Goal: Task Accomplishment & Management: Manage account settings

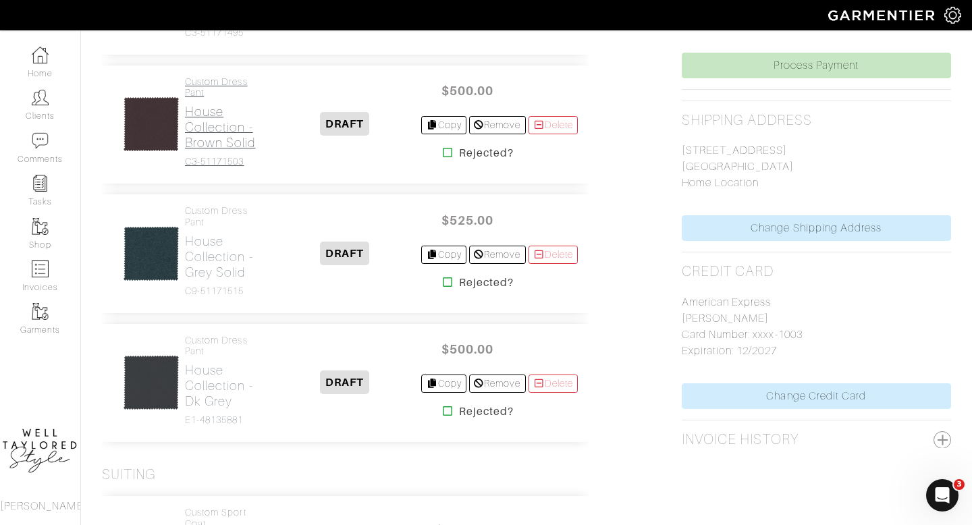
scroll to position [607, 0]
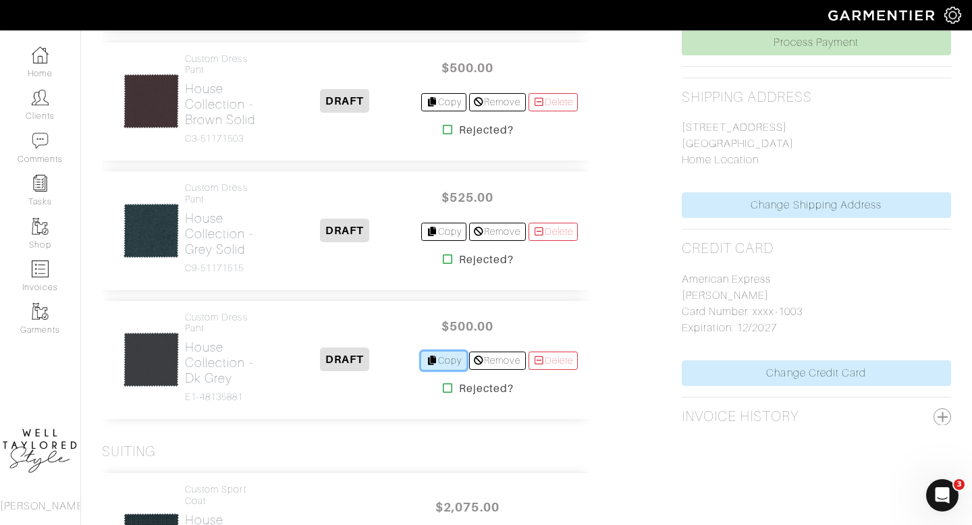
click at [451, 364] on link "Copy" at bounding box center [443, 361] width 45 height 18
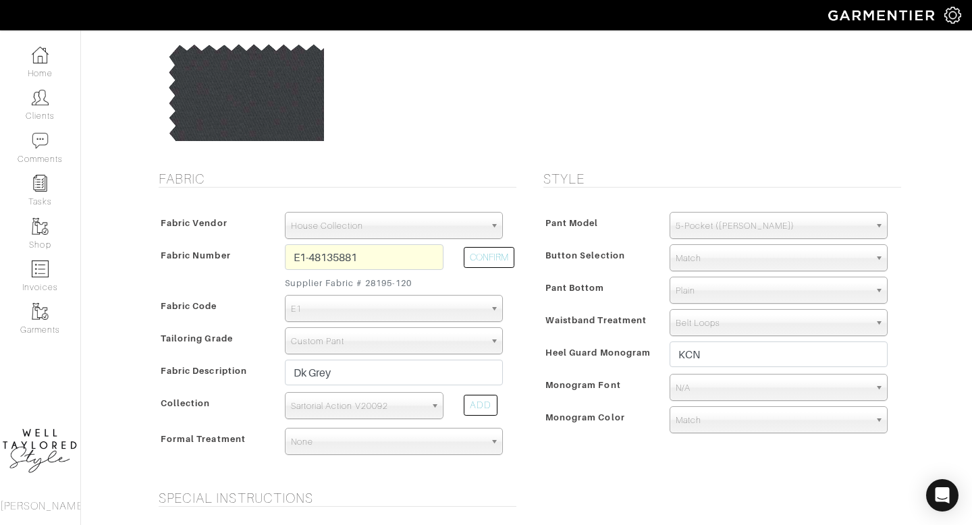
scroll to position [151, 0]
click at [688, 291] on span "Plain" at bounding box center [773, 290] width 194 height 27
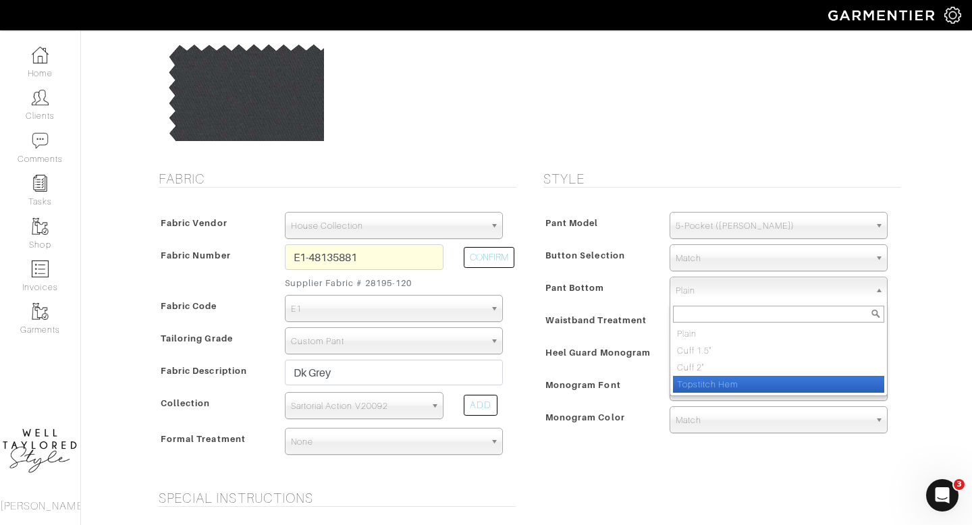
scroll to position [0, 0]
click at [692, 383] on li "Topstitch Hem" at bounding box center [778, 384] width 211 height 17
select select "Topstitch Hem"
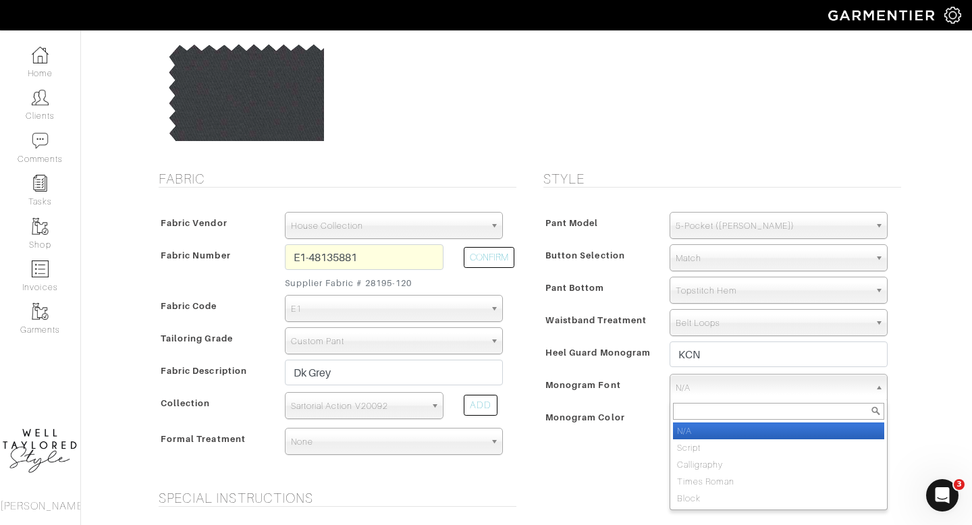
click at [692, 383] on span "N/A" at bounding box center [773, 388] width 194 height 27
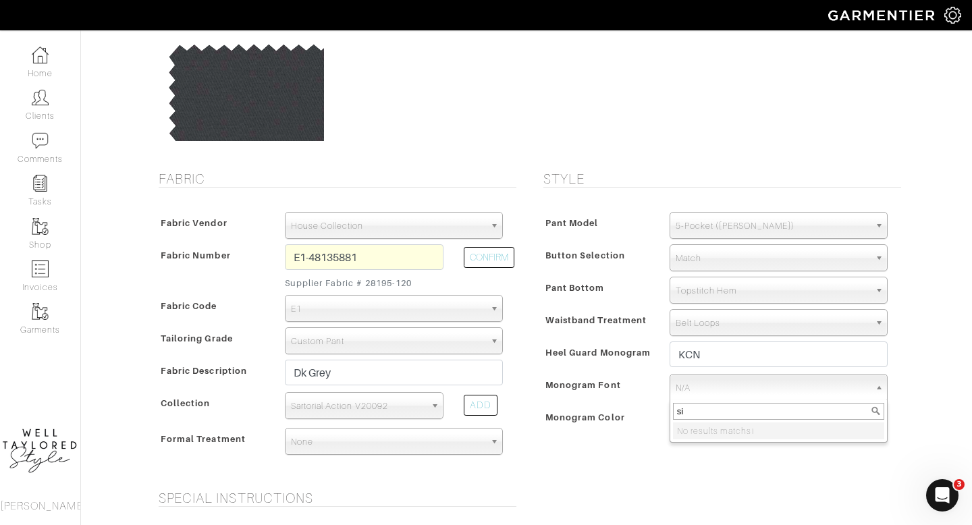
type input "s"
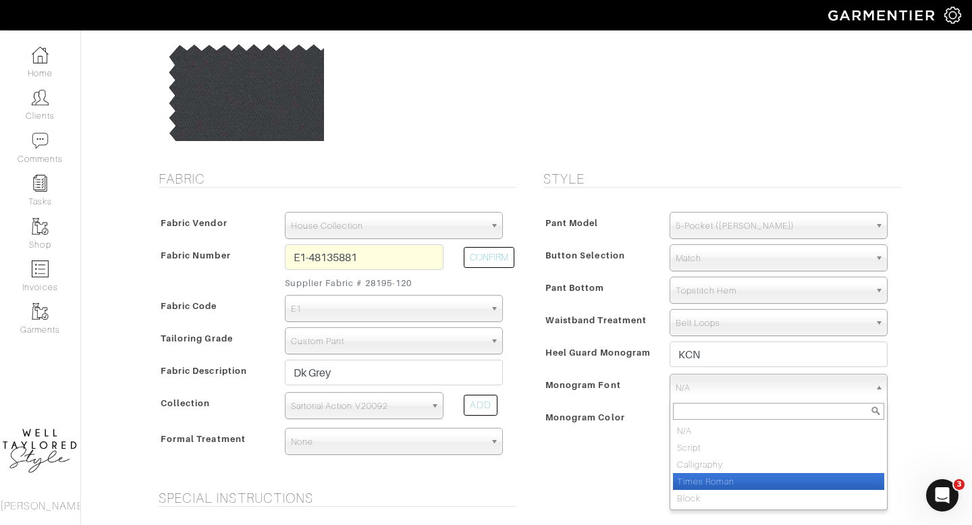
click at [698, 473] on li "Times Roman" at bounding box center [778, 481] width 211 height 17
select select "Times Roman"
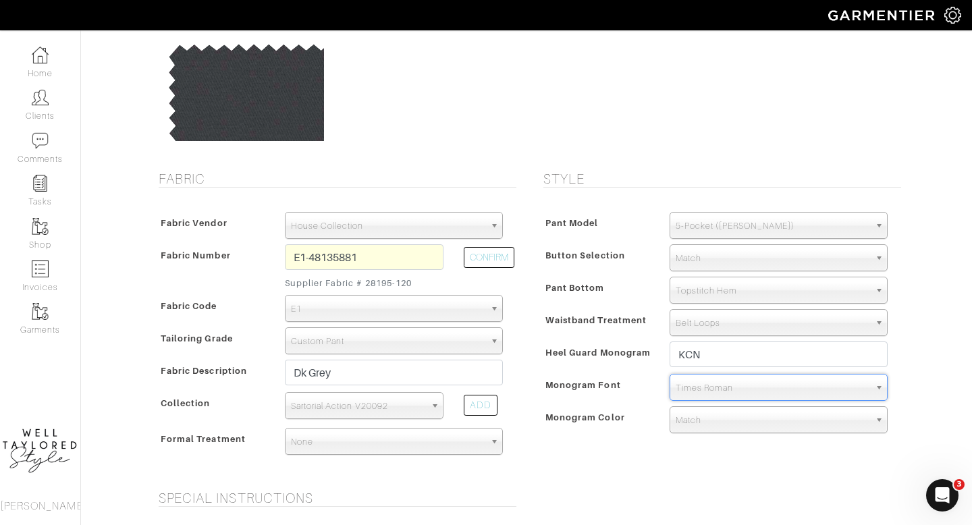
click at [692, 416] on span "Match" at bounding box center [773, 420] width 194 height 27
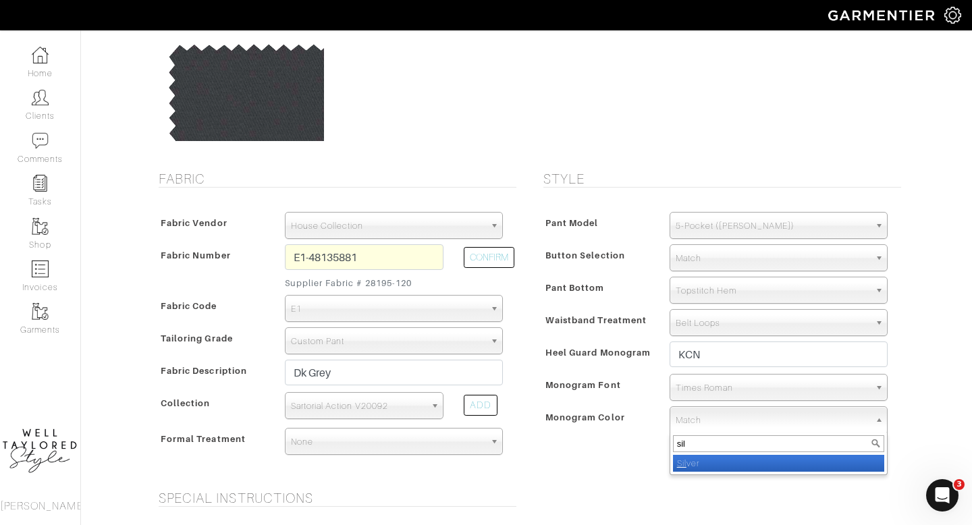
type input "sil"
click at [697, 461] on li "Sil ver" at bounding box center [778, 463] width 211 height 17
select select "2"
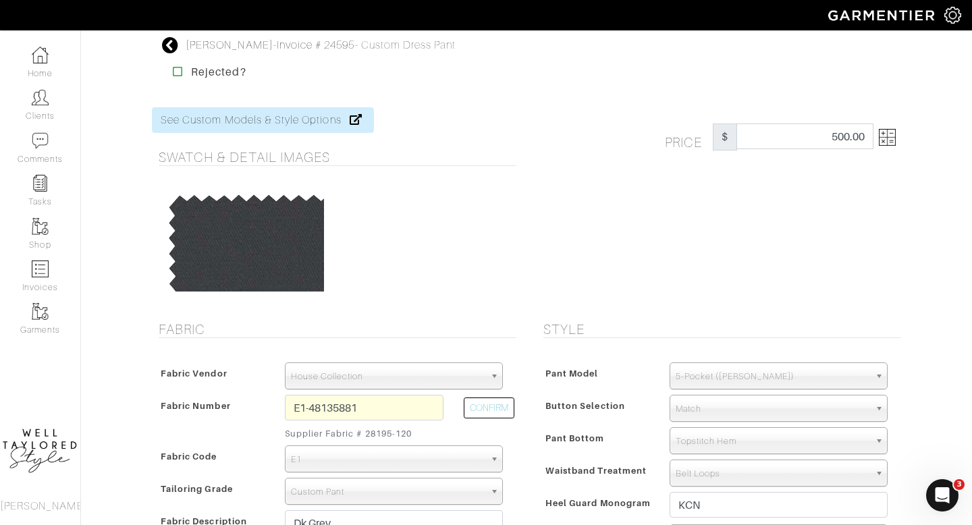
click at [881, 137] on img at bounding box center [887, 137] width 17 height 17
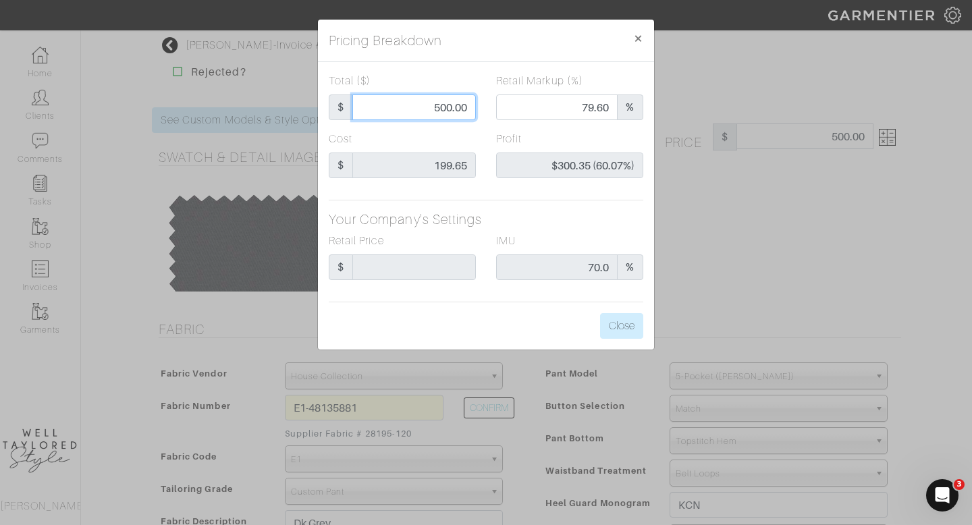
click at [449, 110] on input "500.00" at bounding box center [414, 107] width 124 height 26
type input "4"
type input "0.00"
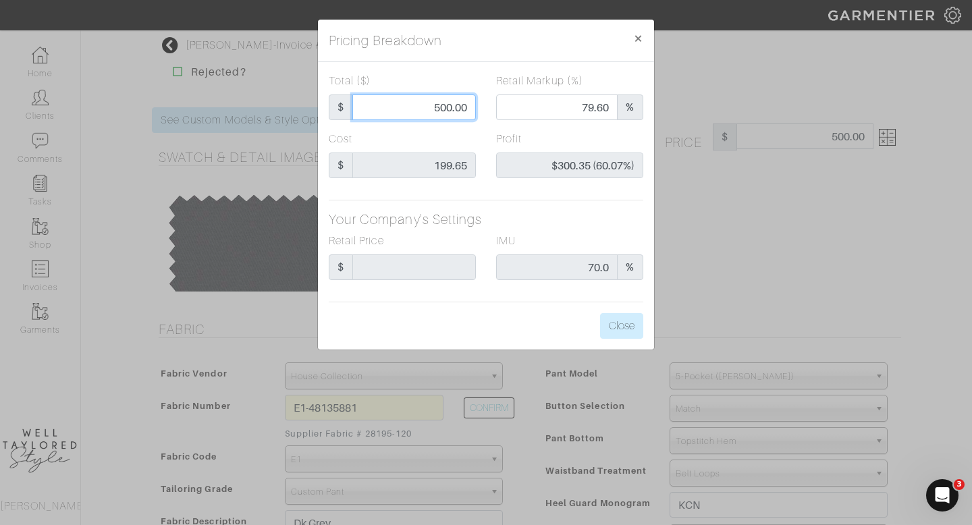
type input "-$195.65 (-4891.25%)"
type input "40"
type input "-$159.65 (-399.13%)"
type input "400"
type input "74.50"
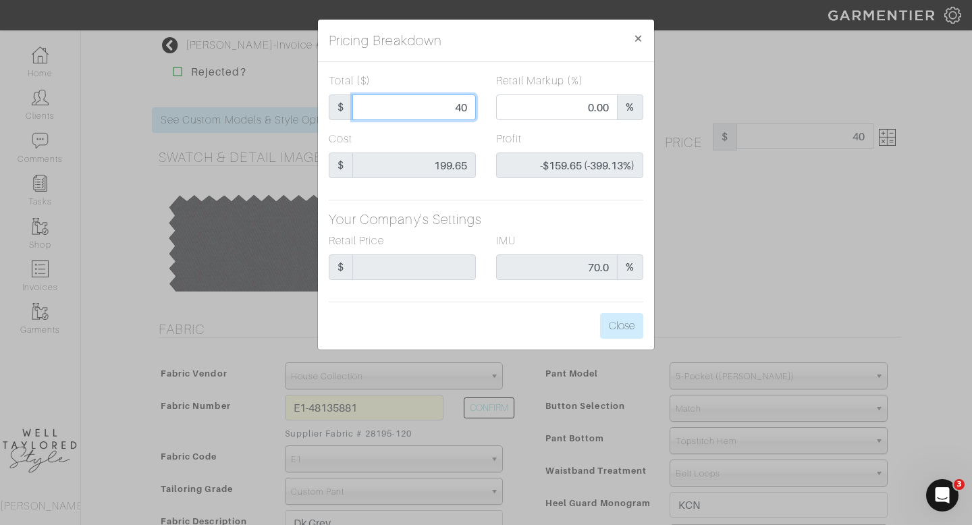
type input "$200.35 (50.09%)"
type input "400.00"
click at [547, 207] on div "Total ($) $ 400.00 Retail Markup (%) 74.50 % Cost $ 199.65 Profit $200.35 (50.0…" at bounding box center [486, 206] width 336 height 288
click at [626, 326] on button "Close" at bounding box center [621, 326] width 43 height 26
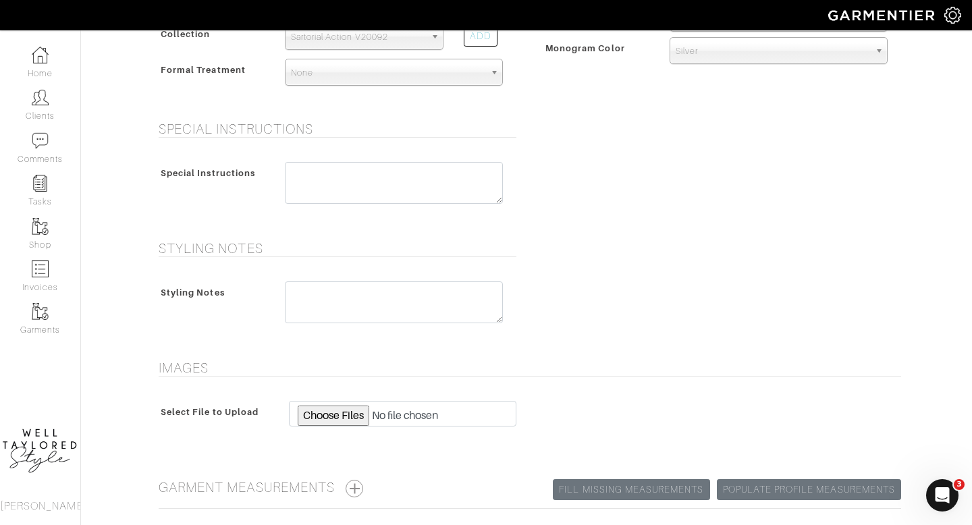
scroll to position [607, 0]
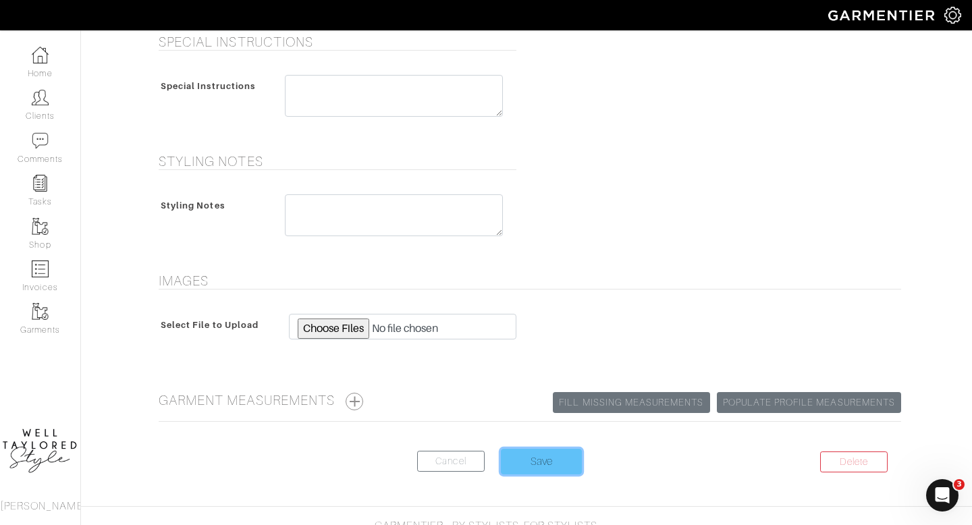
click at [526, 472] on input "Save" at bounding box center [541, 462] width 81 height 26
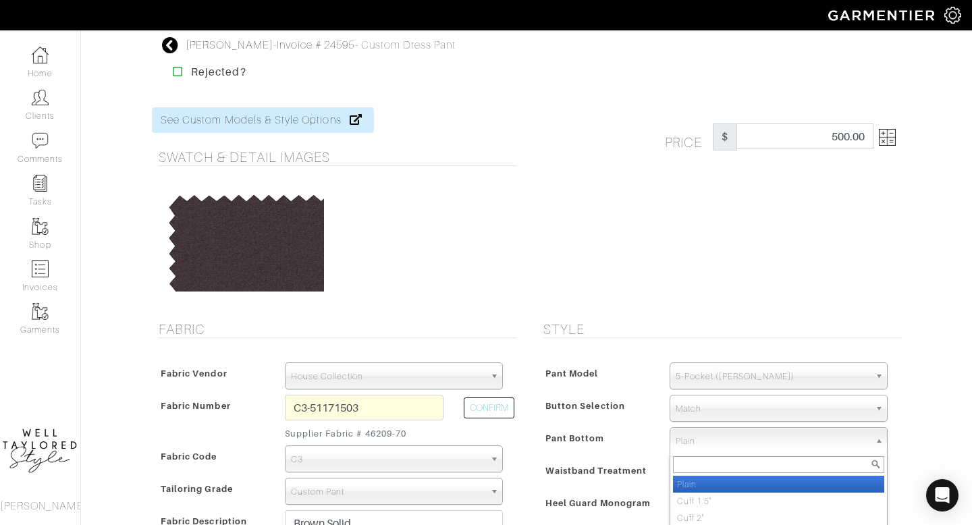
click at [689, 443] on span "Plain" at bounding box center [773, 441] width 194 height 27
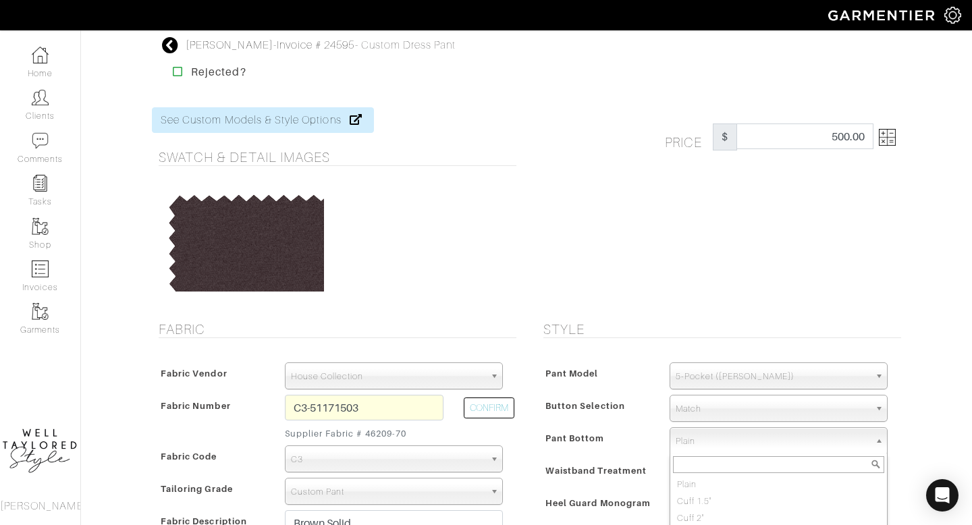
scroll to position [93, 0]
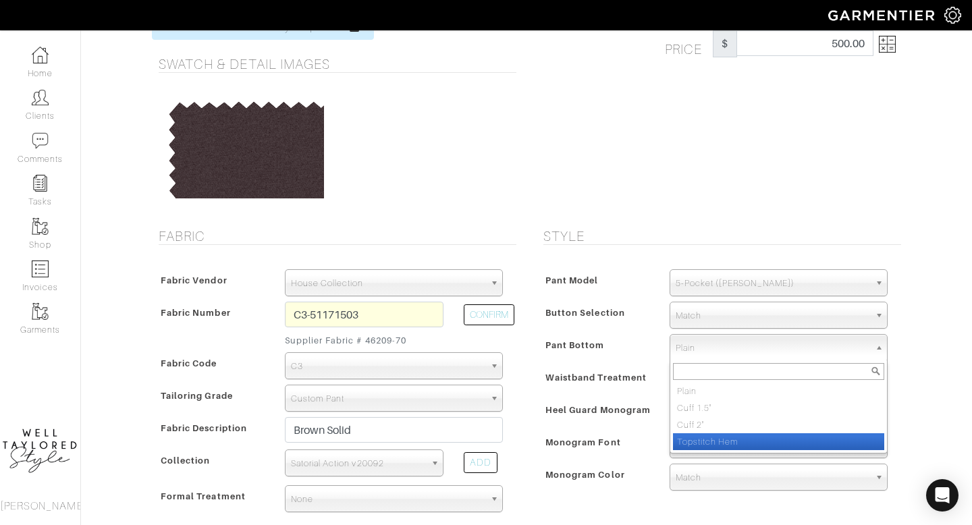
click at [699, 443] on li "Topstitch Hem" at bounding box center [778, 441] width 211 height 17
select select "Topstitch Hem"
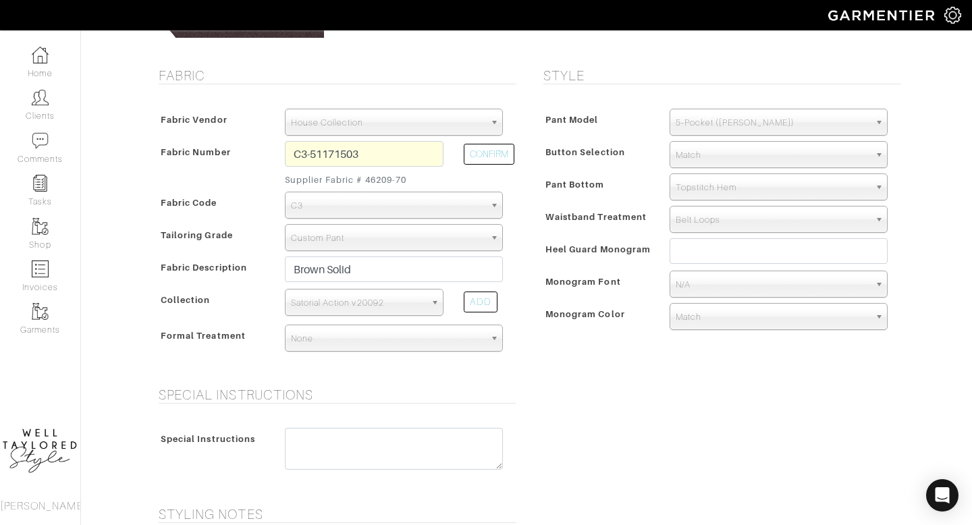
scroll to position [281, 0]
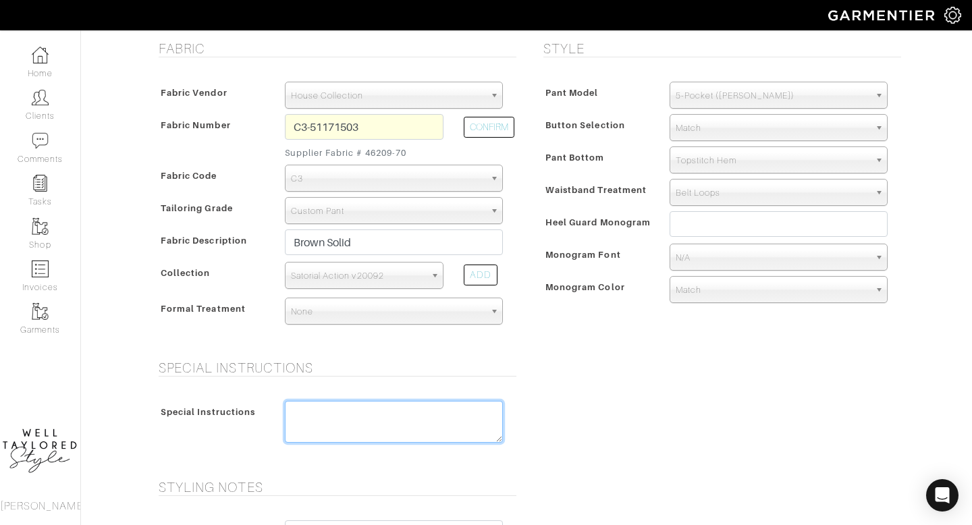
click at [379, 408] on textarea at bounding box center [394, 422] width 218 height 42
paste textarea "1. Seat = 45 3/8 2. Rise = 10 3/4, don't lower front waistband 3. Increase back…"
click at [371, 431] on textarea "FOR ALL PANTS MATCH SAME PATTERN AS LAST ORDER: SPECIAL INSTRUCTIONS: 1. Seat =…" at bounding box center [394, 422] width 218 height 42
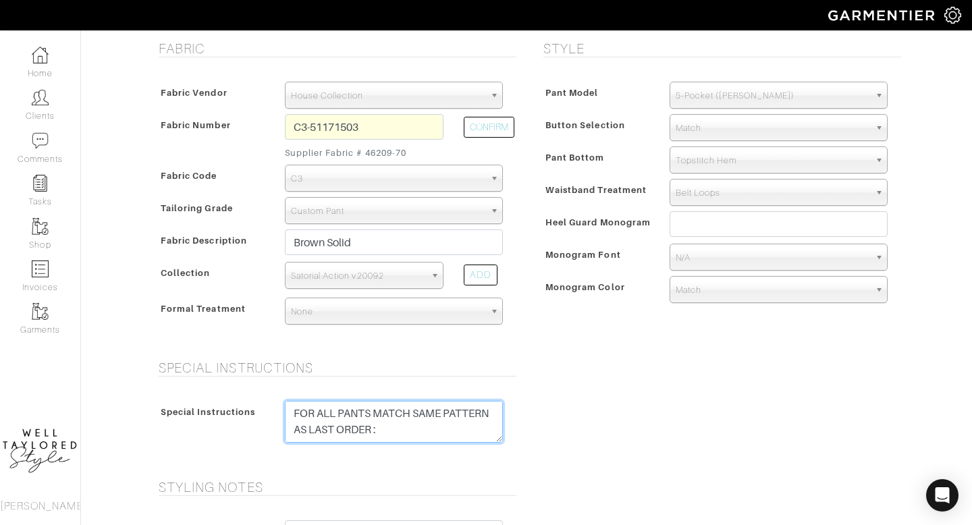
paste textarea "Invoices / #24171"
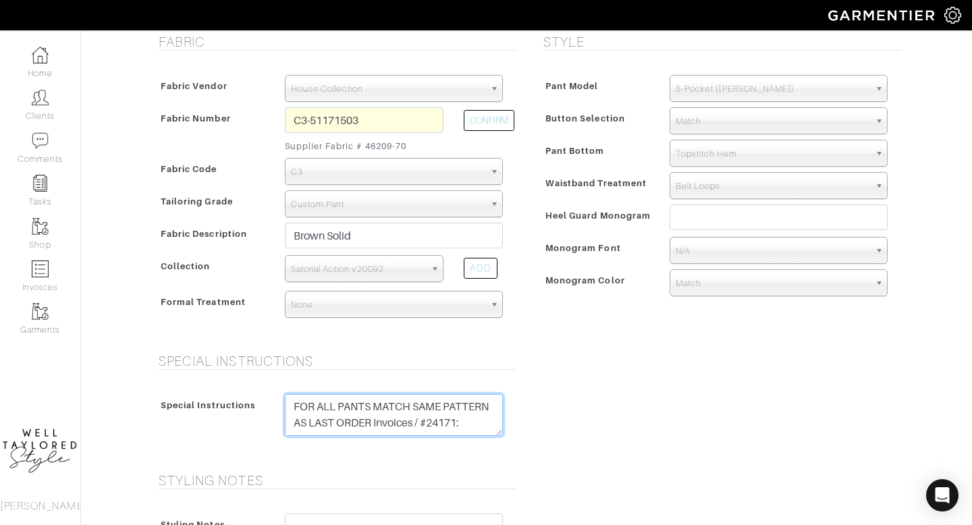
scroll to position [242, 0]
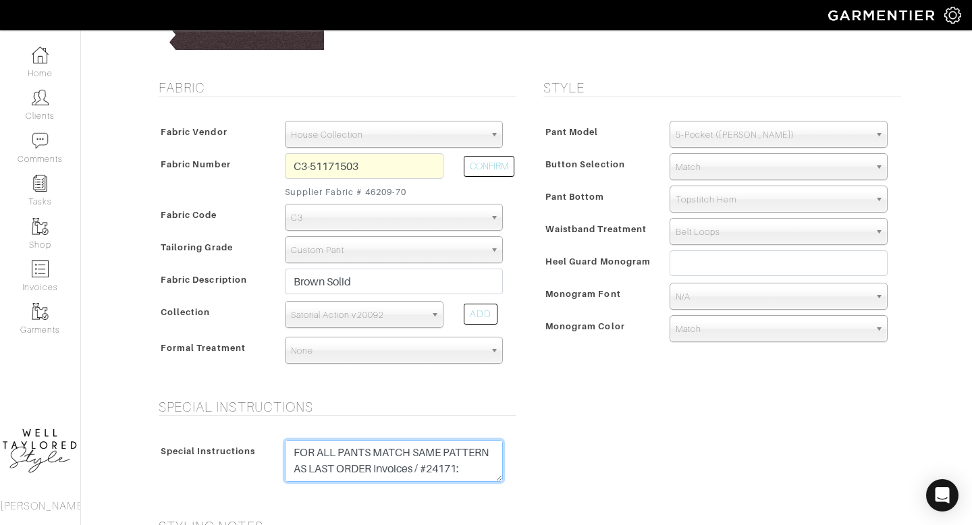
type textarea "FOR ALL PANTS MATCH SAME PATTERN AS LAST ORDER Invoices / #24171: SPECIAL INSTR…"
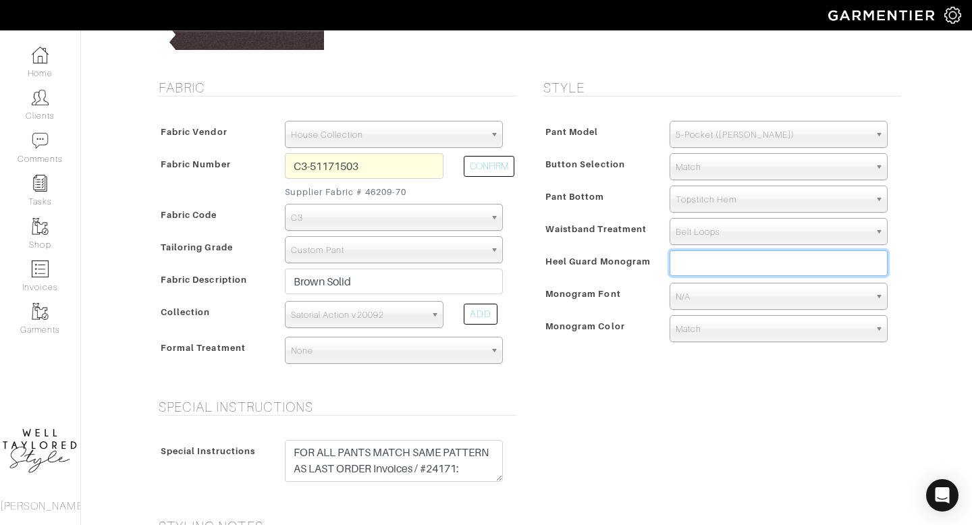
click at [709, 270] on input "text" at bounding box center [779, 263] width 218 height 26
type input "KCN"
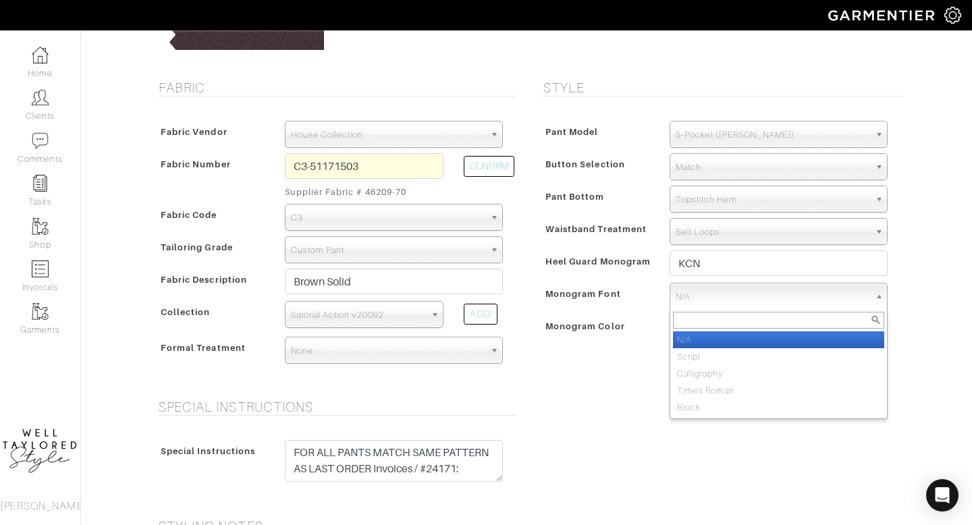
click at [714, 296] on span "N/A" at bounding box center [773, 296] width 194 height 27
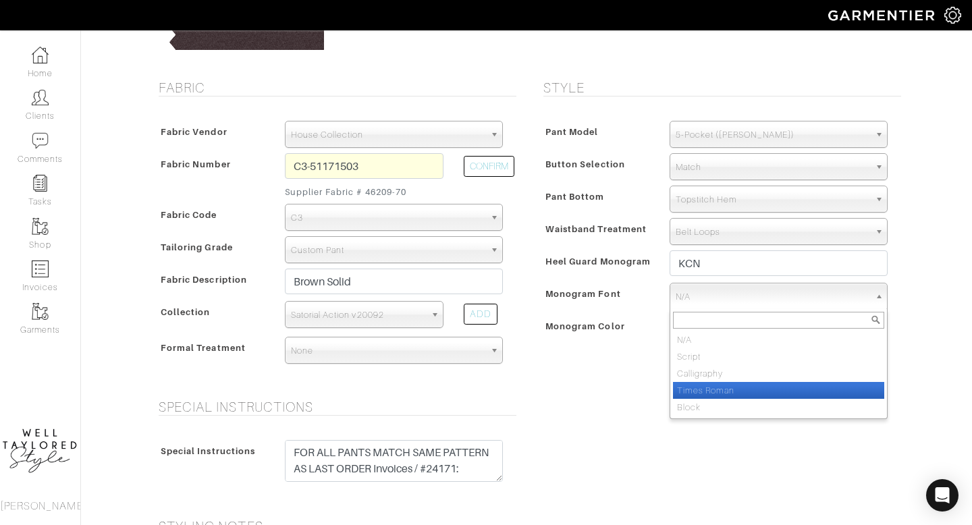
click at [693, 397] on li "Times Roman" at bounding box center [778, 390] width 211 height 17
select select "Times Roman"
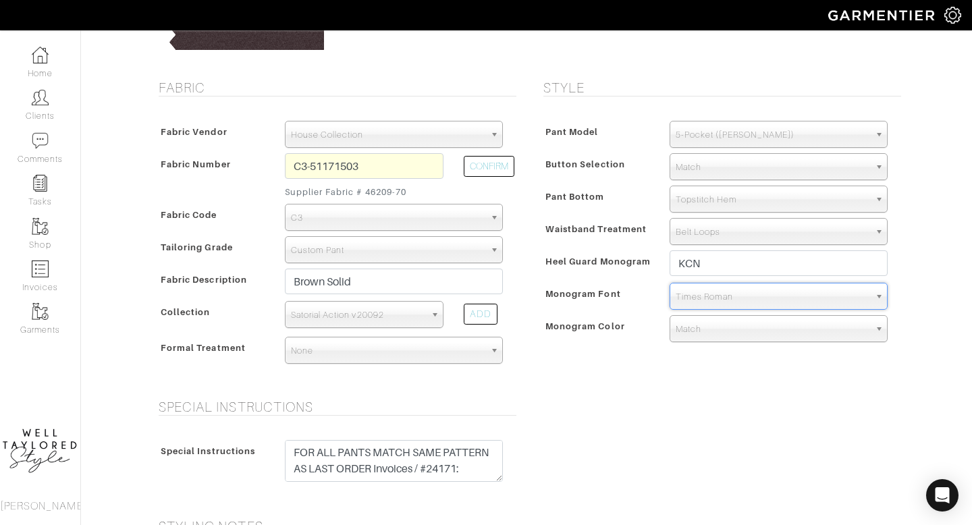
click at [686, 328] on span "Match" at bounding box center [773, 329] width 194 height 27
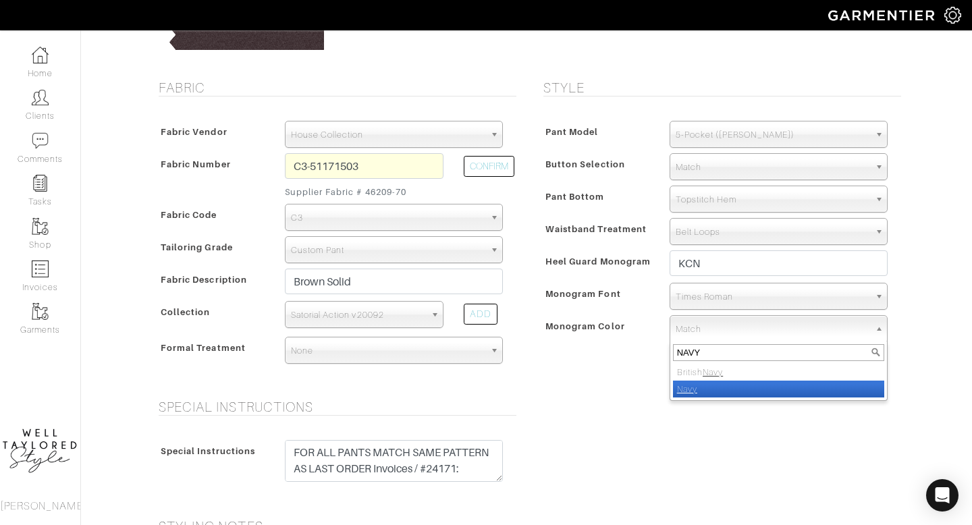
type input "NAVY"
click at [706, 389] on li "Navy" at bounding box center [778, 389] width 211 height 17
select select "8"
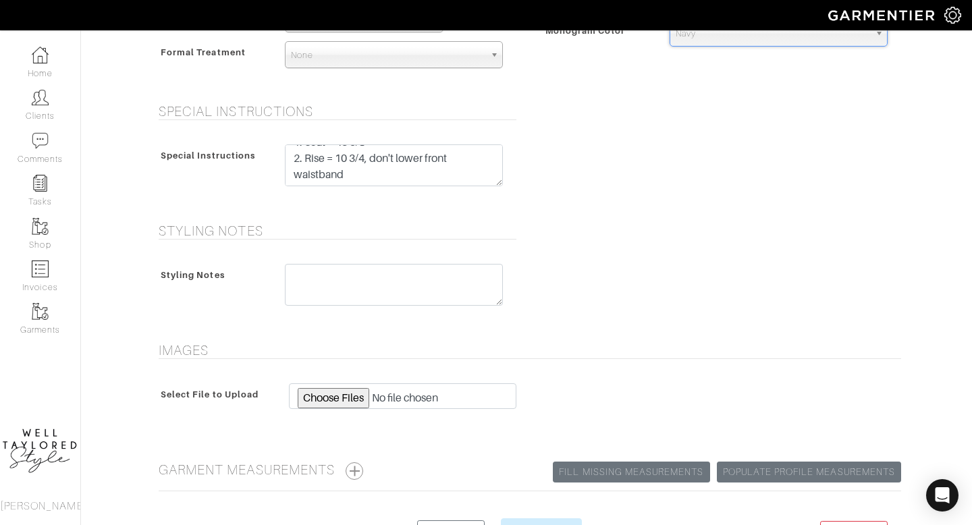
scroll to position [601, 0]
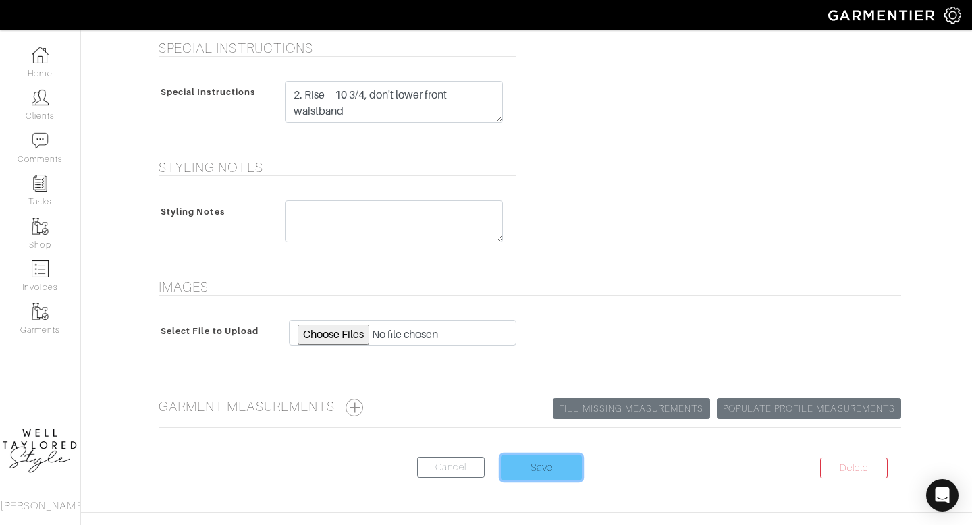
click at [527, 474] on input "Save" at bounding box center [541, 468] width 81 height 26
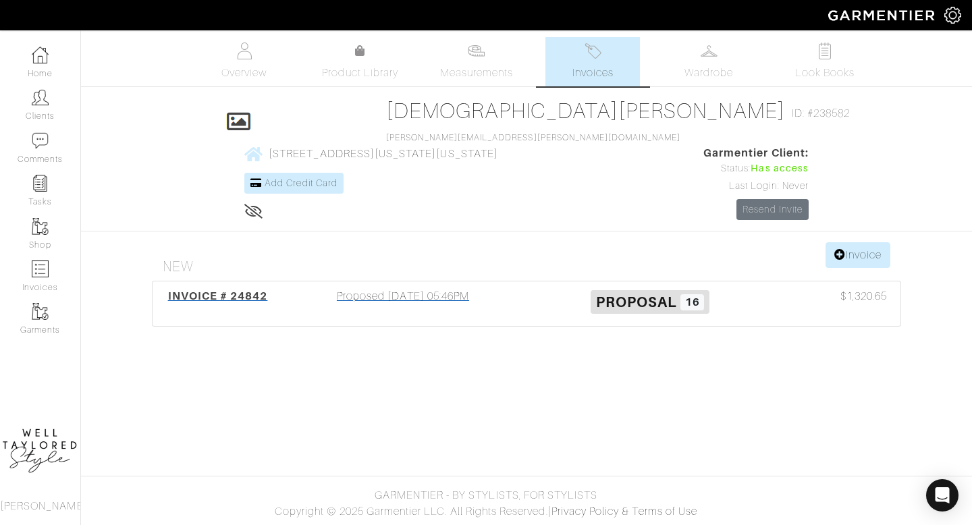
click at [407, 288] on div "Proposed [DATE] 05:46PM" at bounding box center [402, 303] width 247 height 31
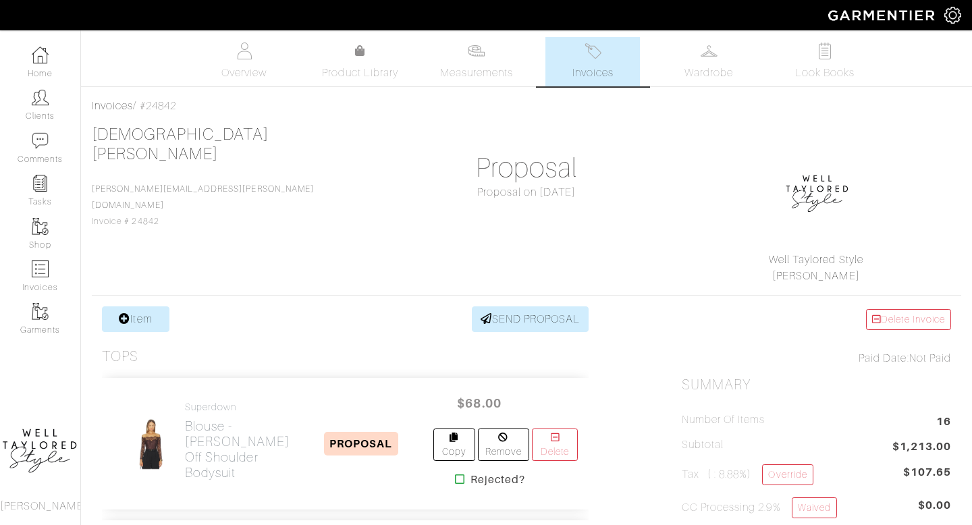
scroll to position [124, 0]
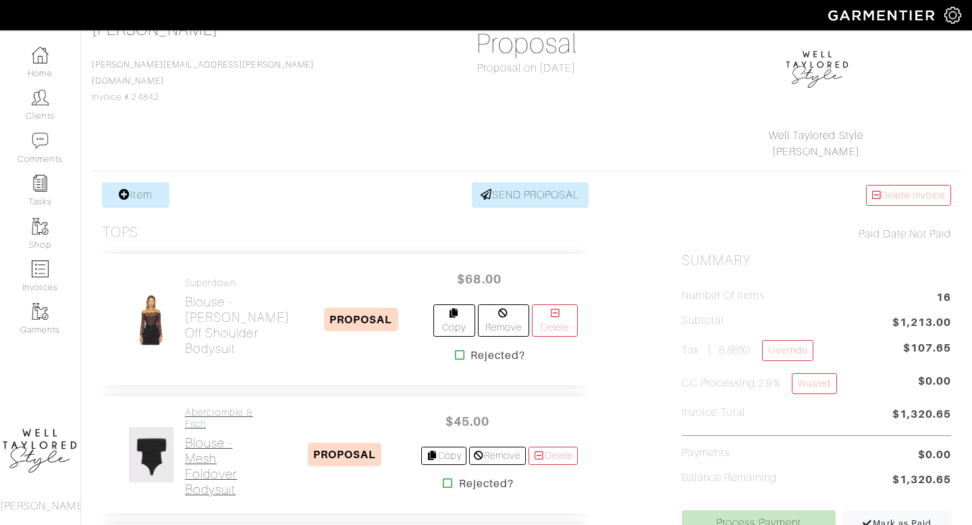
click at [207, 439] on h2 "Blouse - Mesh Foldover Bodysuit" at bounding box center [226, 466] width 83 height 62
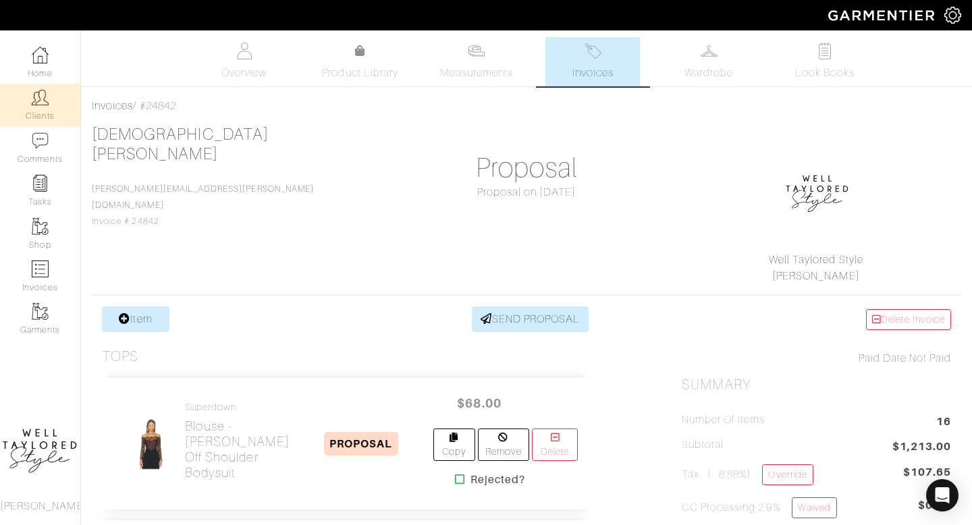
scroll to position [124, 0]
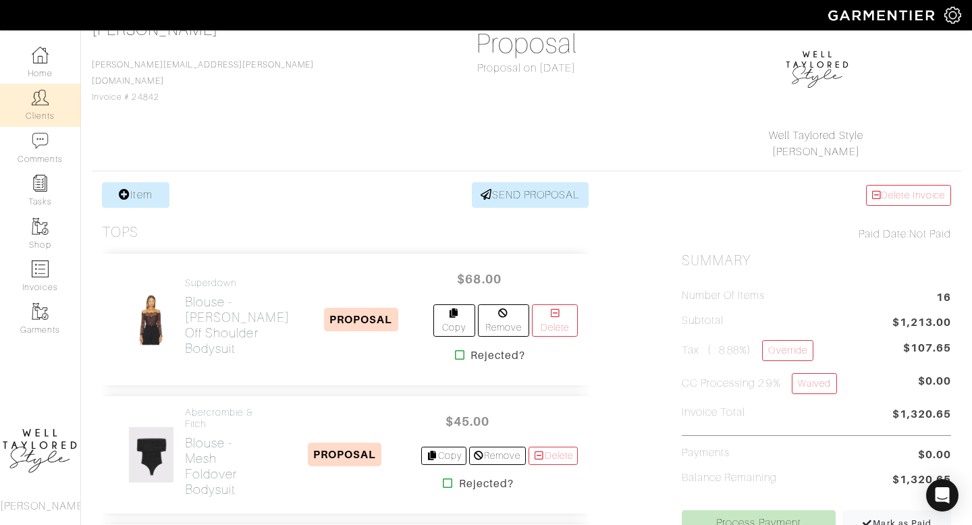
click at [43, 105] on img at bounding box center [40, 97] width 17 height 17
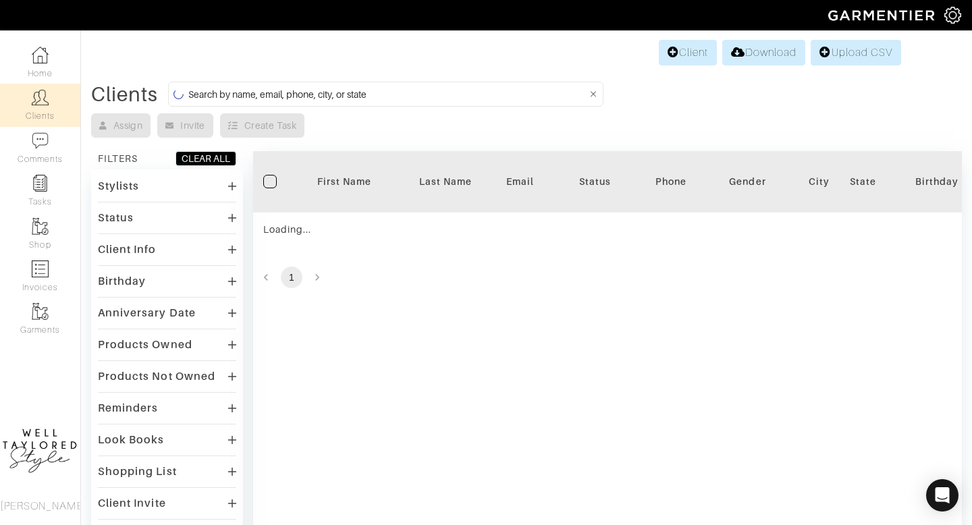
click at [326, 98] on input at bounding box center [387, 94] width 399 height 17
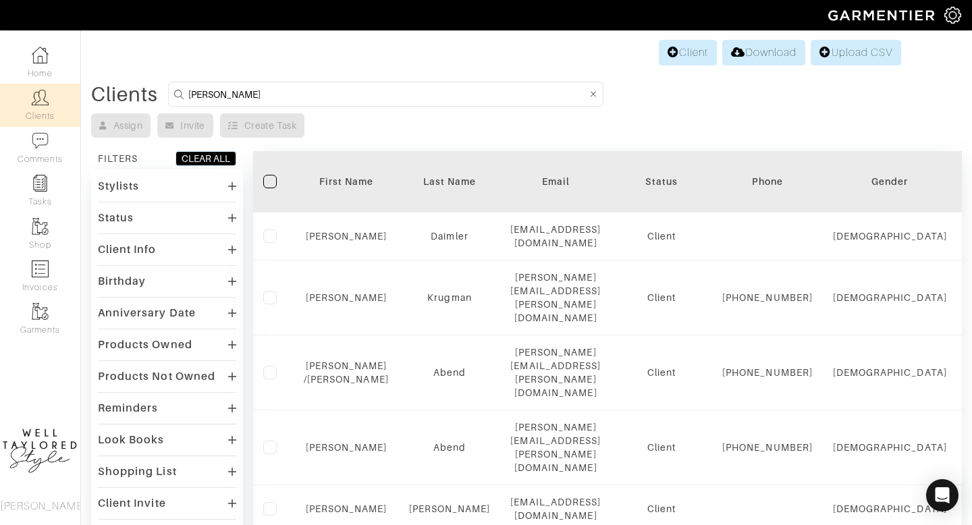
type input "kevin"
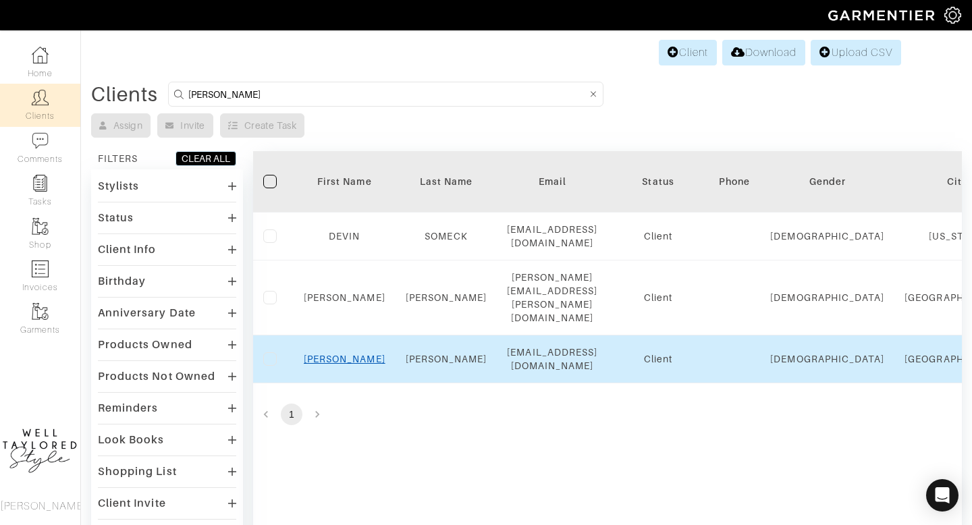
click at [344, 354] on link "kevin" at bounding box center [345, 359] width 82 height 11
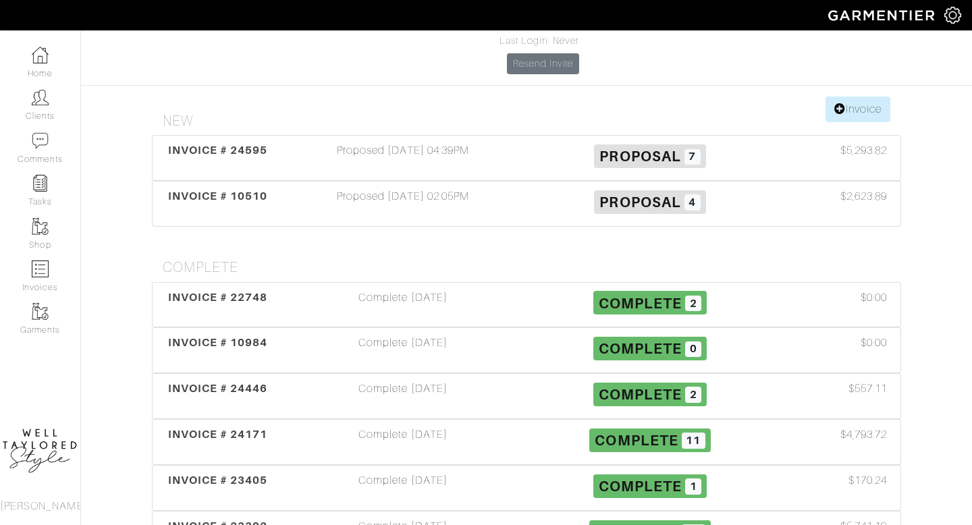
scroll to position [185, 0]
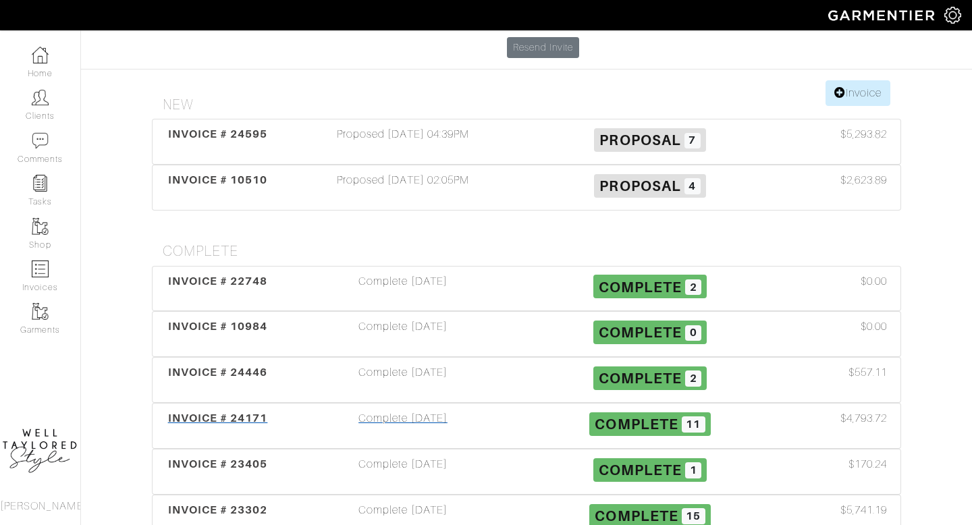
click at [423, 410] on div "Complete [DATE]" at bounding box center [402, 425] width 247 height 31
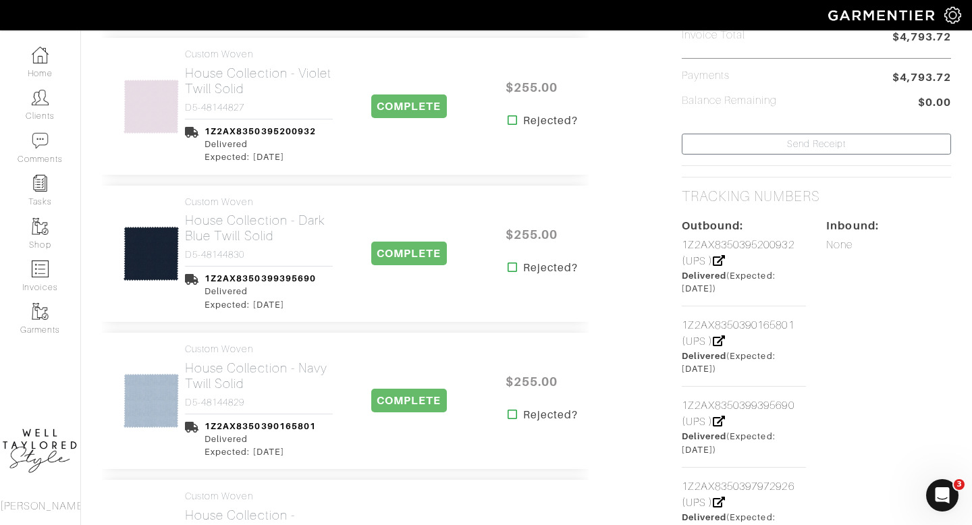
scroll to position [460, 0]
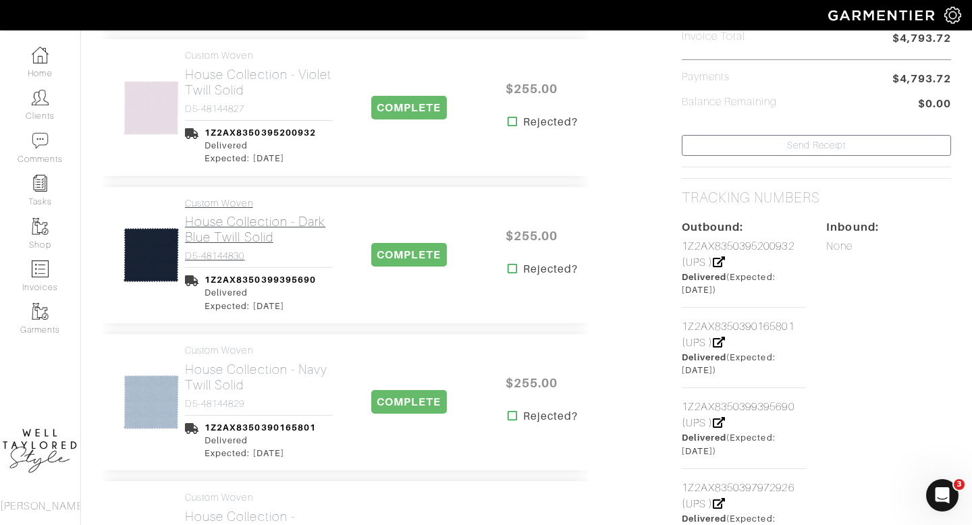
click at [250, 244] on h2 "House Collection - Dark Blue Twill Solid" at bounding box center [259, 229] width 148 height 31
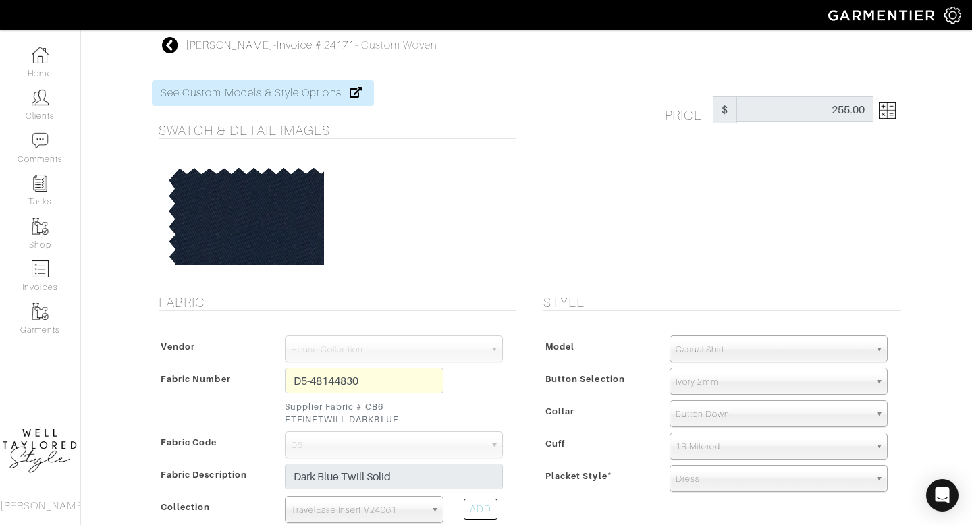
click at [173, 41] on icon at bounding box center [170, 45] width 17 height 16
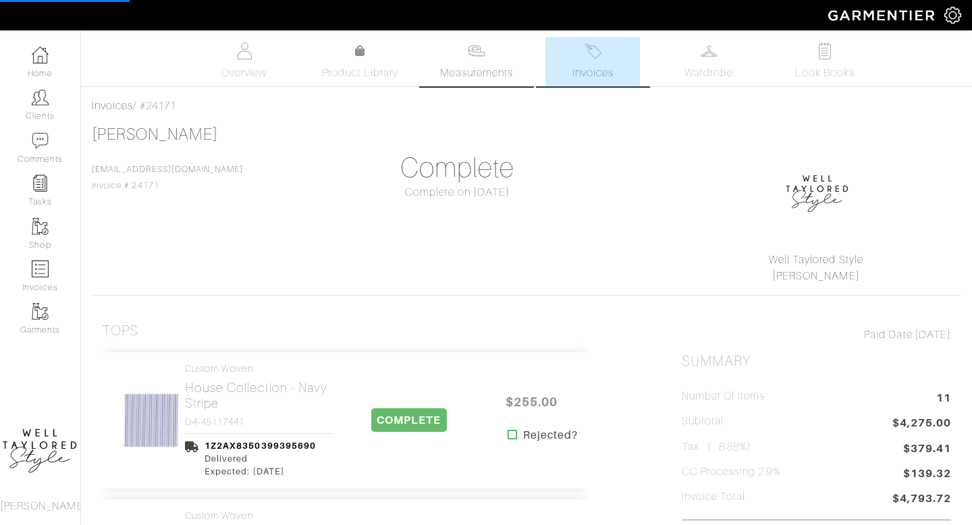
click at [468, 78] on span "Measurements" at bounding box center [477, 73] width 74 height 16
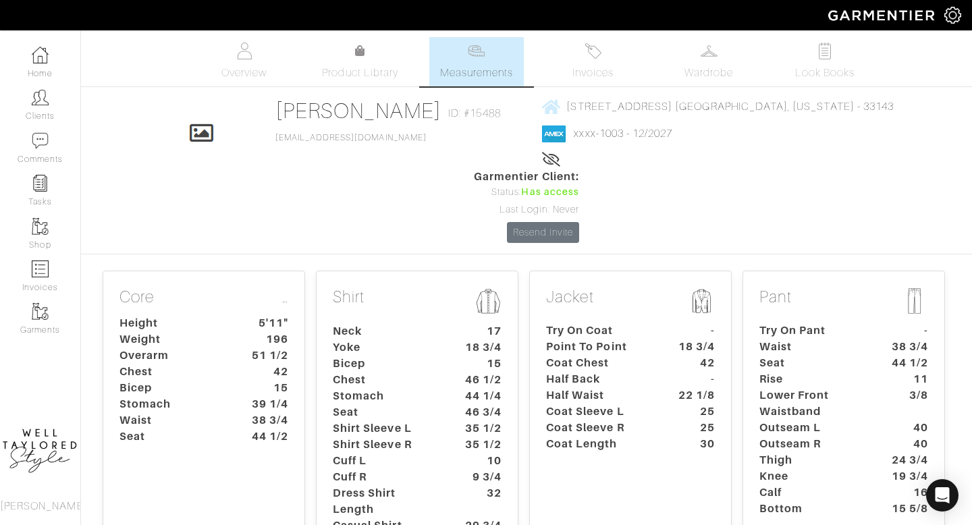
click at [423, 404] on dt "Seat" at bounding box center [386, 412] width 126 height 16
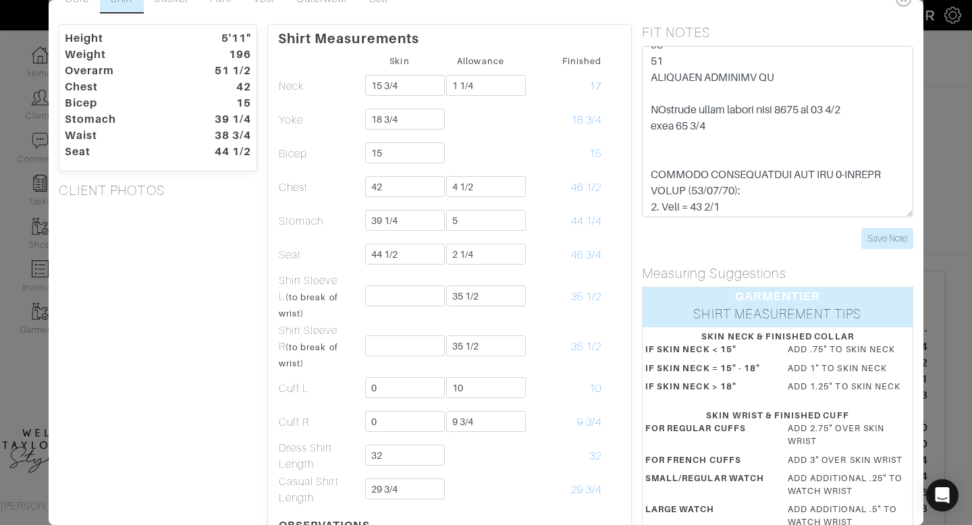
scroll to position [109, 0]
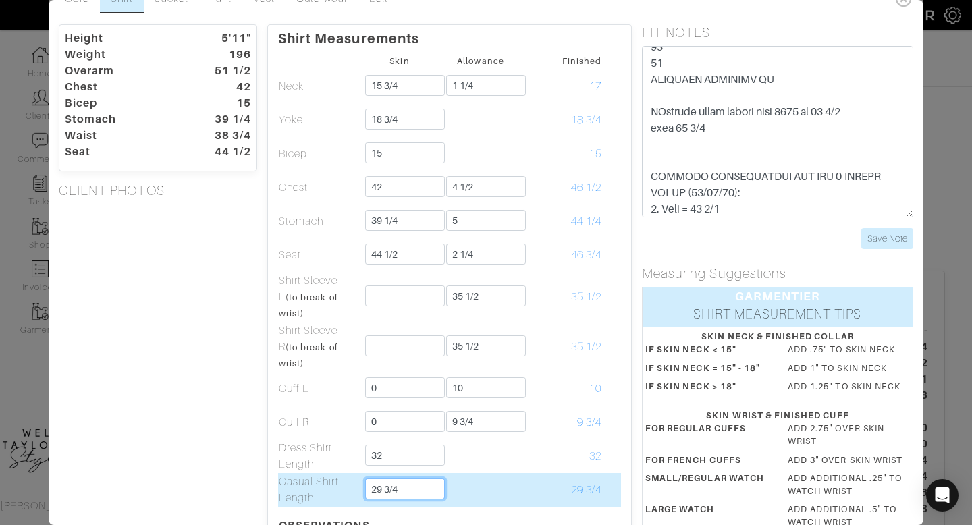
drag, startPoint x: 406, startPoint y: 491, endPoint x: 330, endPoint y: 487, distance: 75.7
click at [330, 487] on tr "Casual Shirt Length 29 3/4 29 3/4" at bounding box center [449, 490] width 343 height 34
type input "30 1/4"
click at [482, 489] on td at bounding box center [480, 490] width 81 height 34
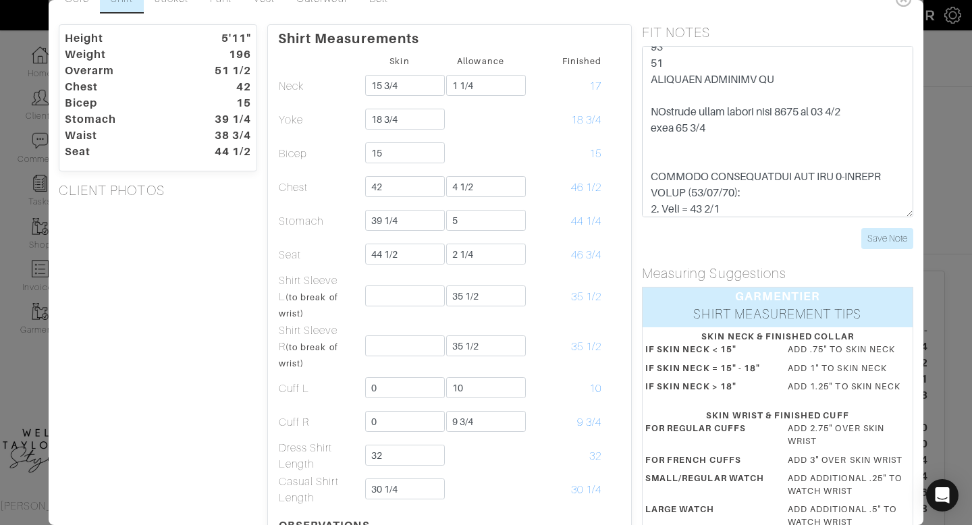
click at [882, 225] on form "Save Note" at bounding box center [777, 147] width 271 height 203
click at [883, 244] on input "Save Note" at bounding box center [887, 238] width 52 height 21
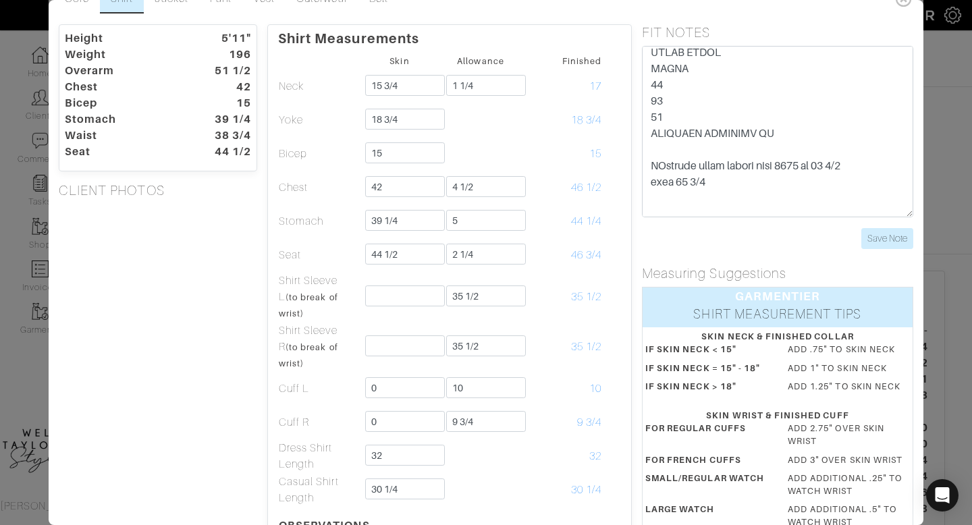
scroll to position [0, 0]
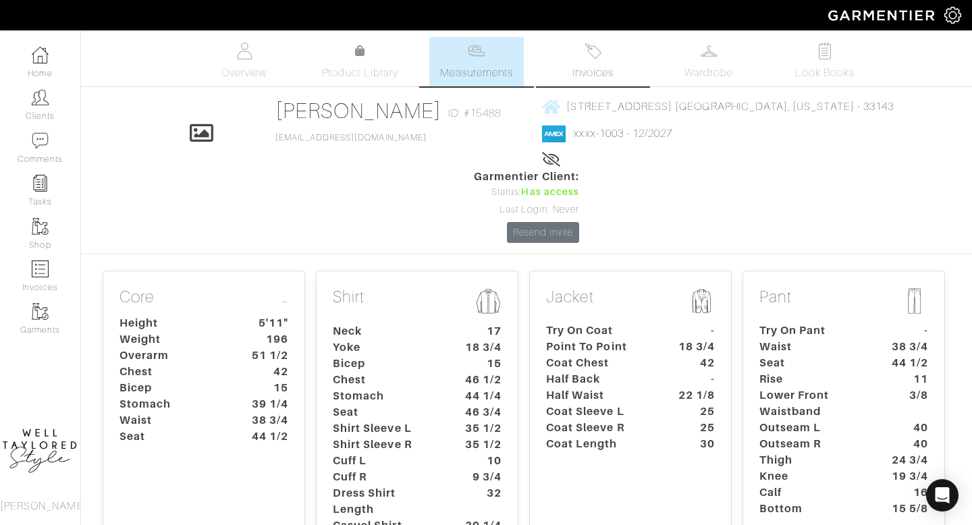
click at [593, 55] on img at bounding box center [592, 51] width 17 height 17
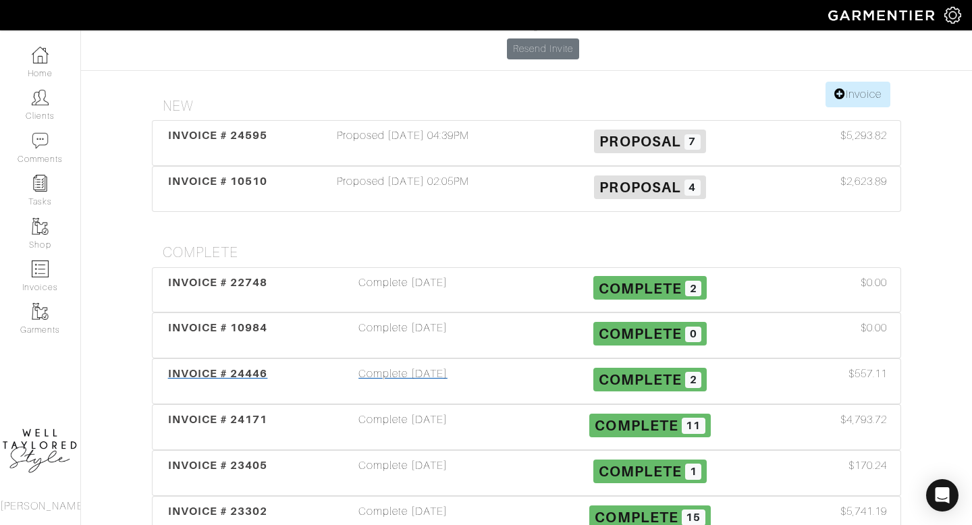
scroll to position [186, 0]
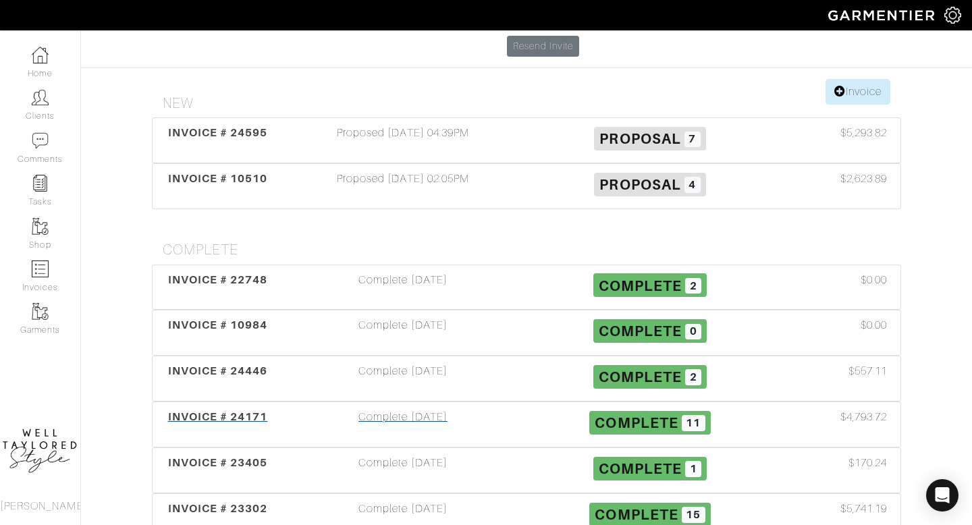
click at [446, 409] on div "Complete 08/26/25" at bounding box center [402, 424] width 247 height 31
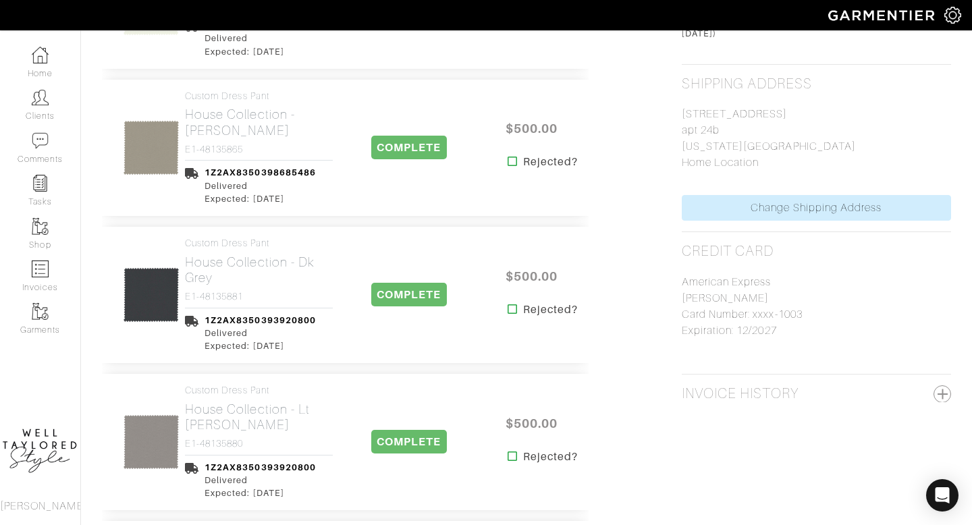
scroll to position [1201, 0]
click at [214, 143] on h4 "E1-48135865" at bounding box center [259, 148] width 148 height 11
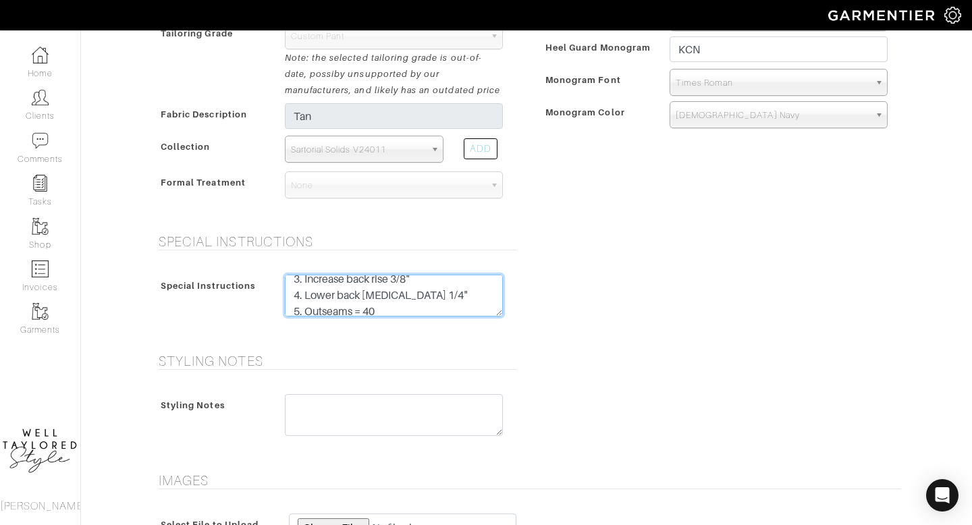
scroll to position [130, 0]
drag, startPoint x: 294, startPoint y: 288, endPoint x: 429, endPoint y: 352, distance: 149.2
click at [429, 352] on form "See Custom Models & Style Options Swatch & Detail Images Price $ 500.00 Fabric …" at bounding box center [526, 163] width 749 height 1055
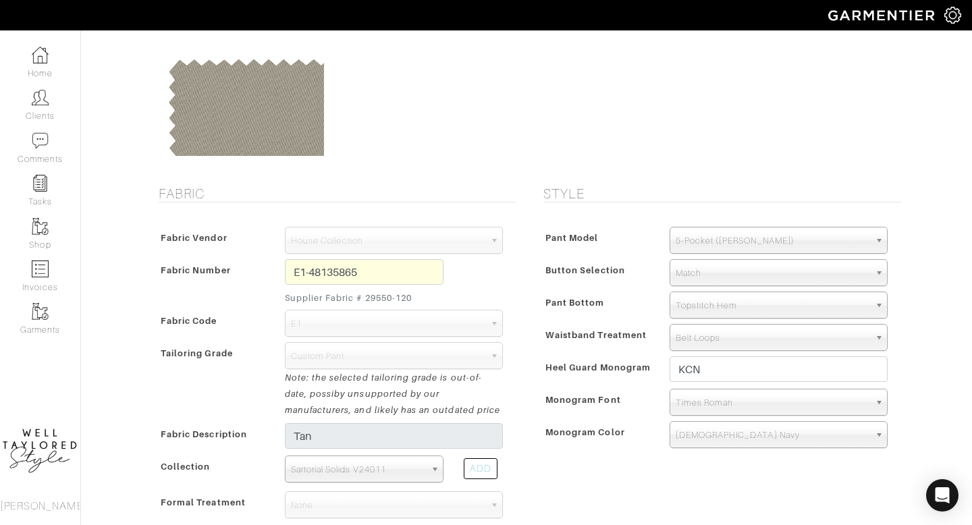
scroll to position [0, 0]
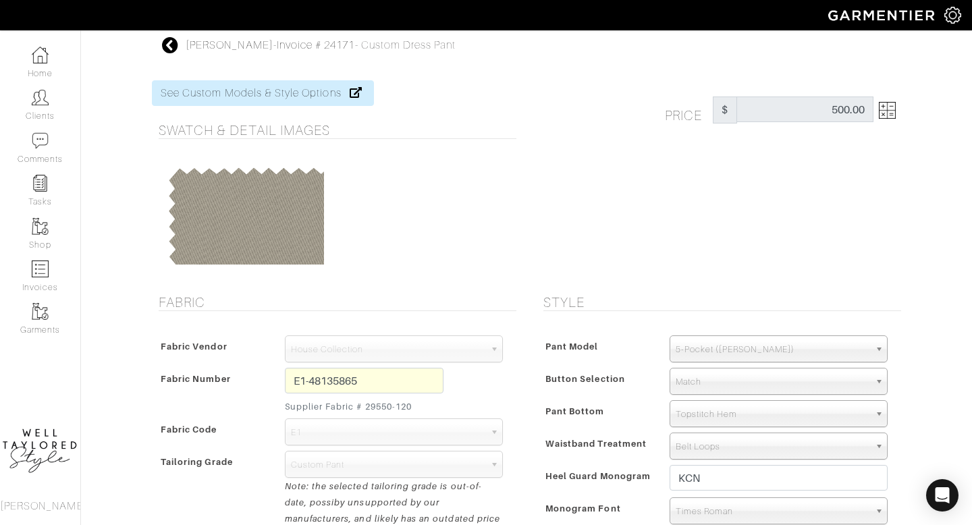
click at [173, 41] on icon at bounding box center [170, 45] width 17 height 16
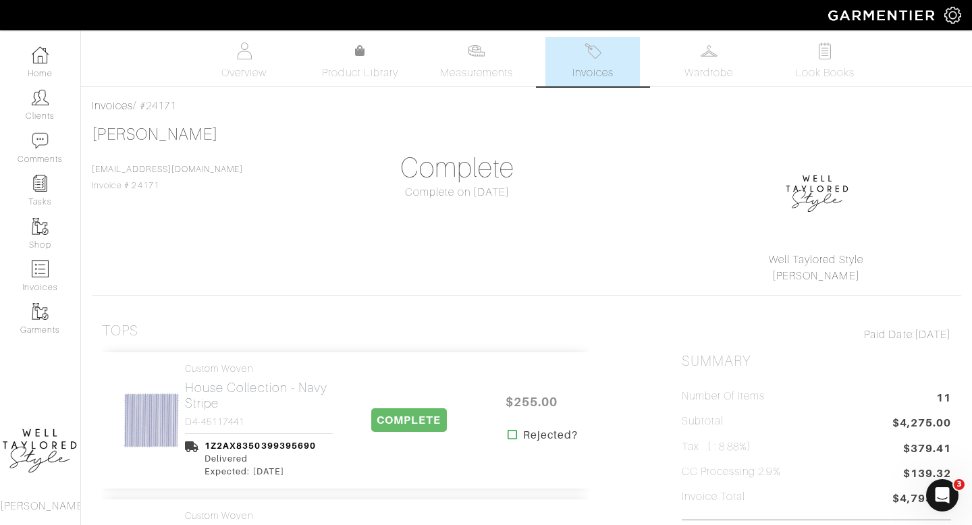
drag, startPoint x: 203, startPoint y: 105, endPoint x: 87, endPoint y: 97, distance: 116.4
copy div "Invoices / #24171"
click at [565, 75] on link "Invoices" at bounding box center [592, 61] width 94 height 49
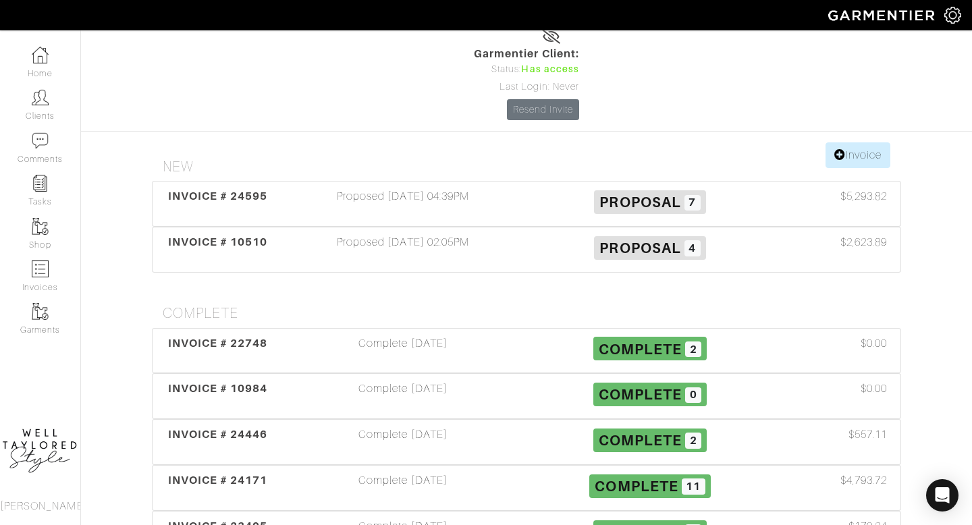
scroll to position [130, 0]
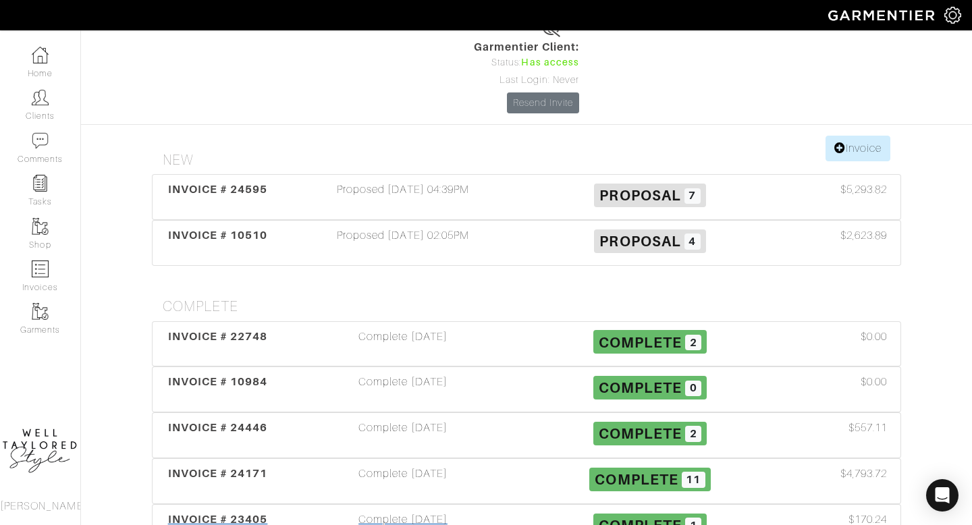
click at [414, 512] on div "Complete 05/01/25" at bounding box center [402, 527] width 247 height 31
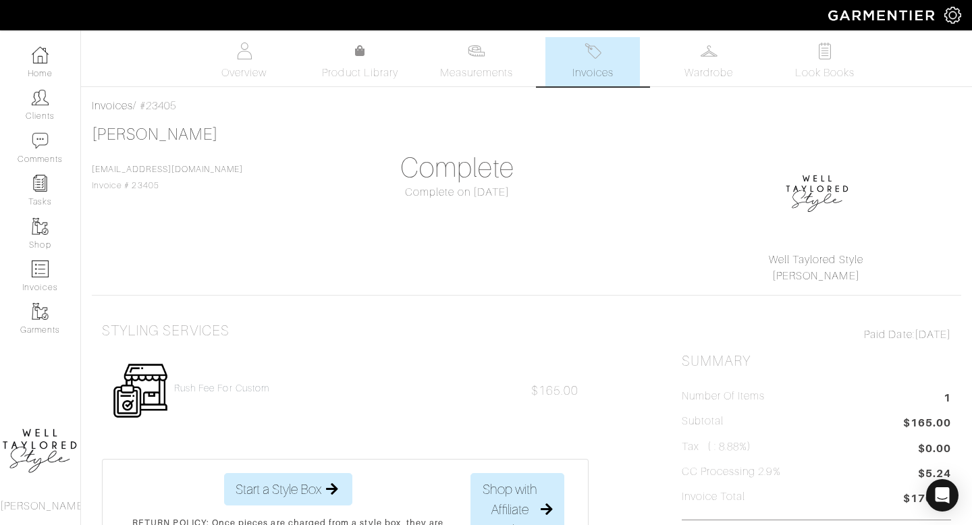
click at [587, 77] on span "Invoices" at bounding box center [592, 73] width 41 height 16
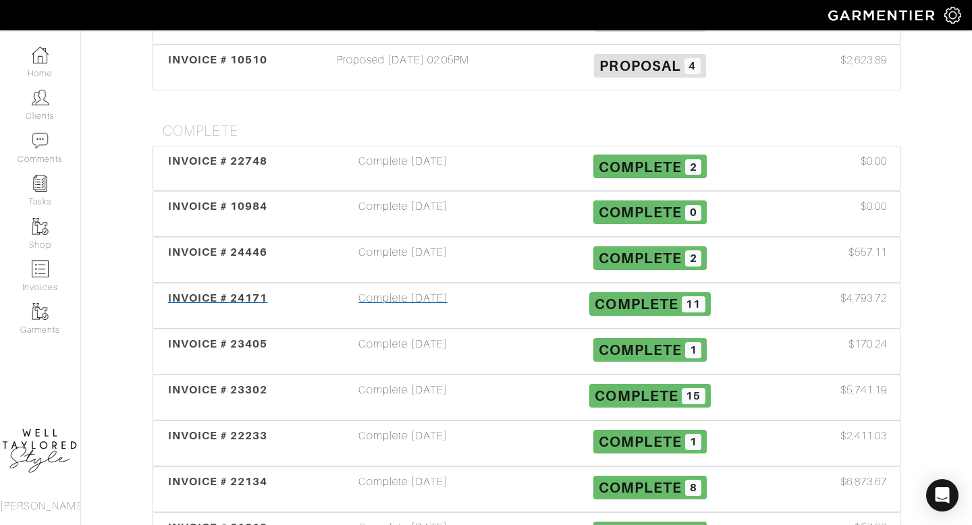
scroll to position [306, 0]
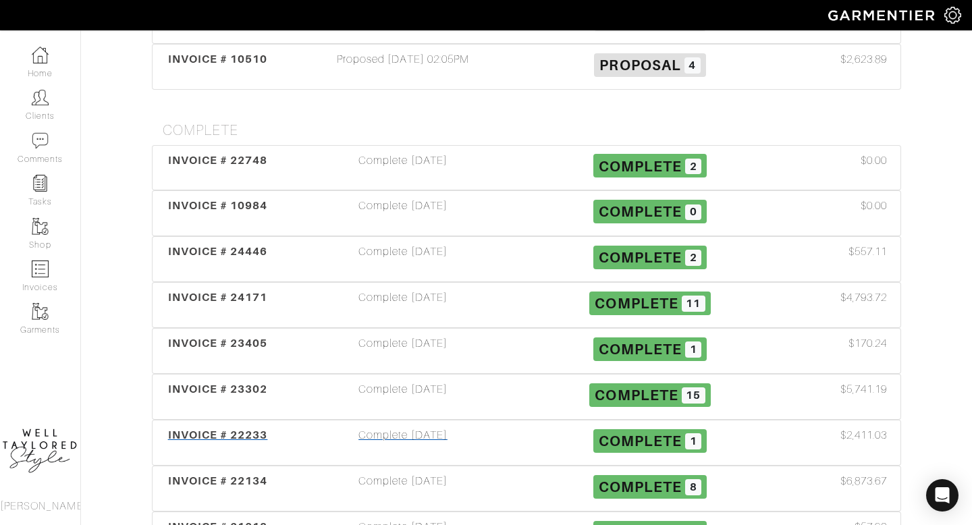
click at [398, 427] on div "Complete 01/28/25" at bounding box center [402, 442] width 247 height 31
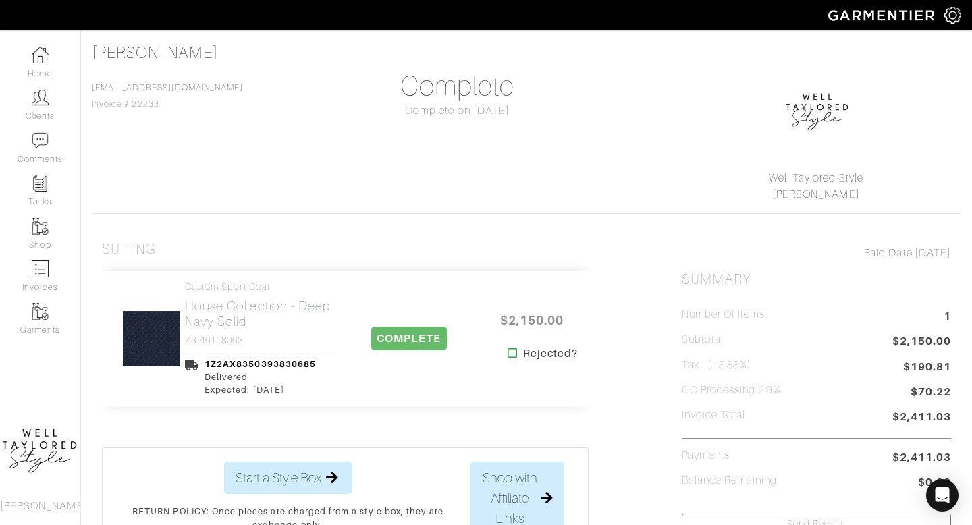
scroll to position [123, 0]
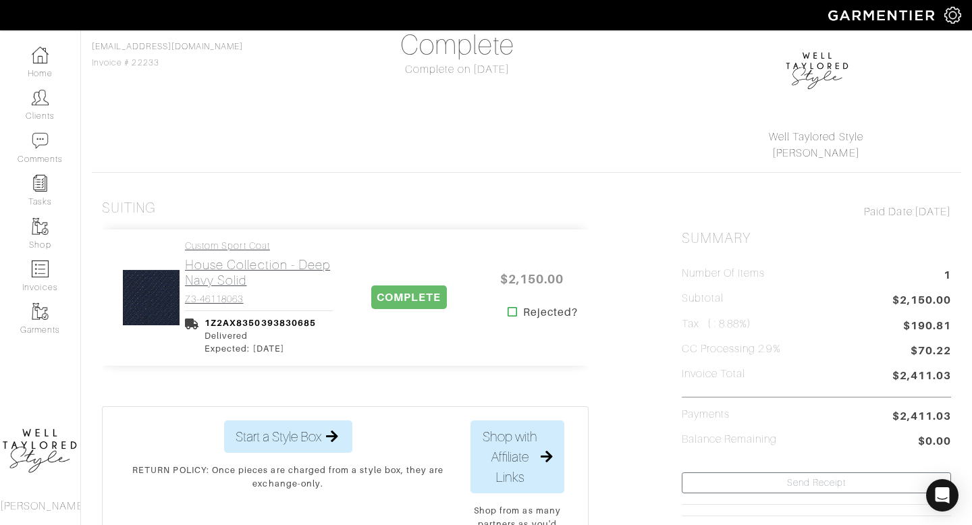
click at [249, 295] on h4 "Z3-46118063" at bounding box center [259, 299] width 148 height 11
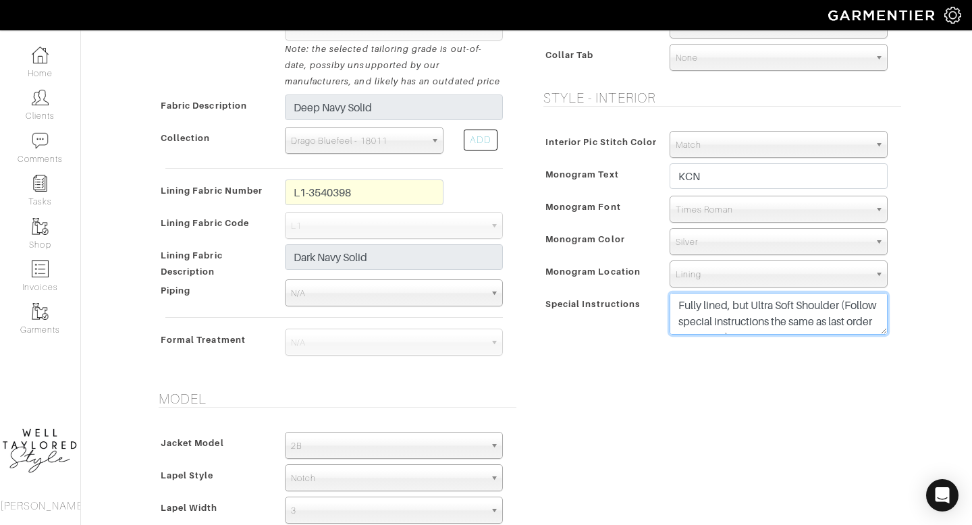
scroll to position [16, 0]
drag, startPoint x: 680, startPoint y: 304, endPoint x: 829, endPoint y: 342, distance: 153.7
click at [829, 342] on div "Interior Pic Stitch Color Match Aubergine Azure Beige Black Blue British Navy B…" at bounding box center [719, 236] width 364 height 238
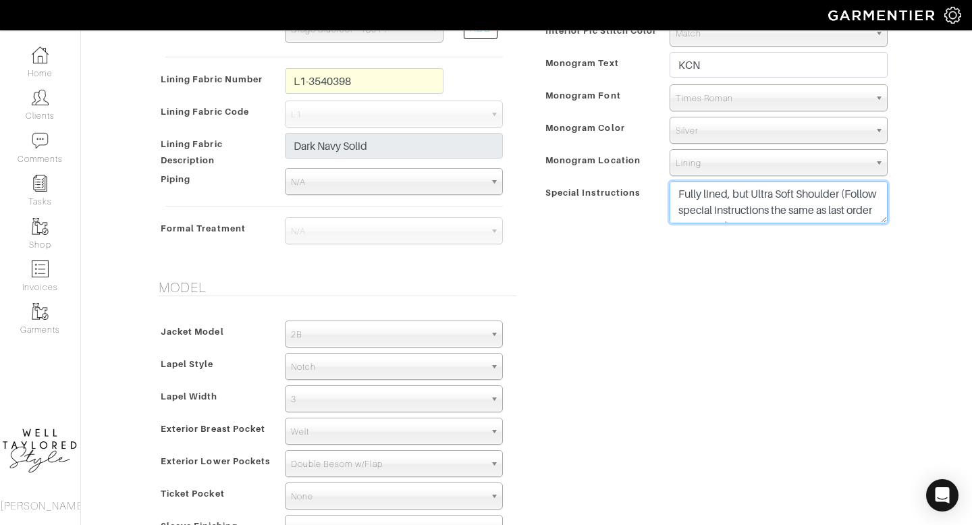
scroll to position [551, 0]
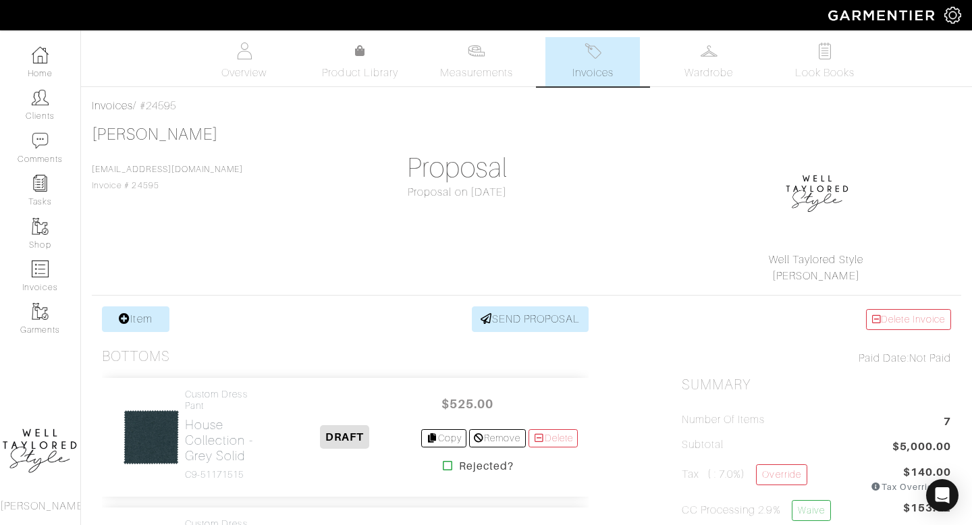
scroll to position [207, 0]
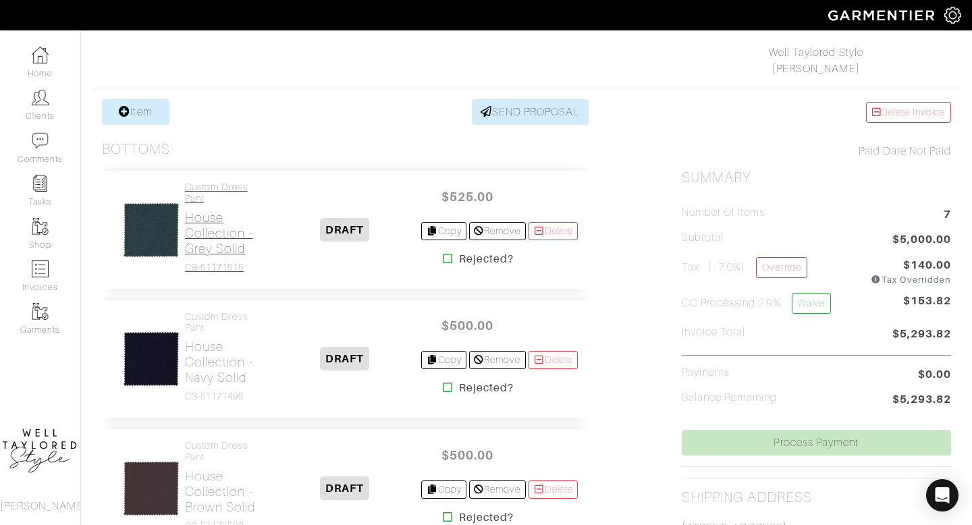
click at [213, 225] on h2 "House Collection - Grey Solid" at bounding box center [226, 233] width 83 height 47
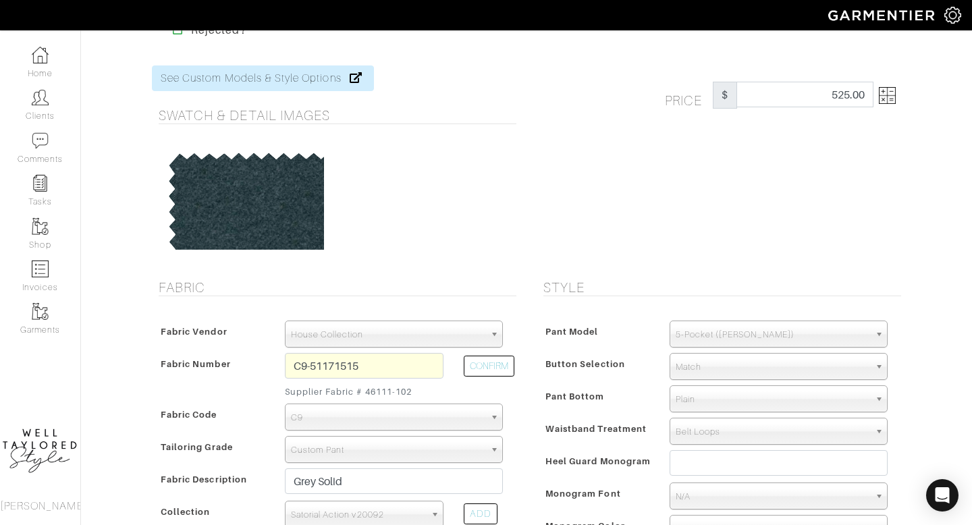
scroll to position [47, 0]
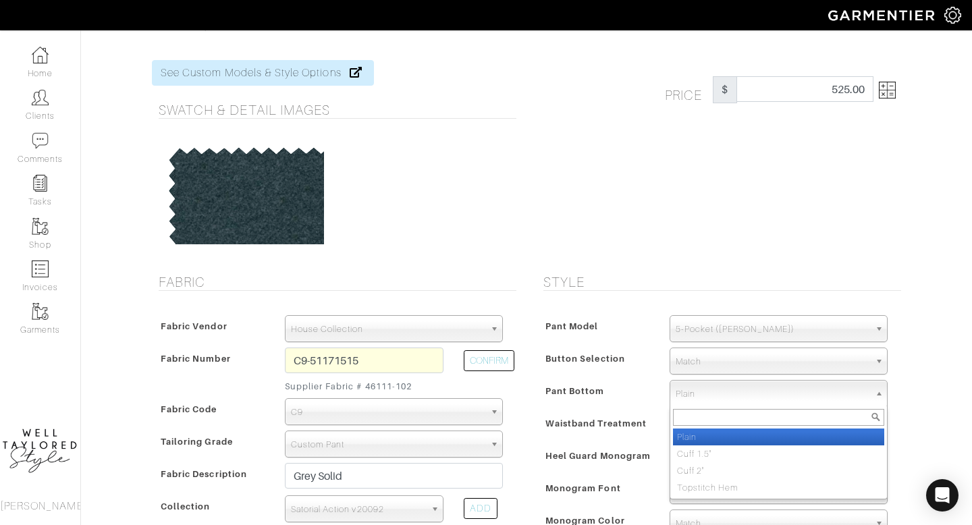
click at [699, 397] on span "Plain" at bounding box center [773, 394] width 194 height 27
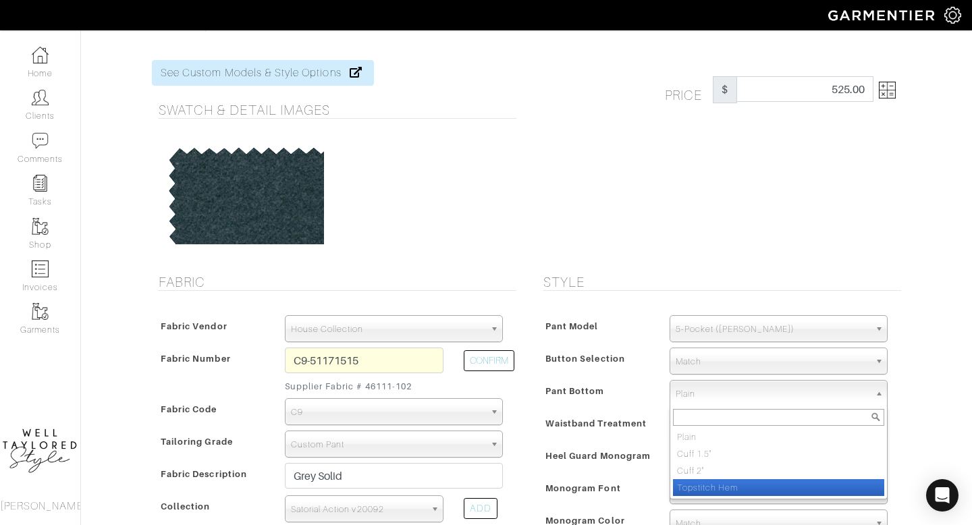
click at [704, 480] on li "Topstitch Hem" at bounding box center [778, 487] width 211 height 17
select select "Topstitch Hem"
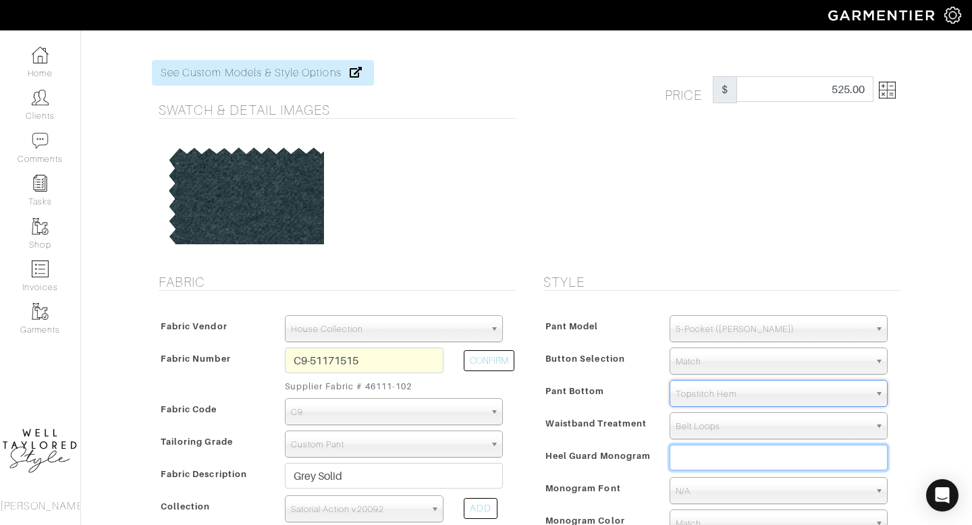
click at [688, 458] on input "text" at bounding box center [779, 458] width 218 height 26
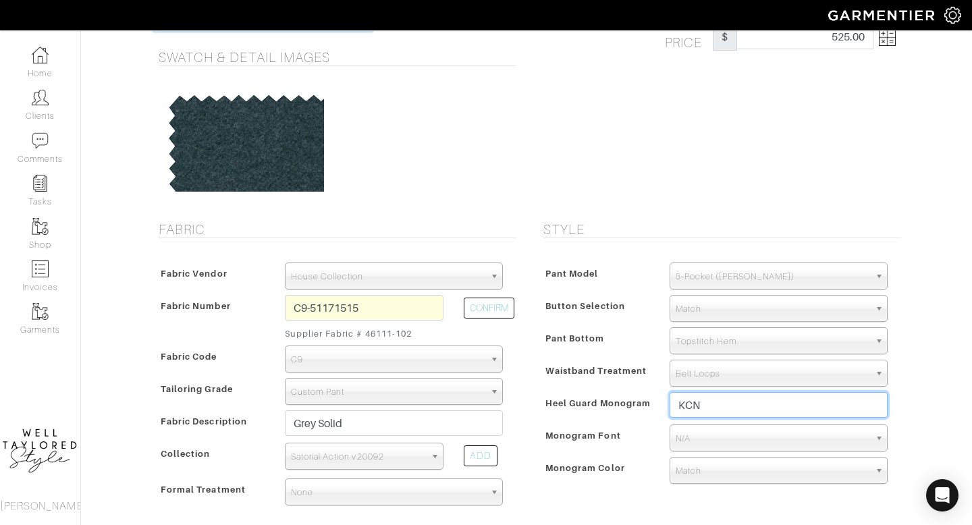
type input "KCN"
click at [686, 428] on span "N/A" at bounding box center [773, 438] width 194 height 27
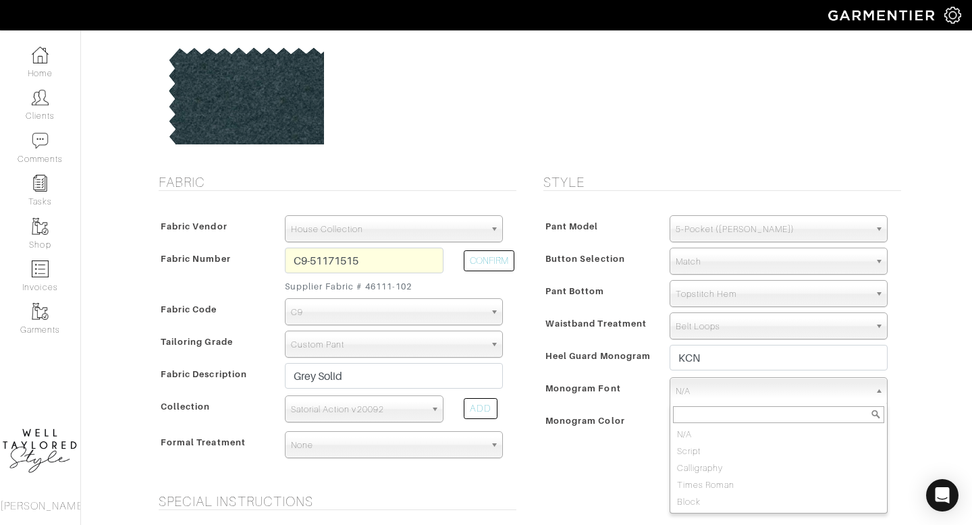
scroll to position [165, 0]
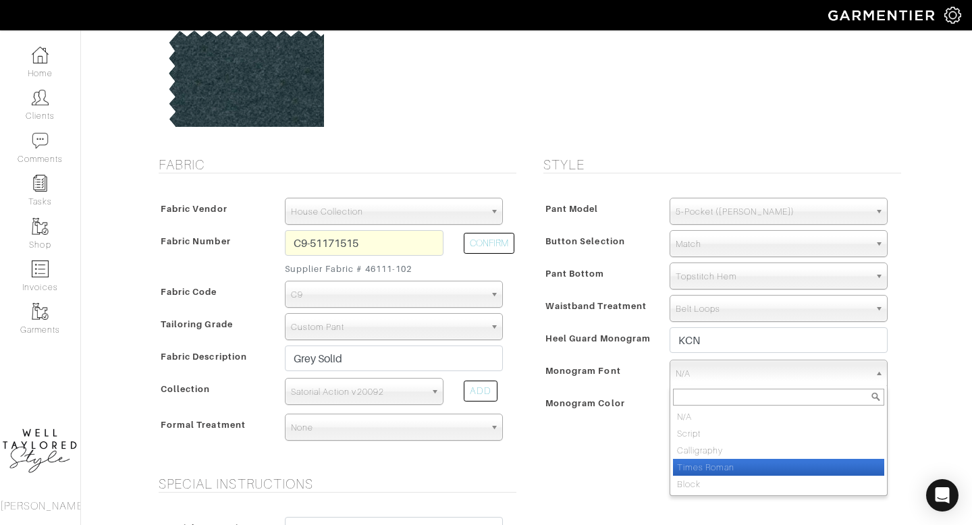
click at [699, 470] on li "Times Roman" at bounding box center [778, 467] width 211 height 17
select select "Times Roman"
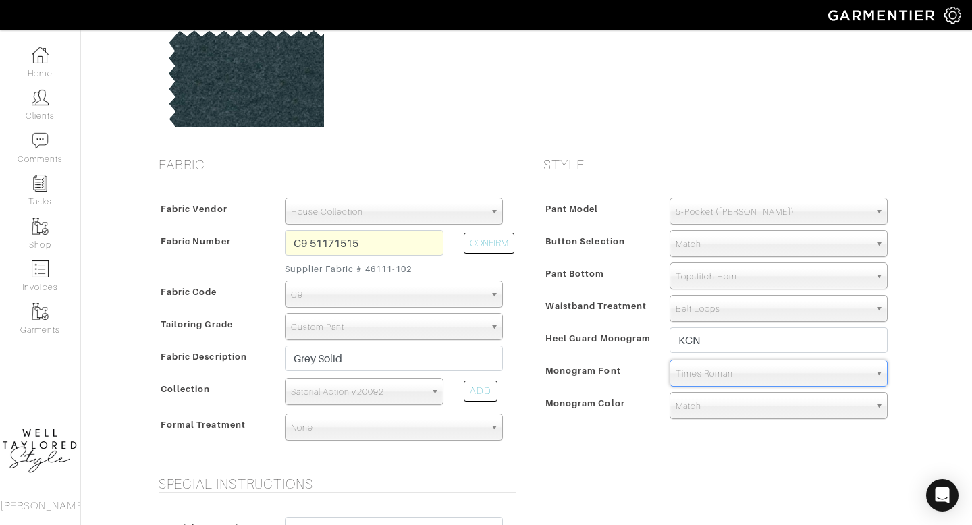
click at [700, 411] on span "Match" at bounding box center [773, 406] width 194 height 27
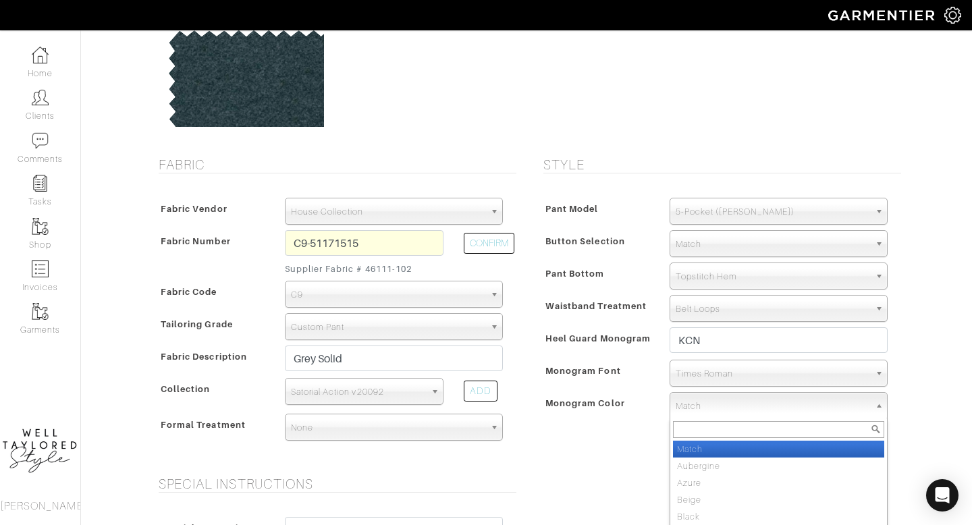
type input "S"
type input "WHITE"
click at [695, 443] on li "White" at bounding box center [778, 449] width 211 height 17
select select "1"
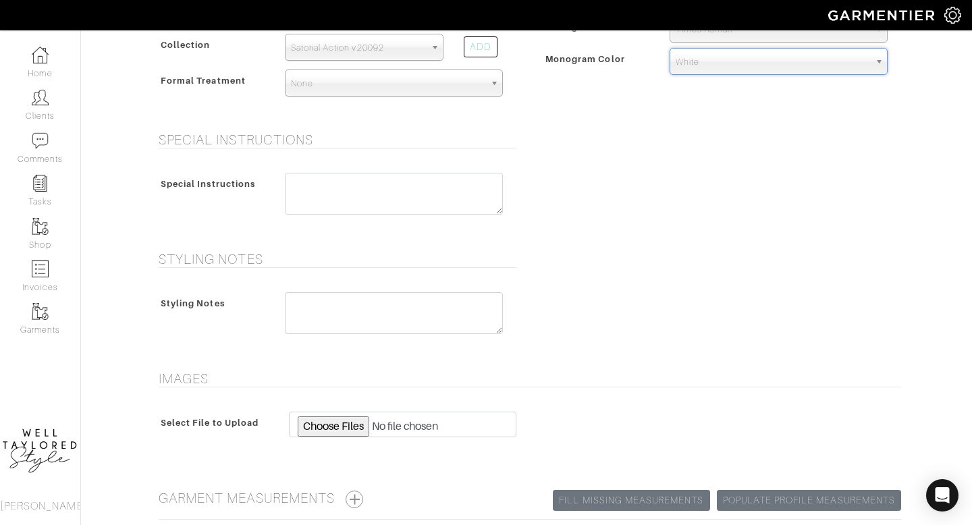
scroll to position [593, 0]
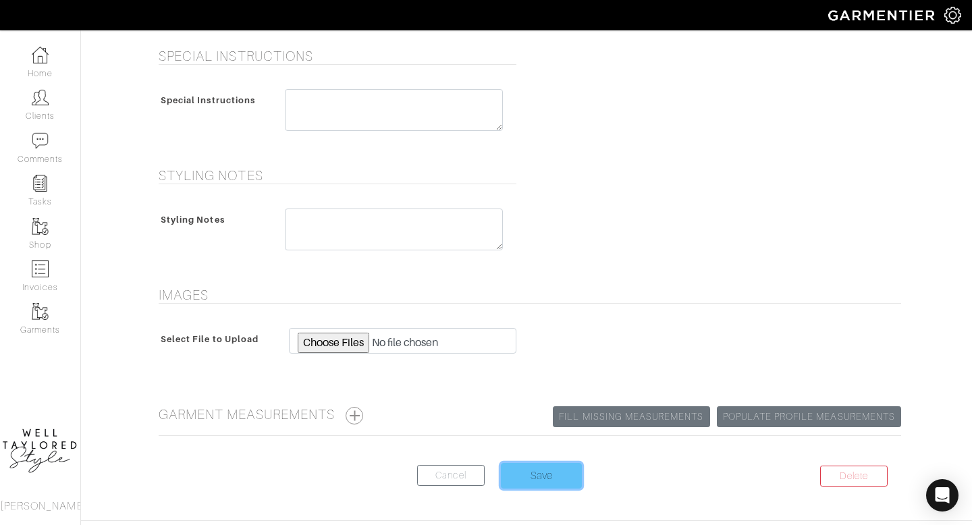
click at [551, 473] on input "Save" at bounding box center [541, 476] width 81 height 26
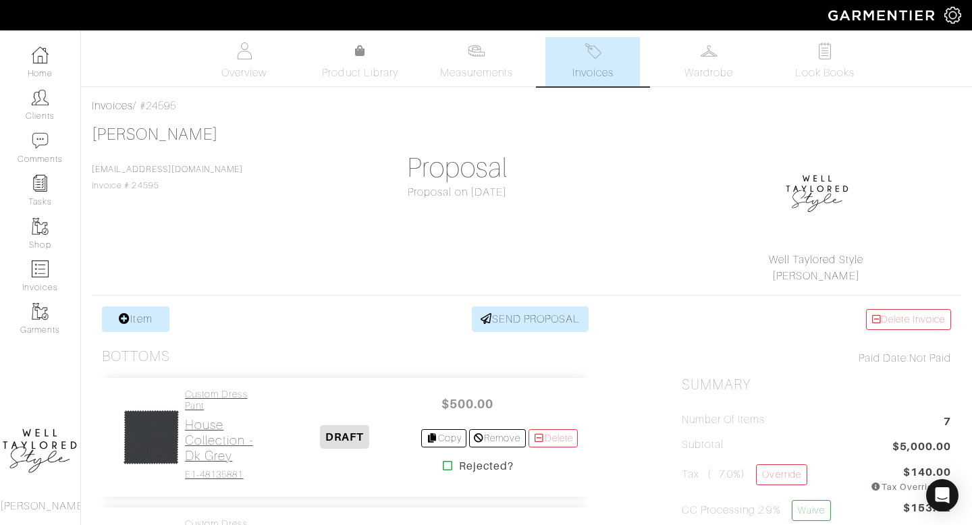
scroll to position [209, 0]
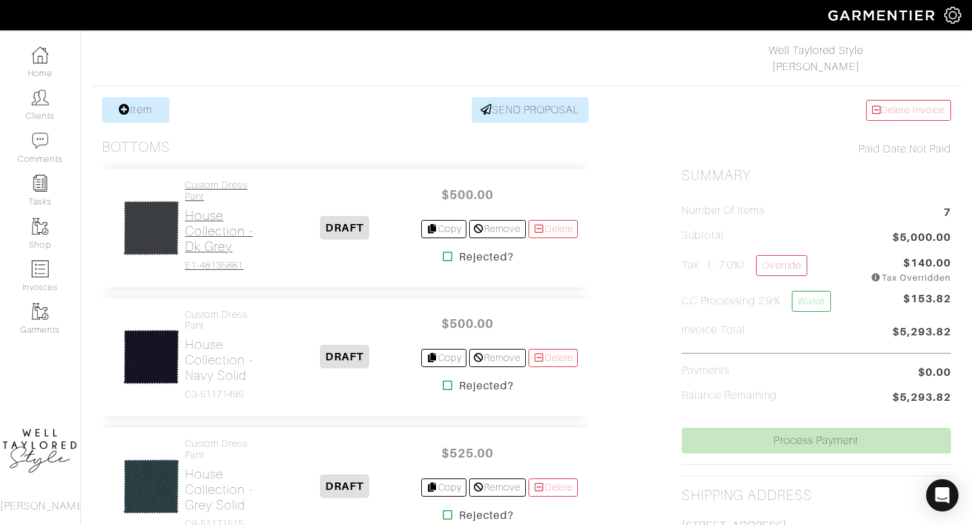
click at [225, 240] on h2 "House Collection - Dk Grey" at bounding box center [226, 231] width 83 height 47
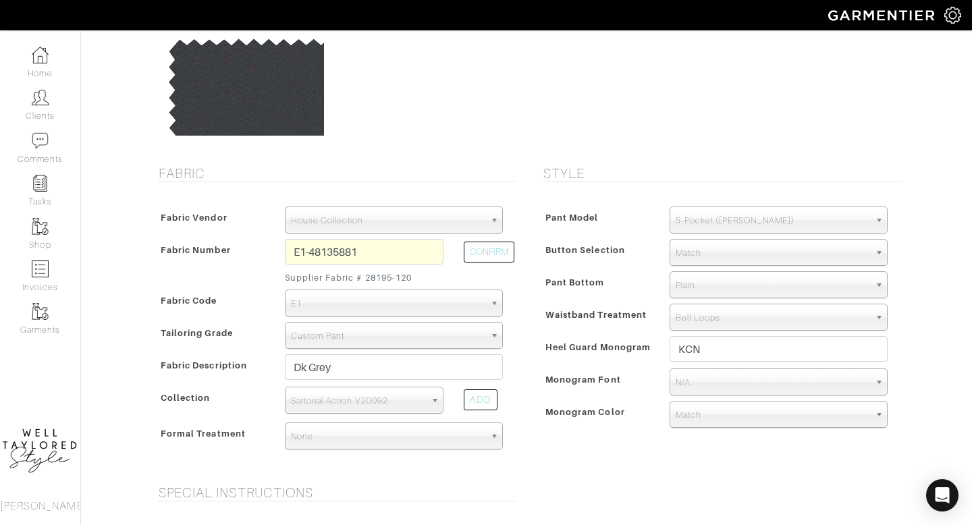
scroll to position [158, 0]
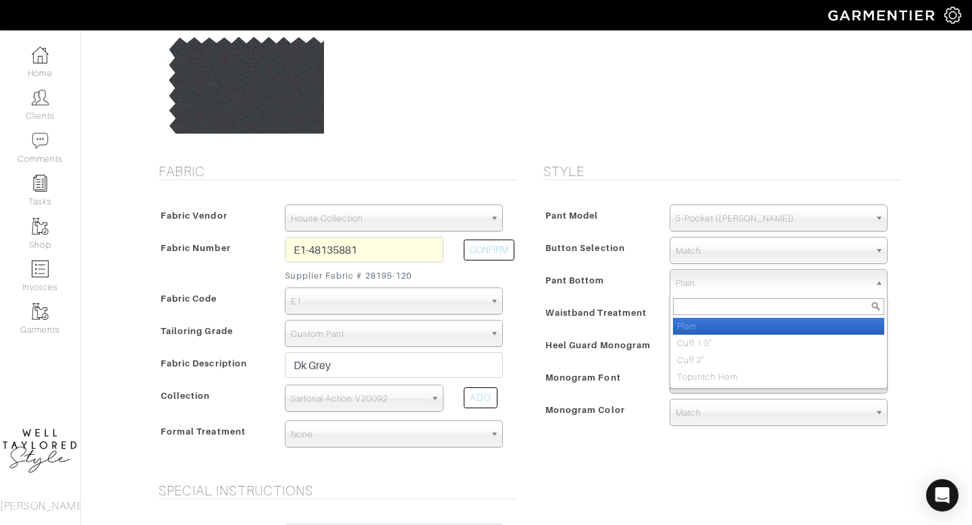
click at [701, 282] on span "Plain" at bounding box center [773, 283] width 194 height 27
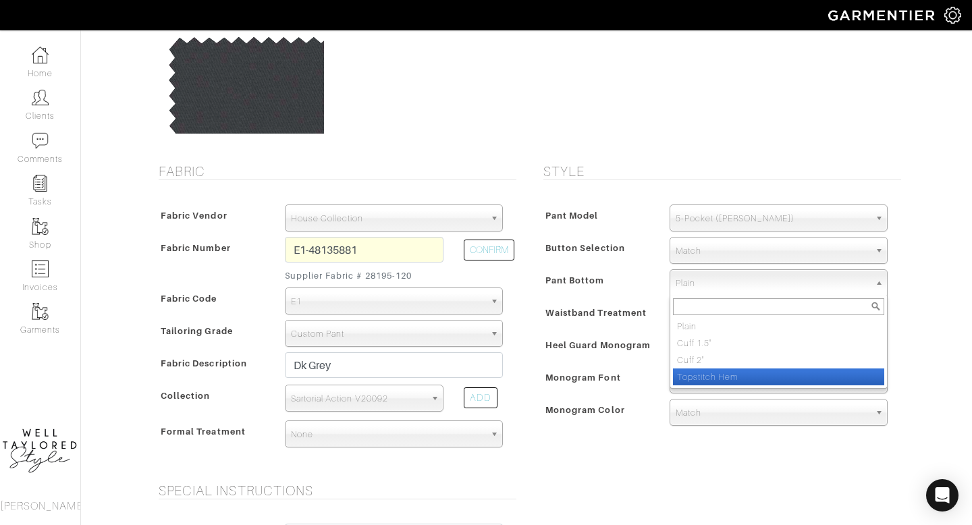
click at [701, 372] on li "Topstitch Hem" at bounding box center [778, 377] width 211 height 17
select select "Topstitch Hem"
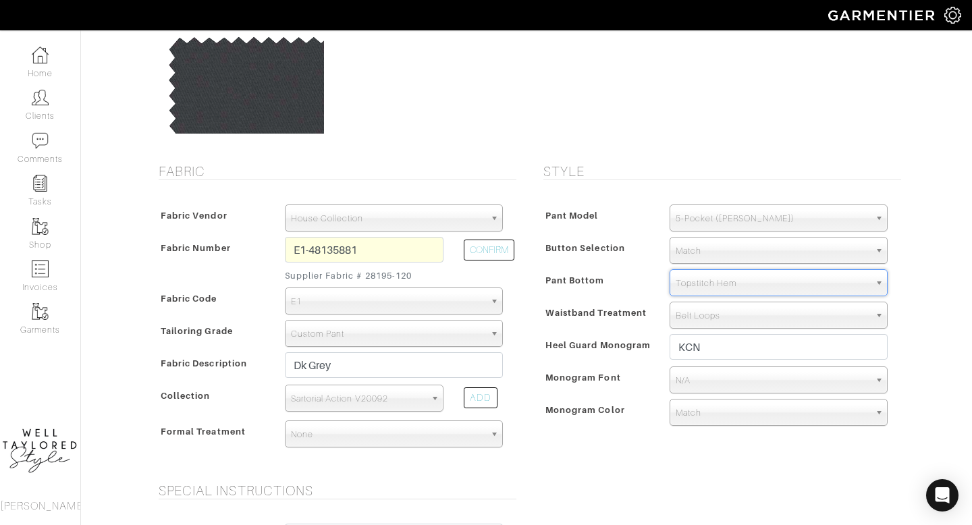
click at [692, 385] on span "N/A" at bounding box center [773, 380] width 194 height 27
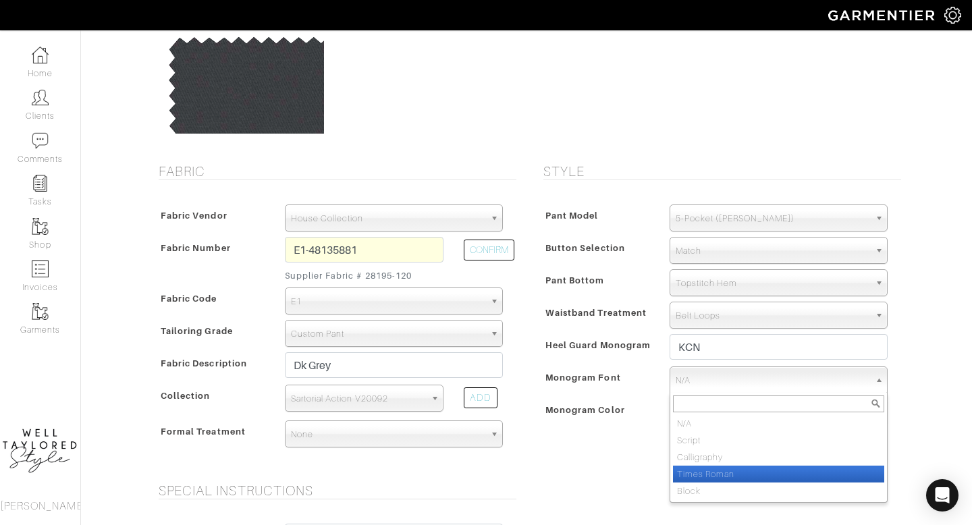
click at [700, 472] on li "Times Roman" at bounding box center [778, 474] width 211 height 17
select select "Times Roman"
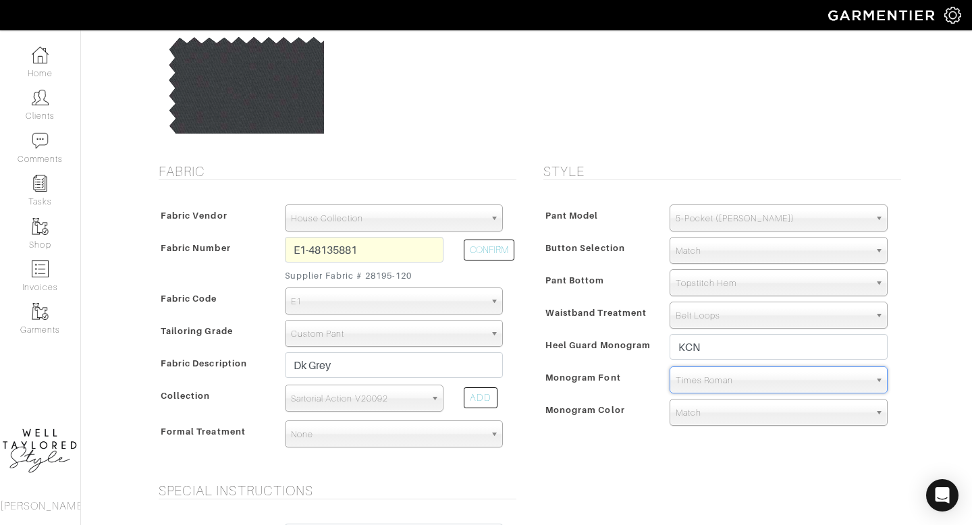
click at [700, 414] on span "Match" at bounding box center [773, 413] width 194 height 27
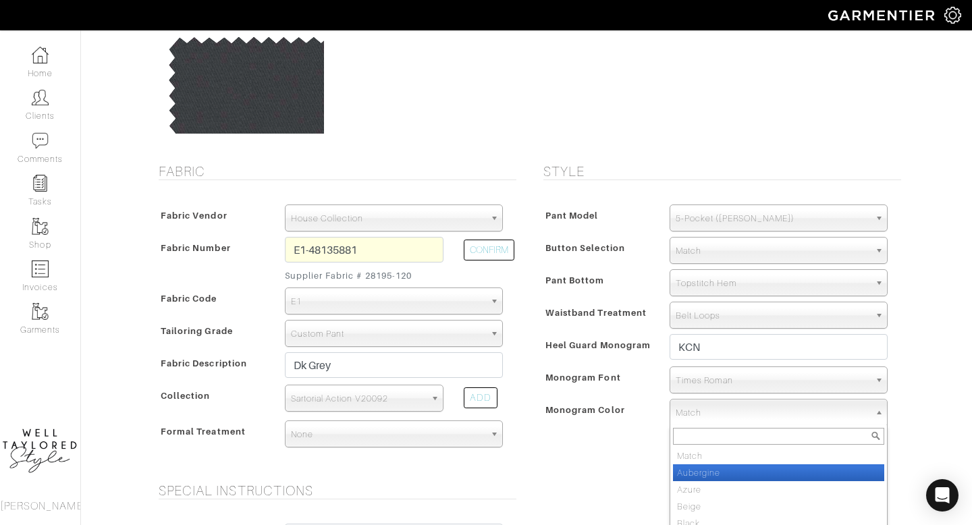
click at [702, 472] on li "Aubergine" at bounding box center [778, 472] width 211 height 17
select select "26"
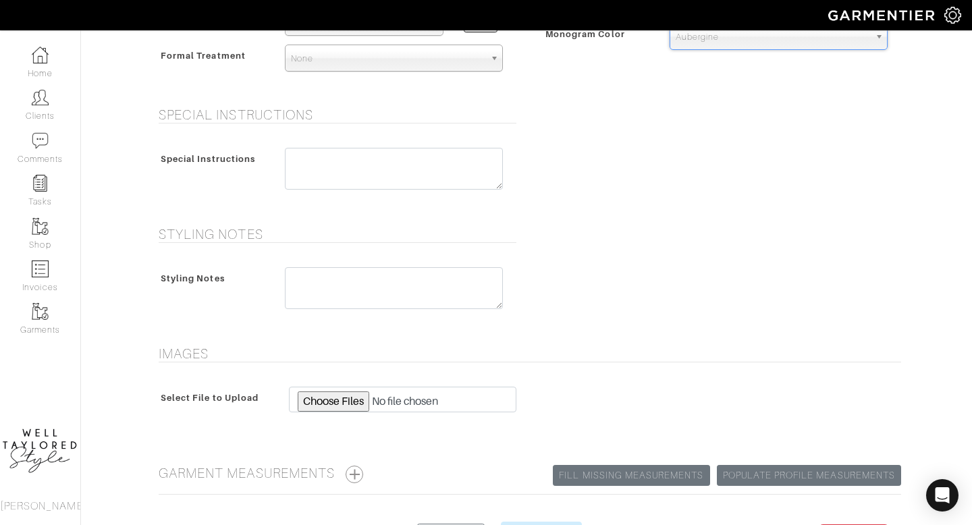
scroll to position [637, 0]
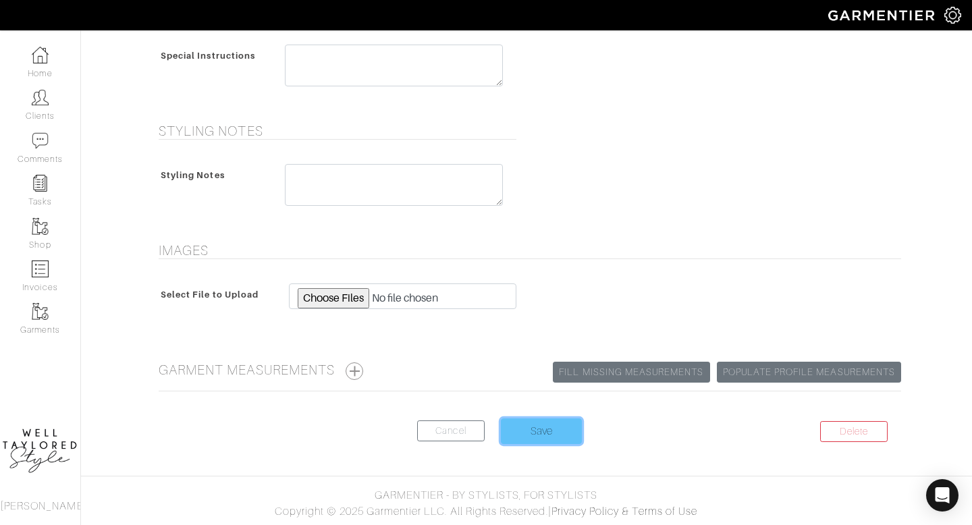
click at [535, 432] on input "Save" at bounding box center [541, 431] width 81 height 26
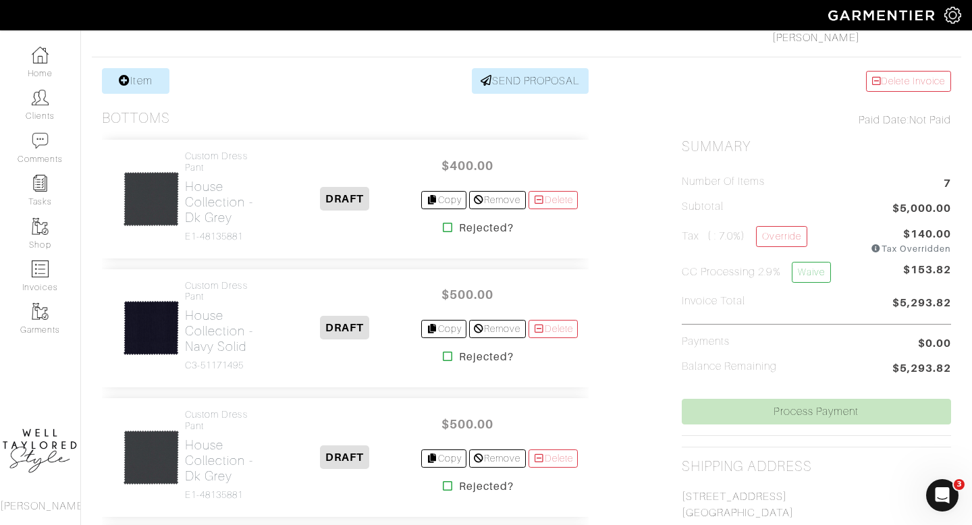
scroll to position [239, 0]
click at [254, 207] on h2 "House Collection - Dk Grey" at bounding box center [226, 201] width 83 height 47
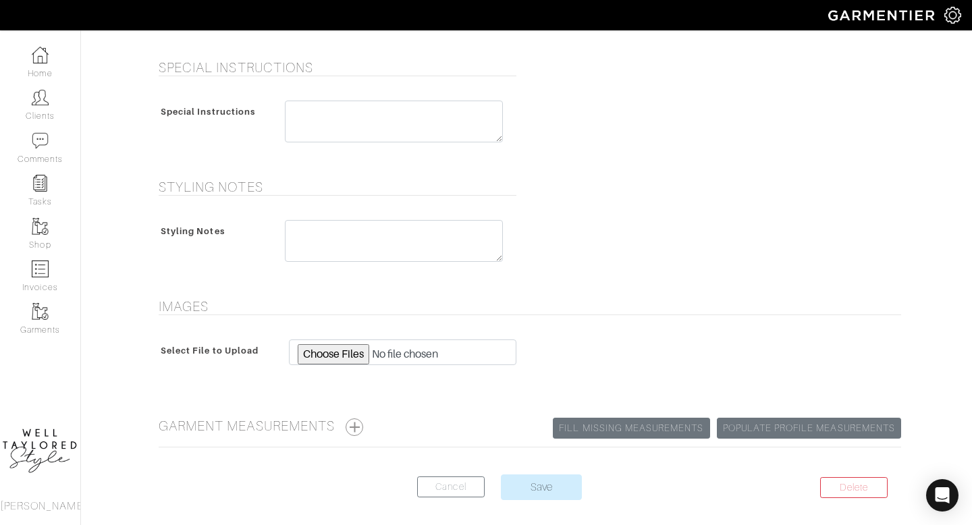
scroll to position [595, 0]
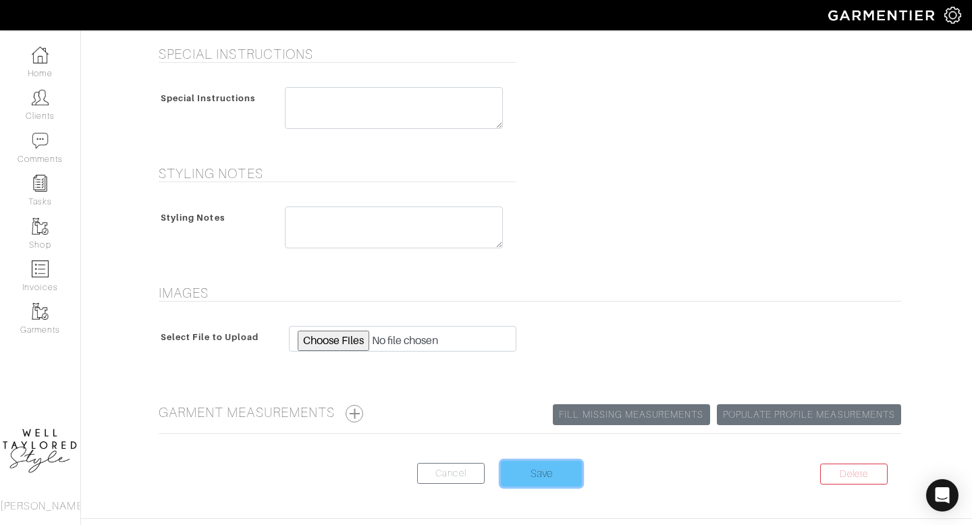
click at [549, 485] on input "Save" at bounding box center [541, 474] width 81 height 26
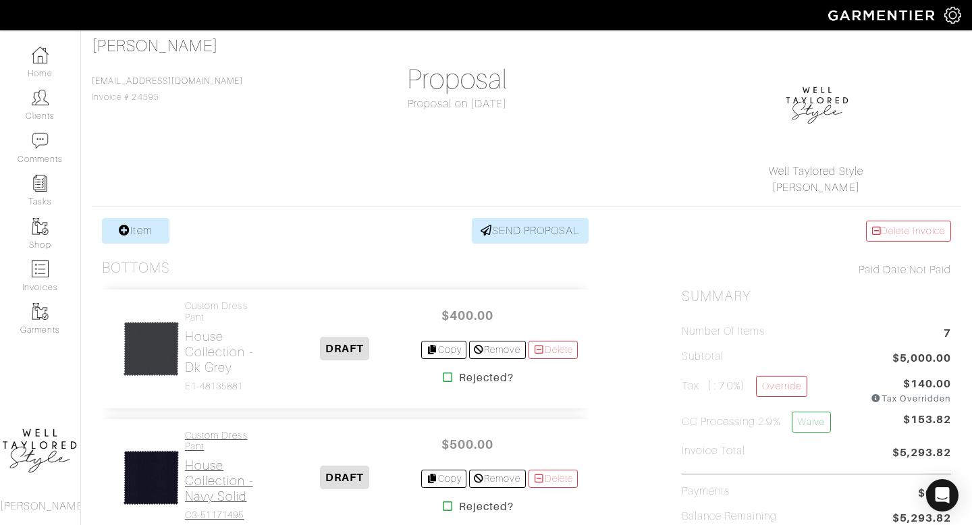
scroll to position [88, 0]
click at [230, 454] on link "Custom Dress Pant House Collection - Navy Solid C3-51171495" at bounding box center [226, 475] width 83 height 91
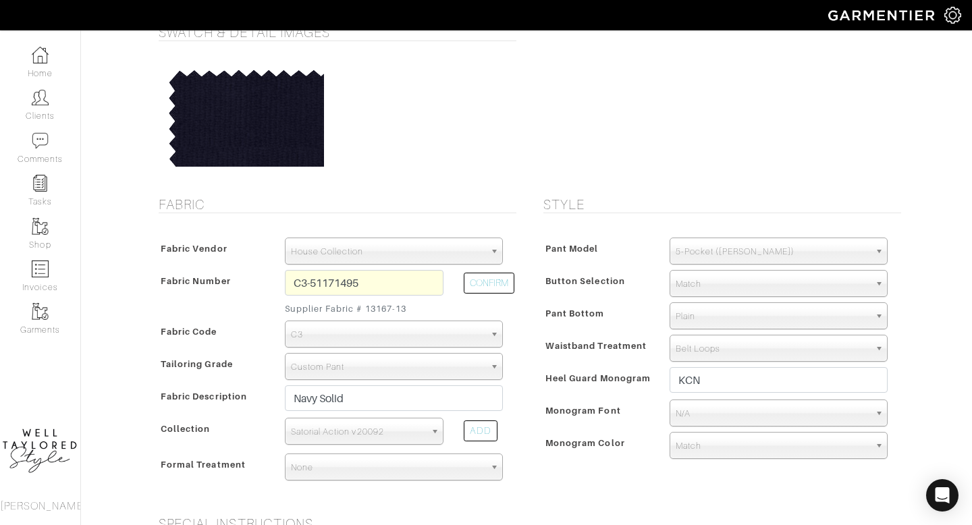
scroll to position [133, 0]
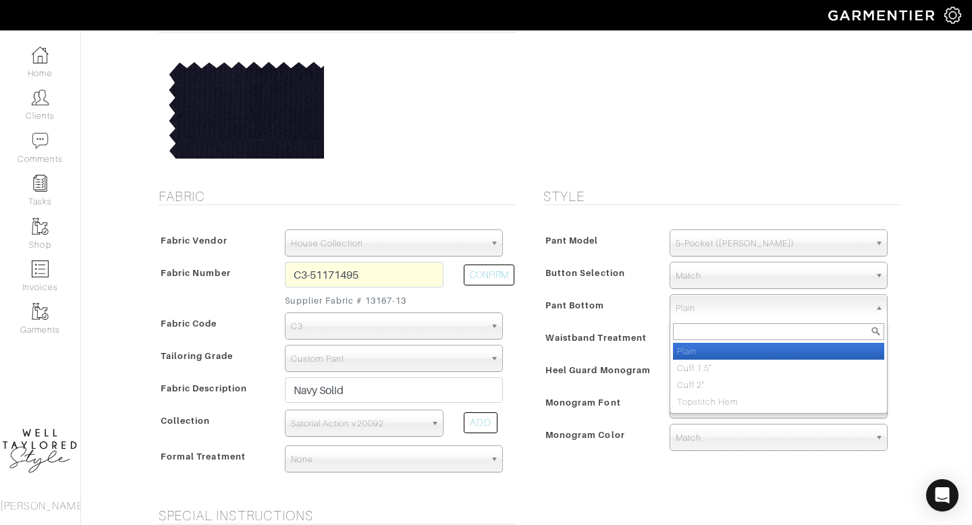
click at [701, 314] on span "Plain" at bounding box center [773, 308] width 194 height 27
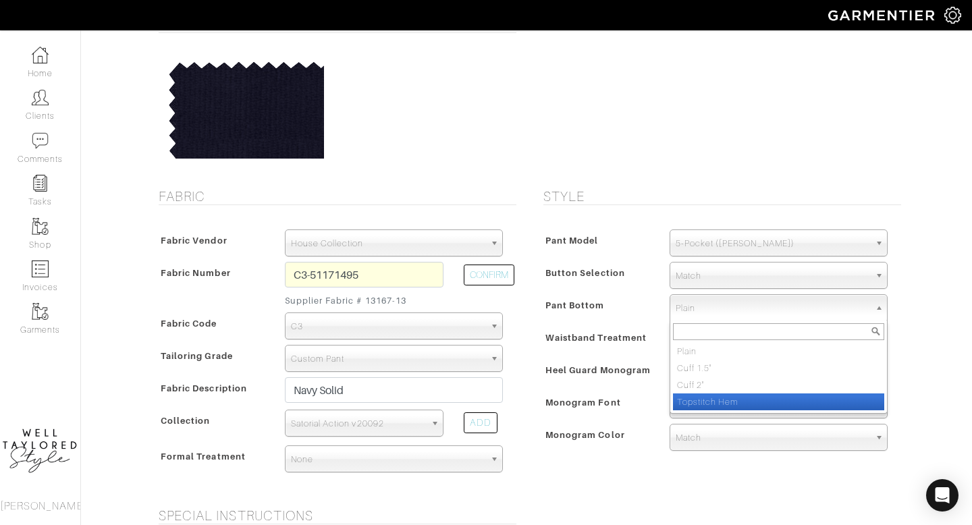
click at [700, 393] on li "Topstitch Hem" at bounding box center [778, 401] width 211 height 17
select select "Topstitch Hem"
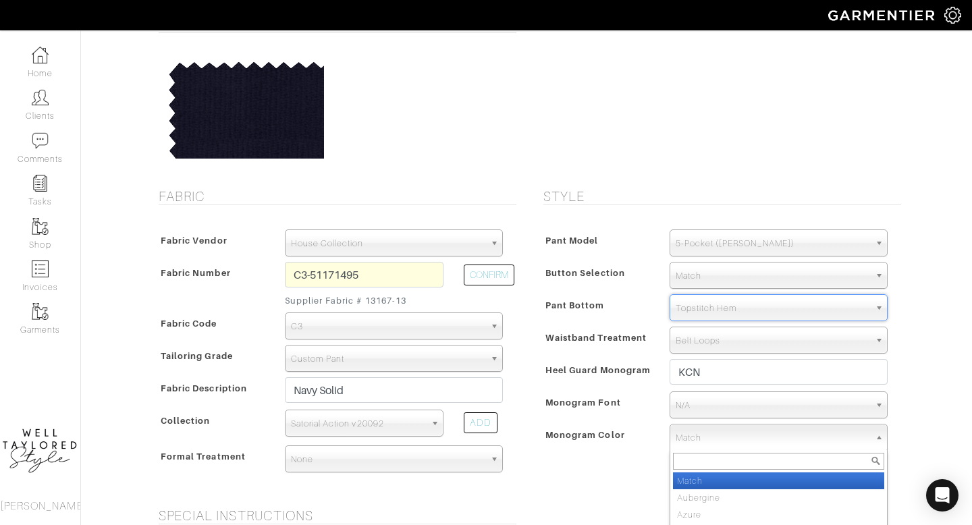
click at [697, 434] on span "Match" at bounding box center [773, 438] width 194 height 27
type input "H"
type input "GRE"
click at [694, 485] on li "Forest Gre en" at bounding box center [778, 480] width 211 height 17
select select "66"
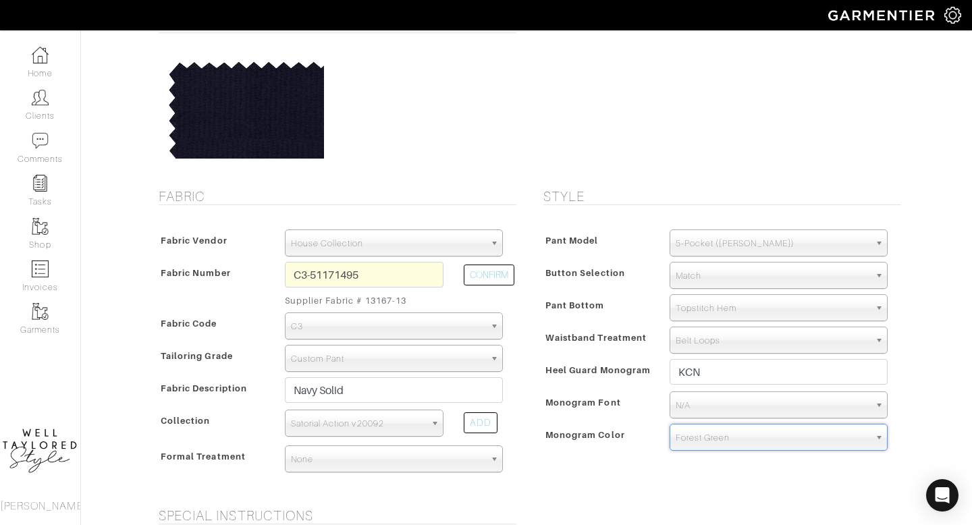
click at [692, 402] on span "N/A" at bounding box center [773, 405] width 194 height 27
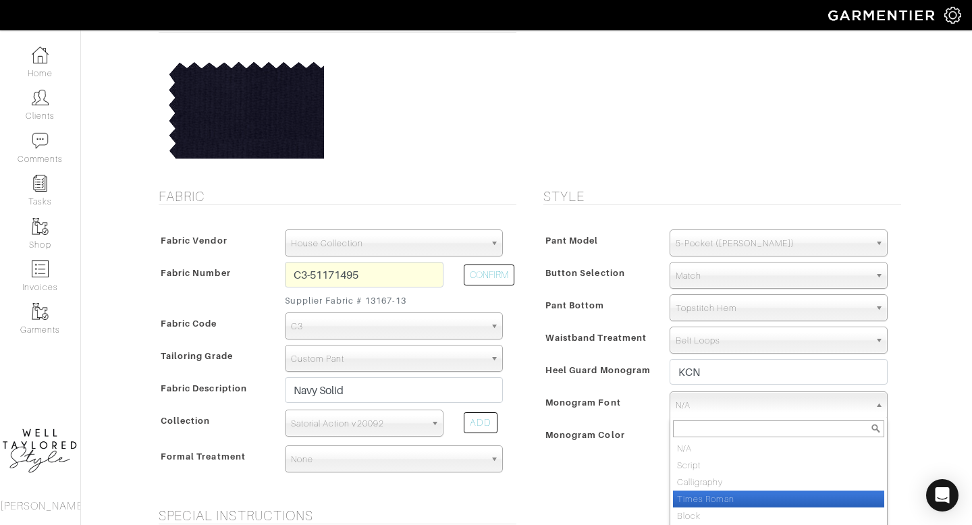
click at [705, 502] on li "Times Roman" at bounding box center [778, 499] width 211 height 17
select select "Times Roman"
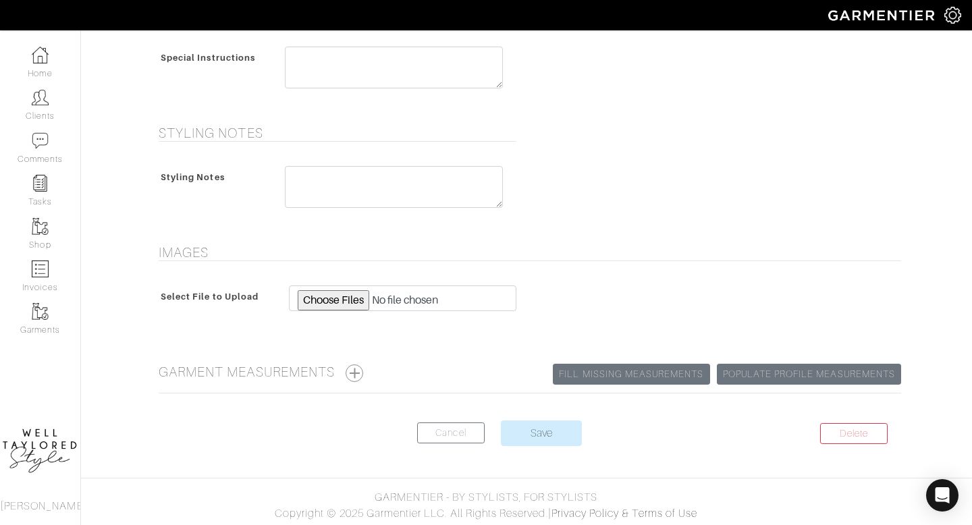
scroll to position [637, 0]
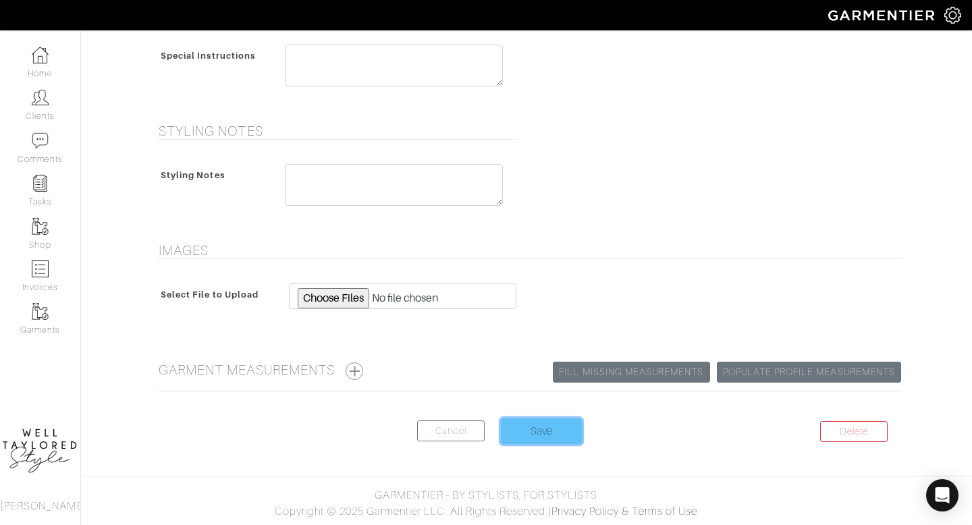
click at [549, 439] on input "Save" at bounding box center [541, 431] width 81 height 26
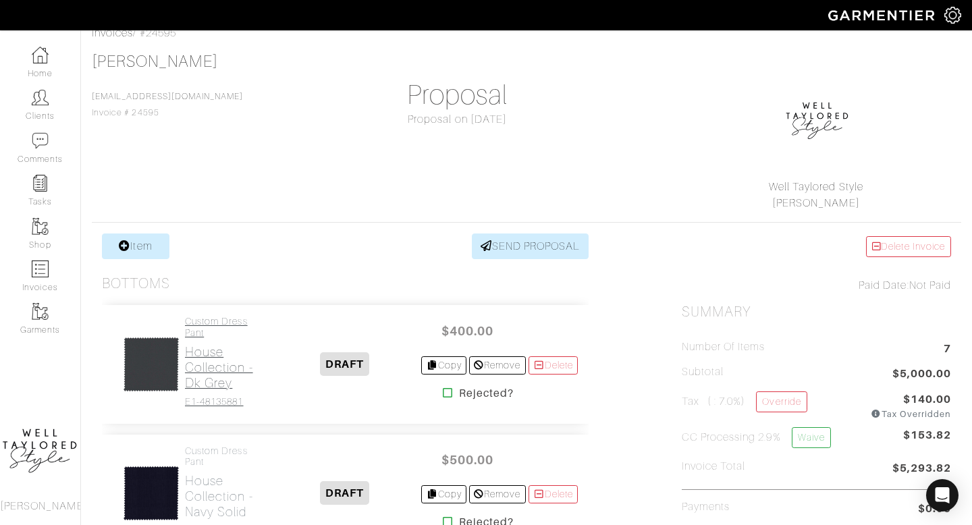
scroll to position [73, 0]
click at [200, 357] on h2 "House Collection - Dk Grey" at bounding box center [226, 367] width 83 height 47
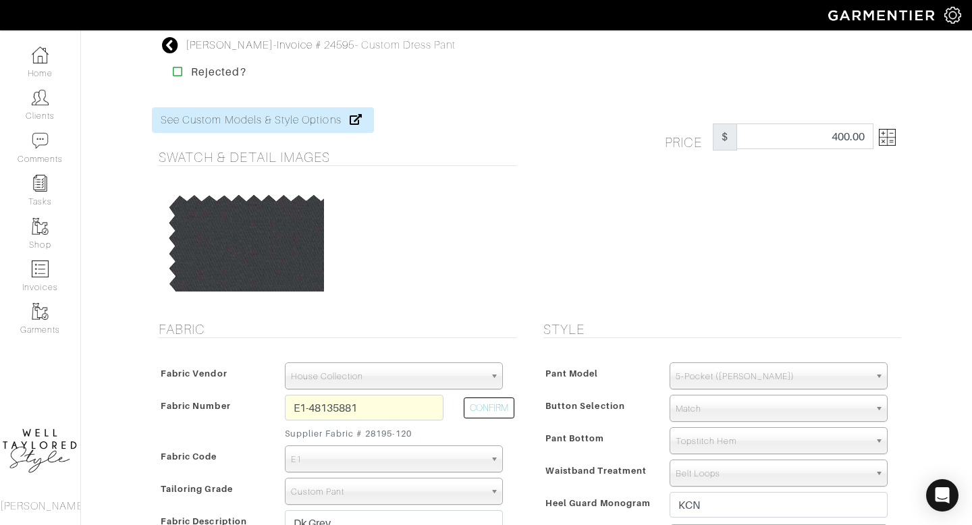
click at [175, 43] on icon at bounding box center [170, 45] width 17 height 16
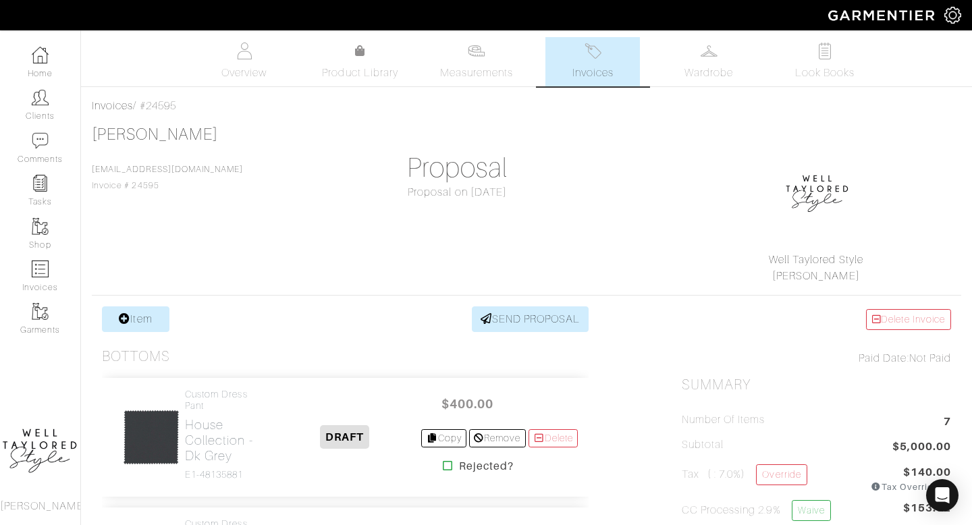
scroll to position [163, 0]
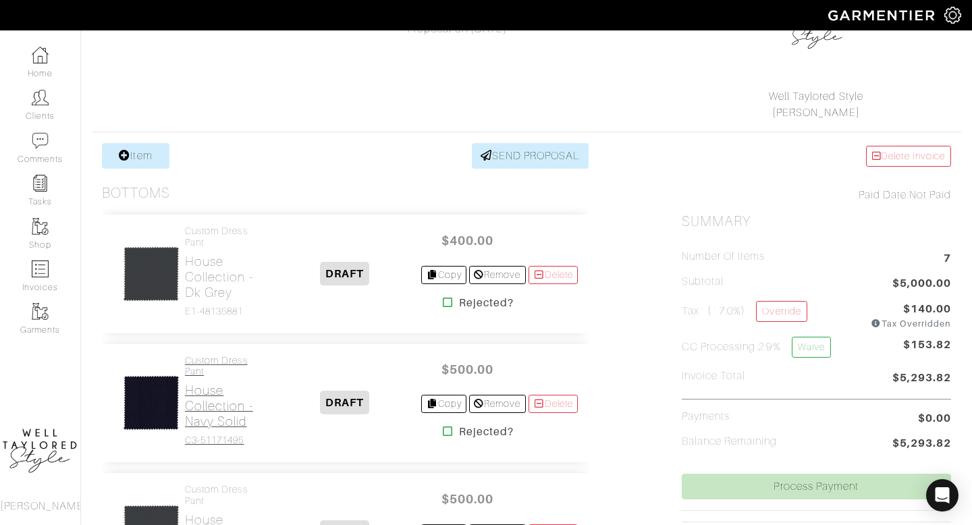
click at [222, 423] on h2 "House Collection - Navy Solid" at bounding box center [226, 406] width 83 height 47
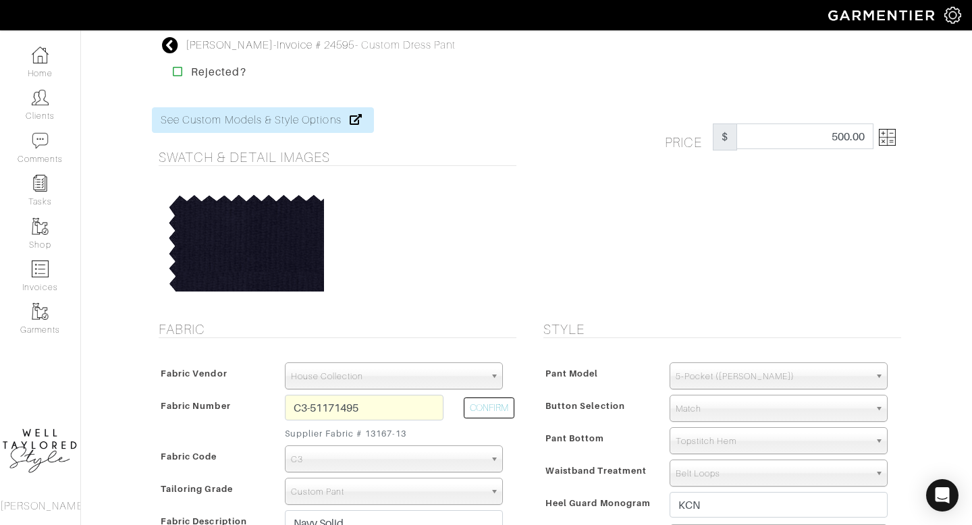
click at [165, 39] on icon at bounding box center [170, 45] width 17 height 16
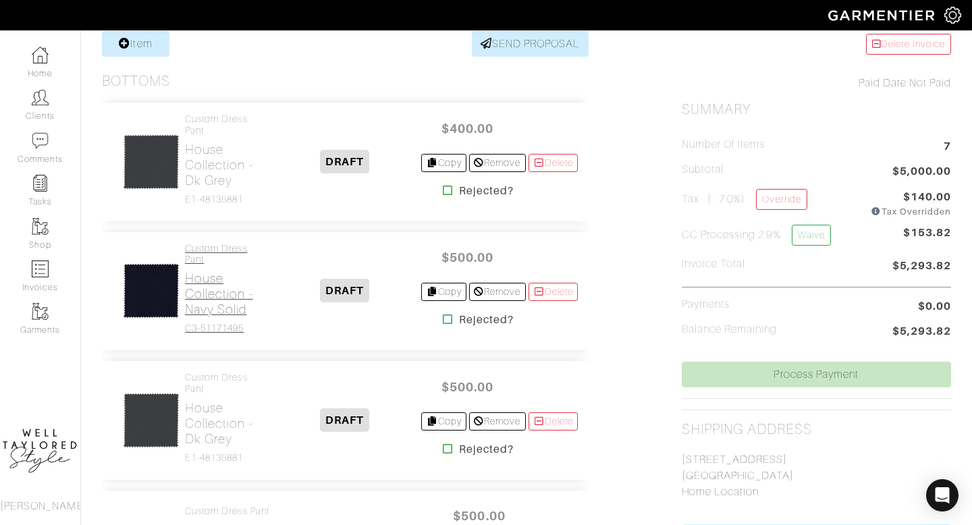
scroll to position [278, 0]
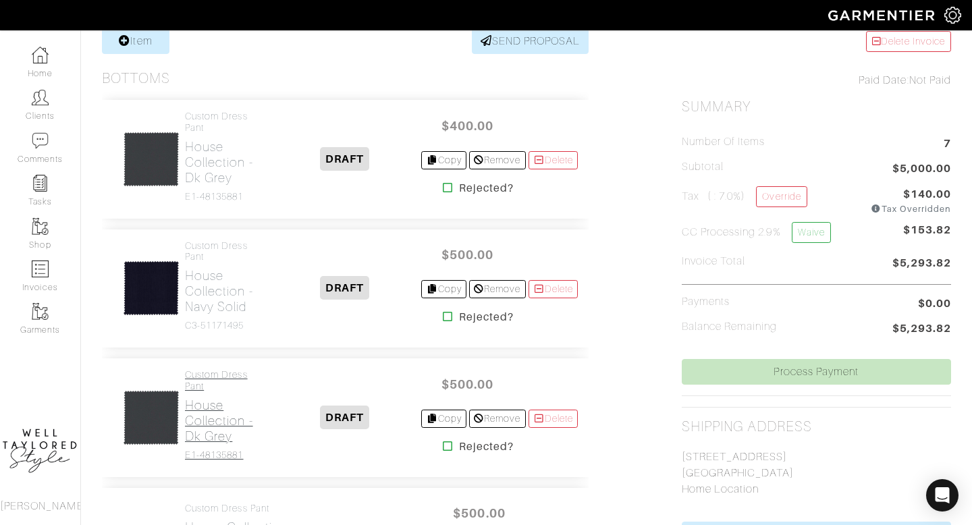
click at [237, 425] on h2 "House Collection - Dk Grey" at bounding box center [226, 421] width 83 height 47
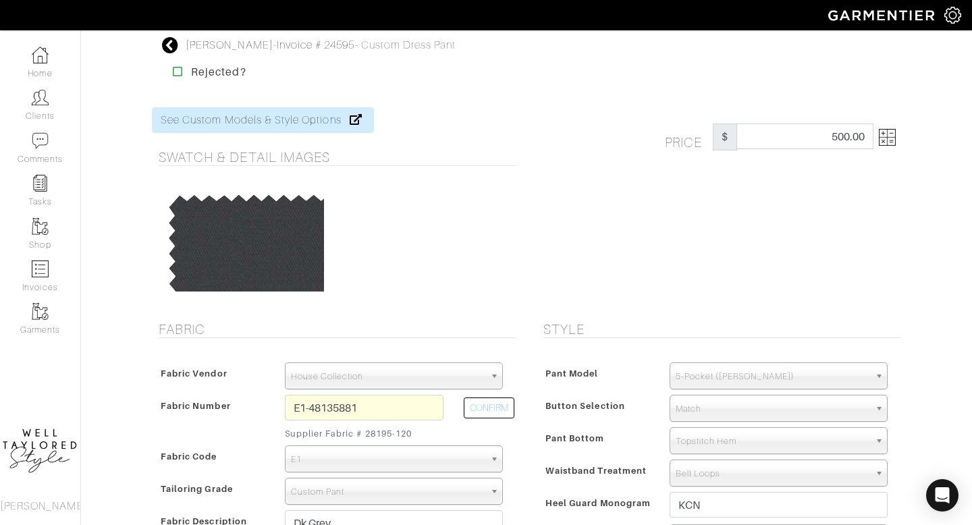
click at [174, 42] on icon at bounding box center [170, 45] width 17 height 16
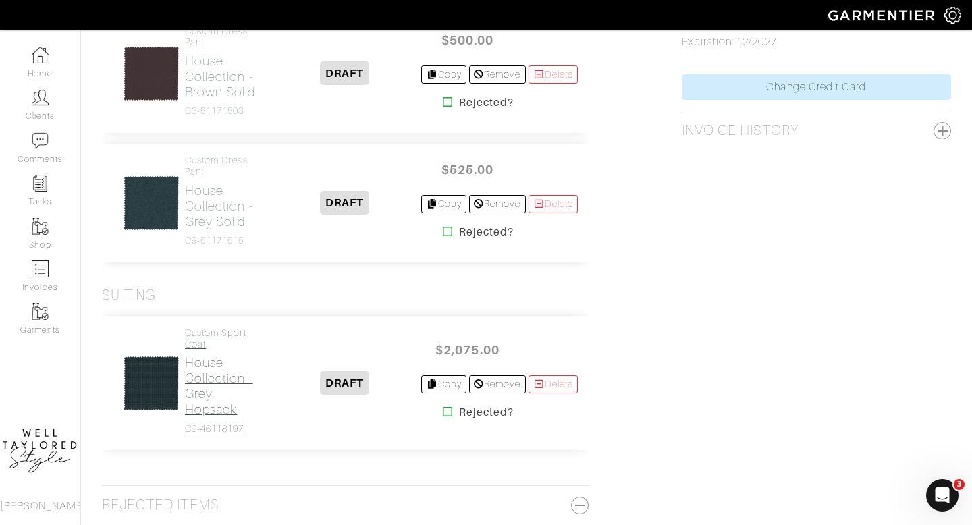
click at [234, 380] on h2 "House Collection - Grey Hopsack" at bounding box center [226, 386] width 83 height 62
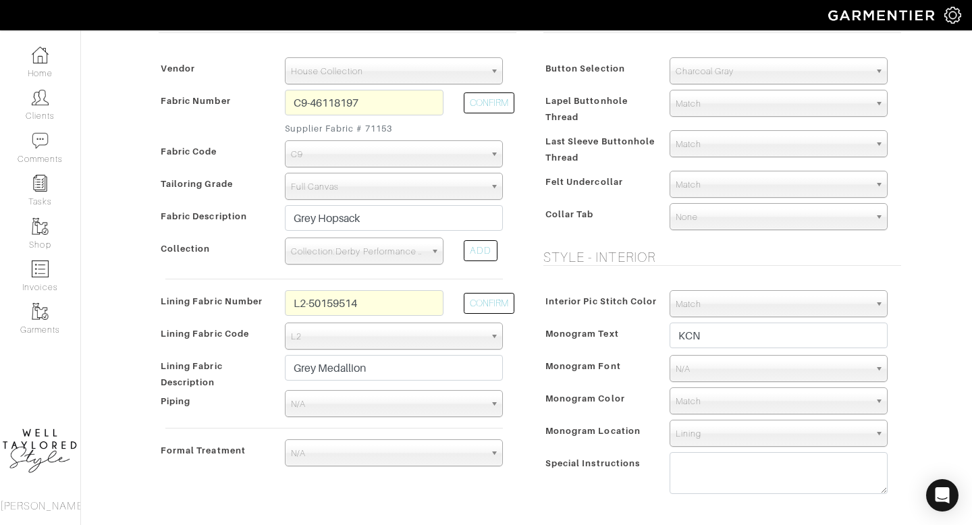
scroll to position [344, 0]
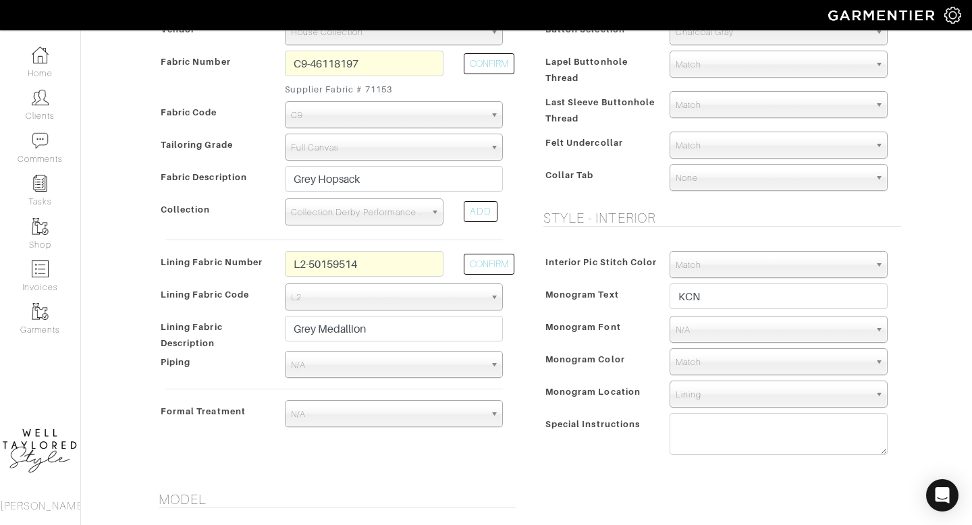
click at [696, 339] on span "N/A" at bounding box center [773, 330] width 194 height 27
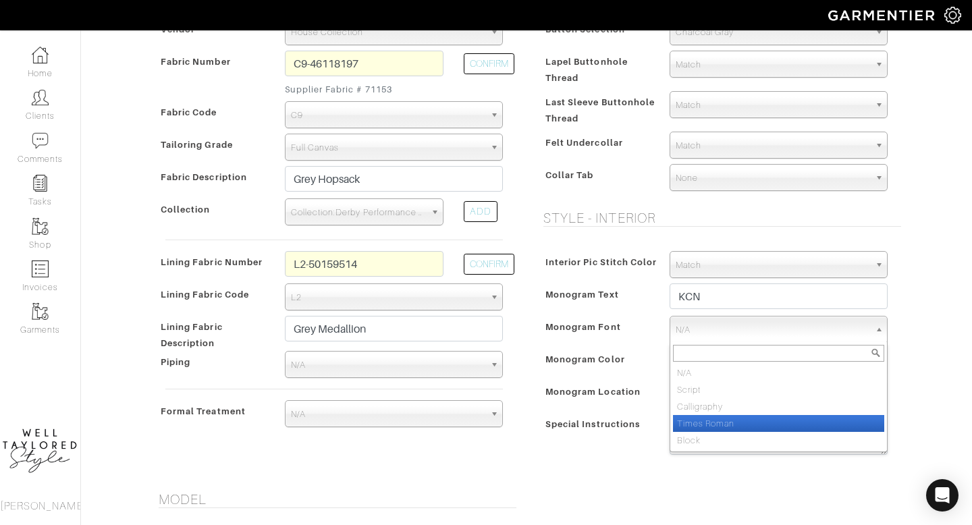
click at [703, 416] on li "Times Roman" at bounding box center [778, 423] width 211 height 17
select select "Times Roman"
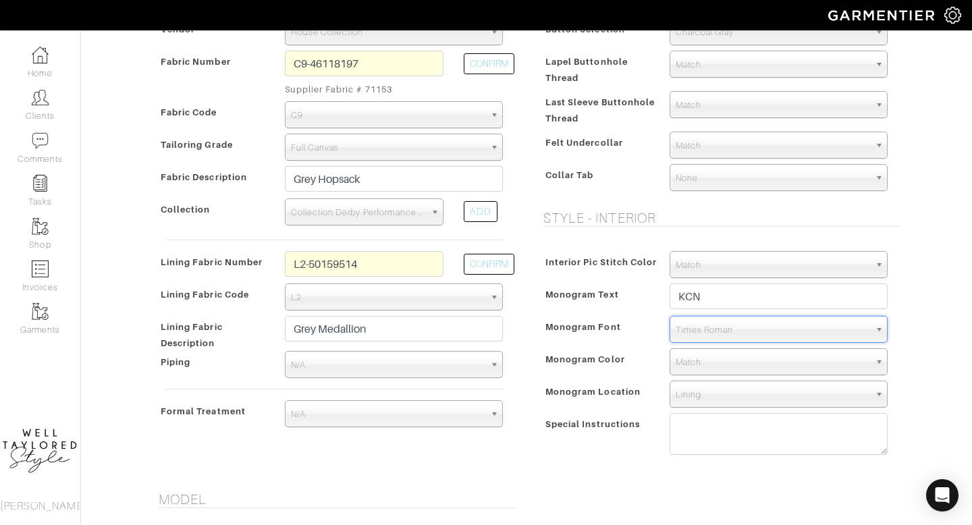
click at [690, 360] on span "Match" at bounding box center [773, 362] width 194 height 27
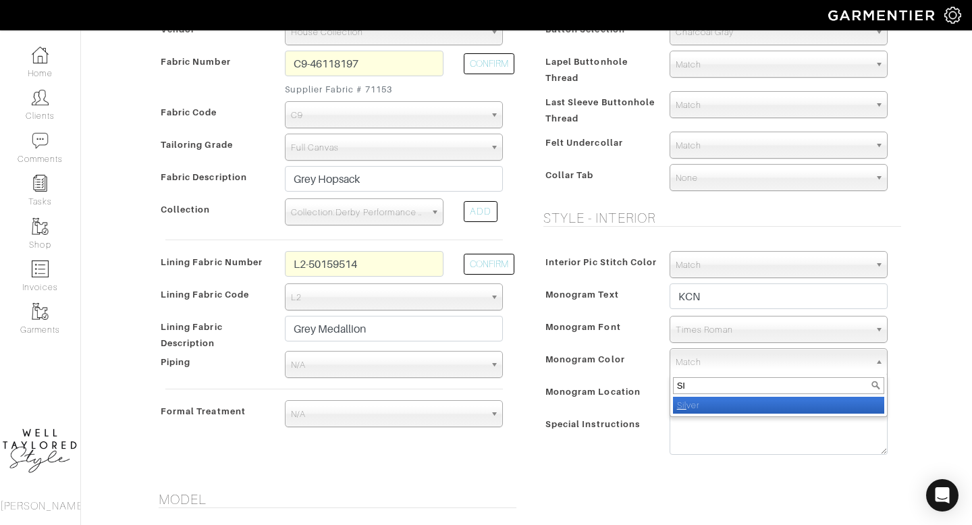
type input "S"
type input "N"
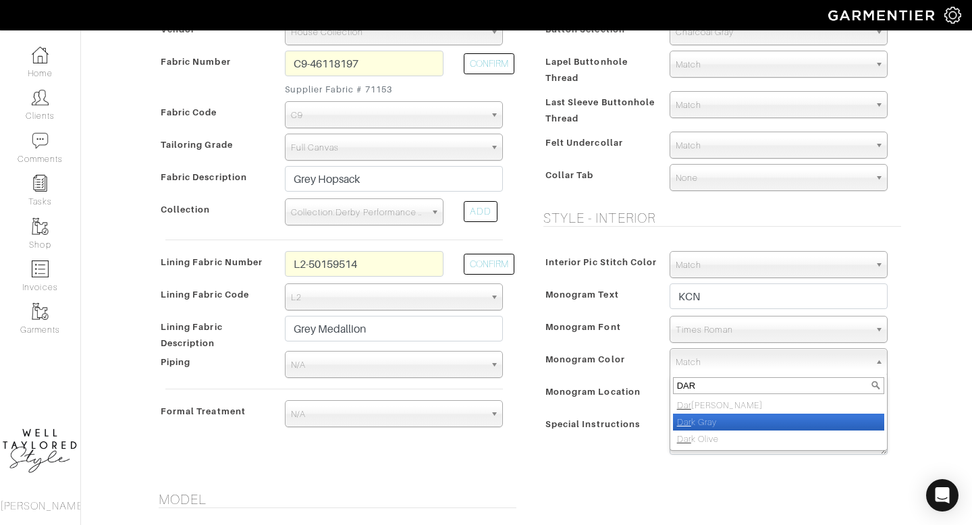
type input "DAR"
click at [706, 419] on li "Dar k Gray" at bounding box center [778, 422] width 211 height 17
select select "5"
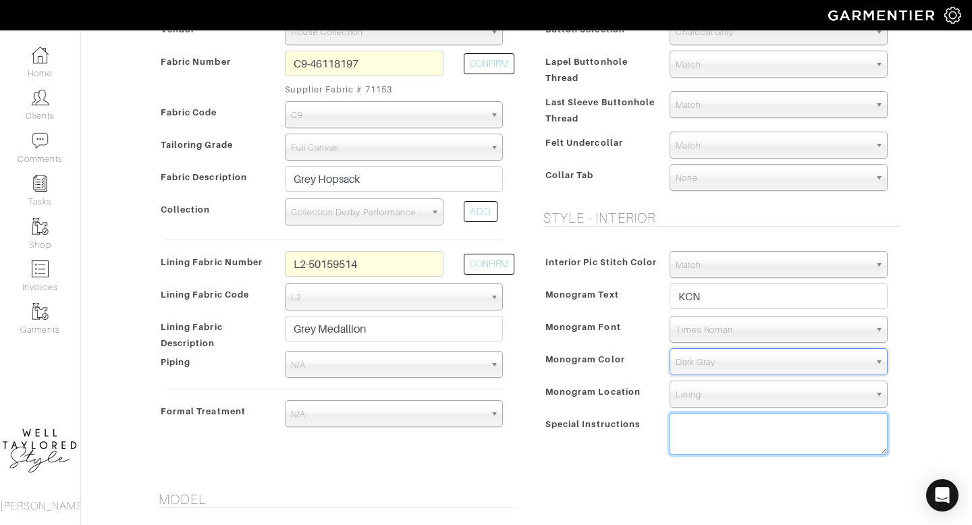
click at [701, 425] on textarea at bounding box center [779, 434] width 218 height 42
paste textarea "Fully lined, but Ultra Soft Shoulder (Follow special instructions the same as l…"
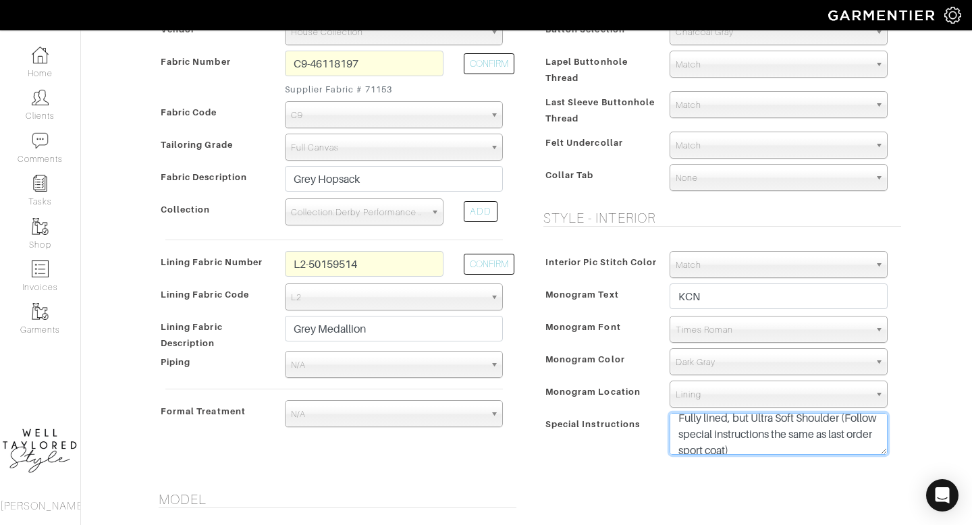
scroll to position [16, 0]
type textarea "Fully lined, but Ultra Soft Shoulder (Follow special instructions the same as l…"
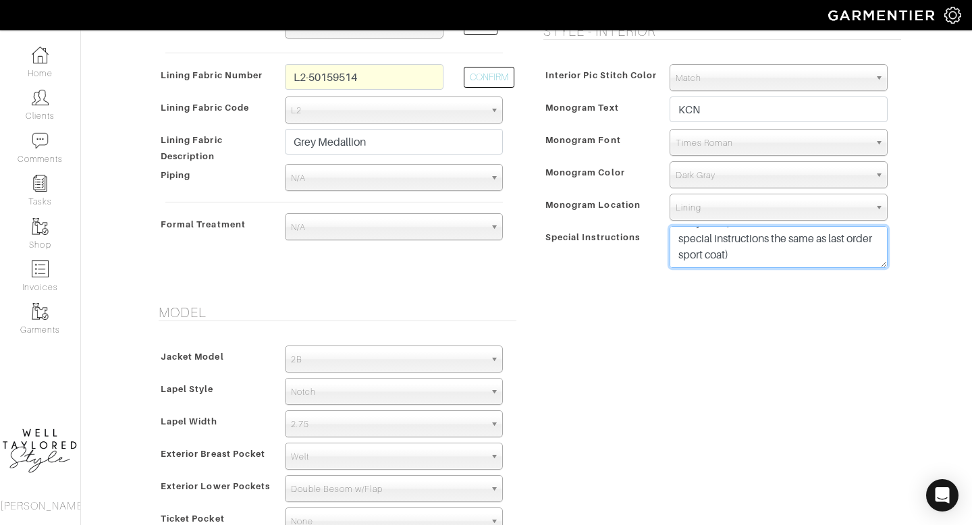
scroll to position [530, 0]
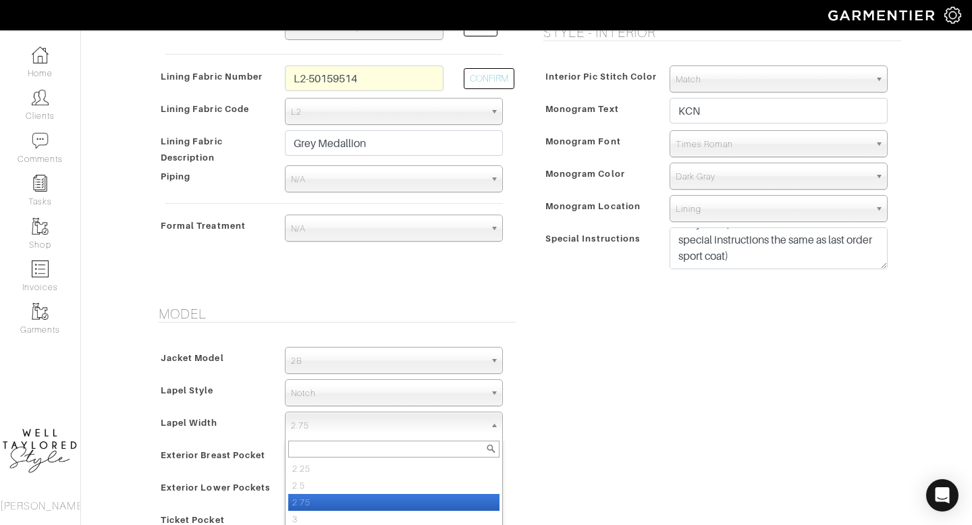
click at [380, 418] on span "2.75" at bounding box center [388, 425] width 194 height 27
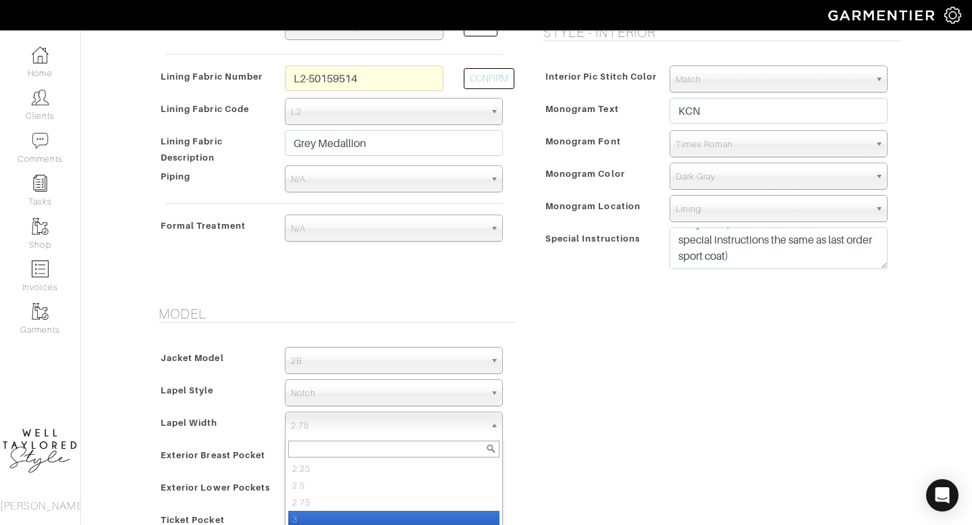
click at [339, 522] on li "3" at bounding box center [393, 519] width 211 height 17
select select "3"
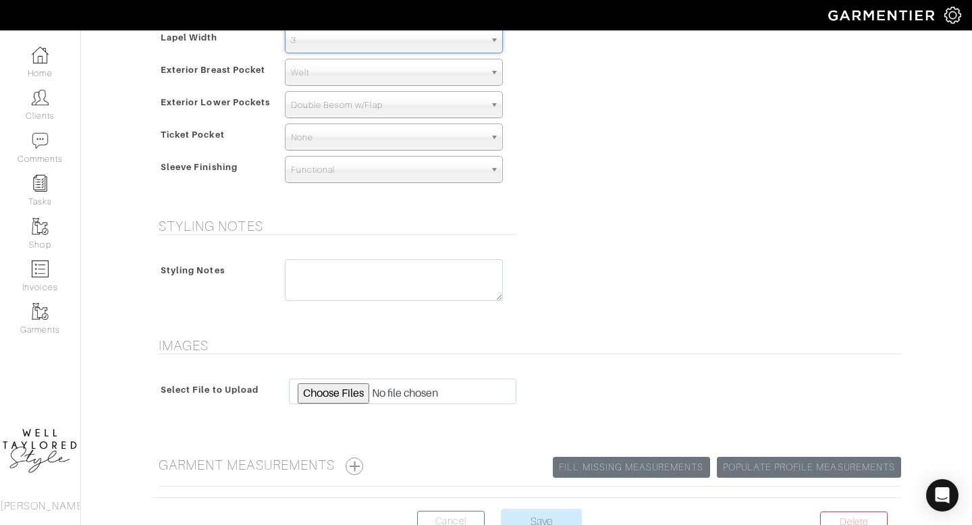
scroll to position [961, 0]
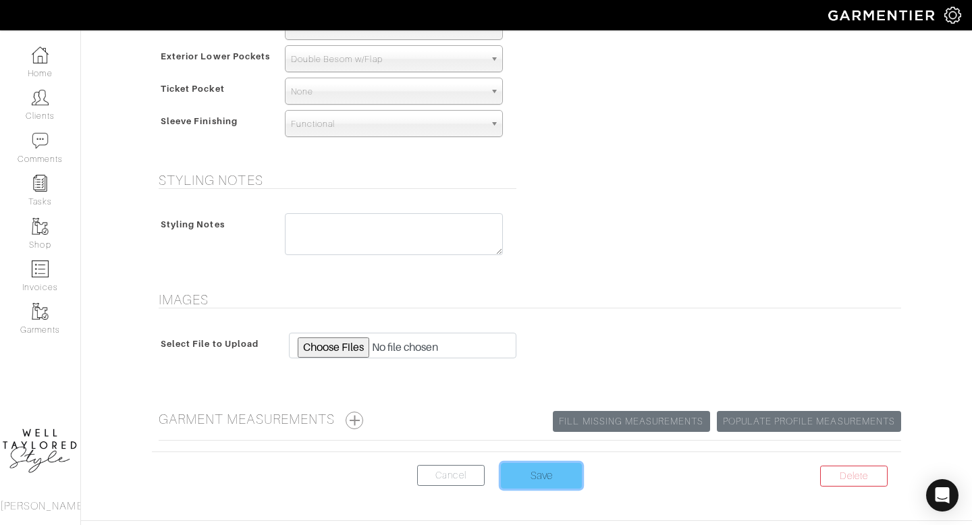
click at [539, 474] on input "Save" at bounding box center [541, 476] width 81 height 26
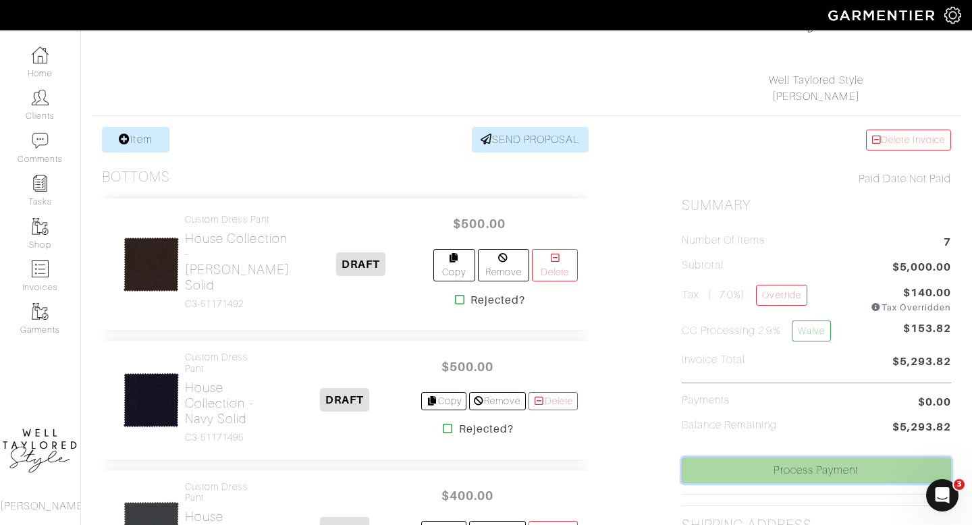
click at [711, 458] on link "Process Payment" at bounding box center [816, 471] width 269 height 26
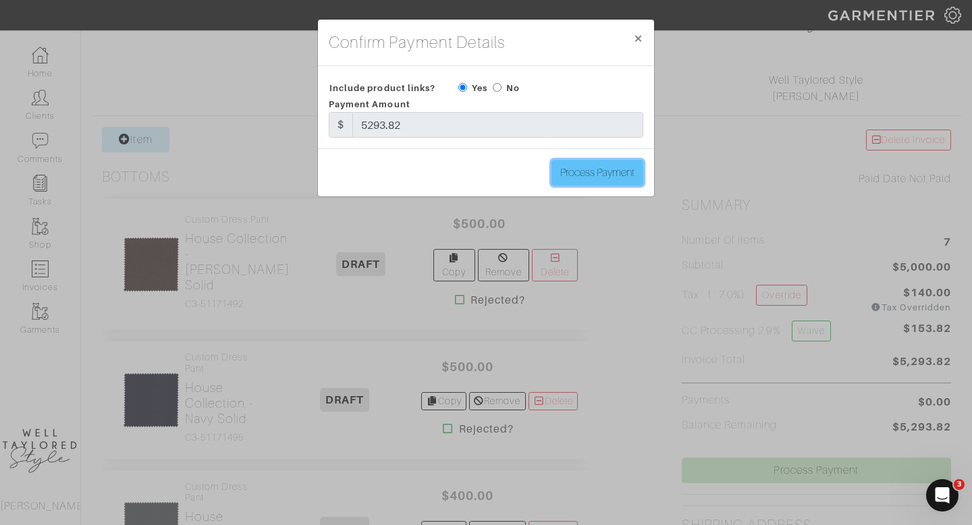
click at [596, 177] on input "Process Payment" at bounding box center [597, 173] width 92 height 26
type input "Process Payment"
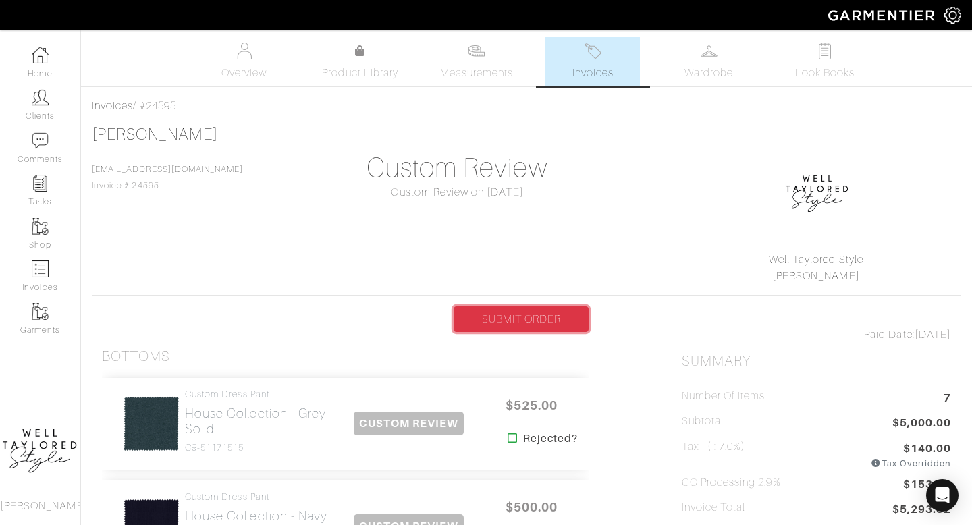
click at [530, 313] on link "SUBMIT ORDER" at bounding box center [521, 319] width 135 height 26
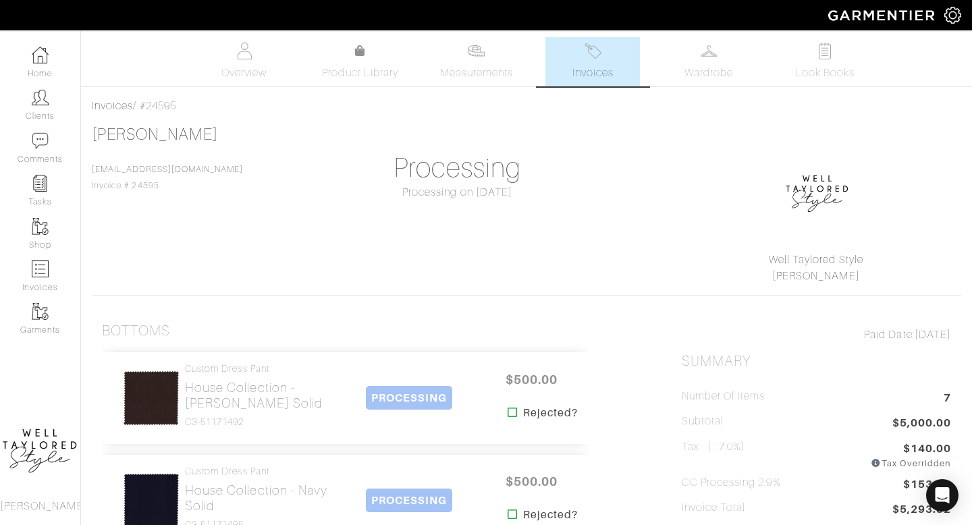
drag, startPoint x: 221, startPoint y: 140, endPoint x: 82, endPoint y: 111, distance: 141.5
copy div "Invoices / #24595 [PERSON_NAME]"
click at [239, 56] on img at bounding box center [244, 51] width 17 height 17
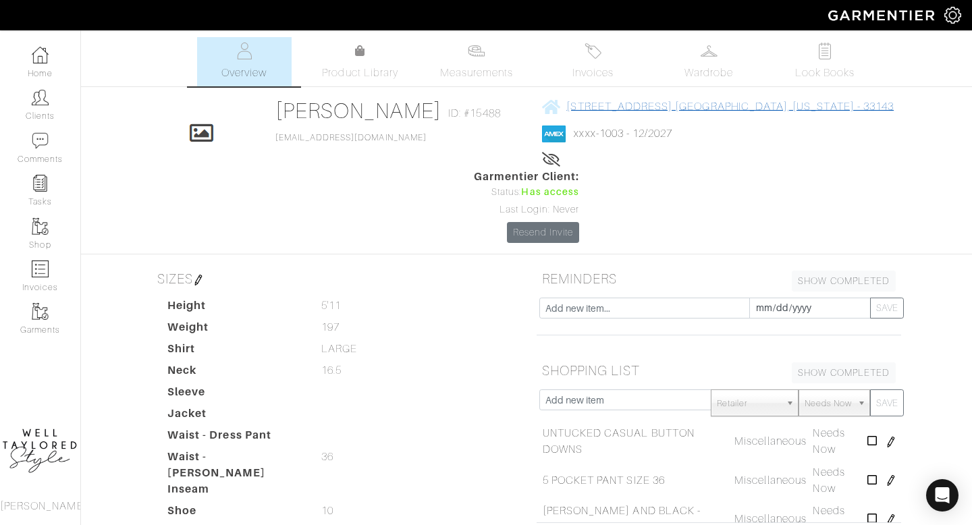
click at [631, 113] on span "[STREET_ADDRESS] [GEOGRAPHIC_DATA], [US_STATE] - 33143" at bounding box center [729, 107] width 327 height 12
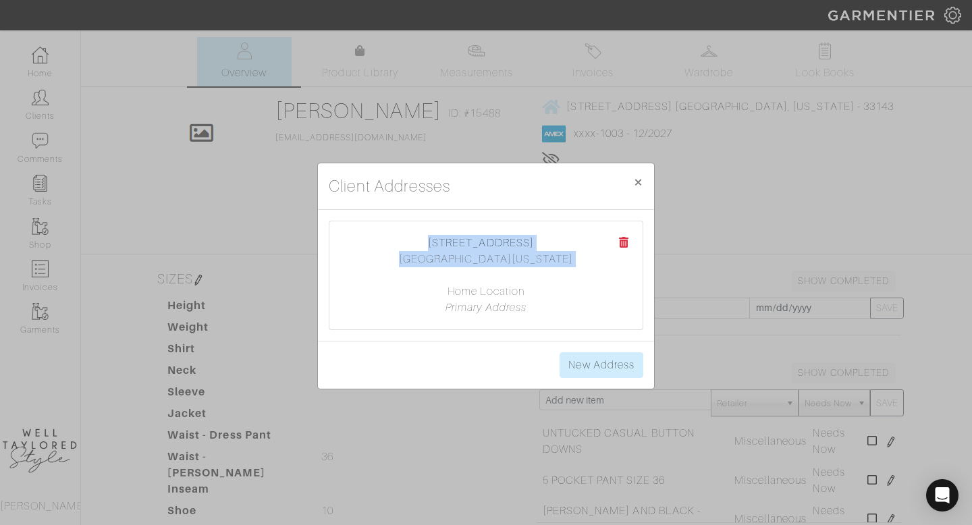
drag, startPoint x: 556, startPoint y: 270, endPoint x: 414, endPoint y: 231, distance: 147.7
click at [414, 231] on div "[STREET_ADDRESS] [GEOGRAPHIC_DATA], [US_STATE] 33143 Home Location Primary Addr…" at bounding box center [485, 275] width 313 height 108
copy center "[STREET_ADDRESS][US_STATE]"
click at [643, 184] on span "×" at bounding box center [638, 182] width 10 height 18
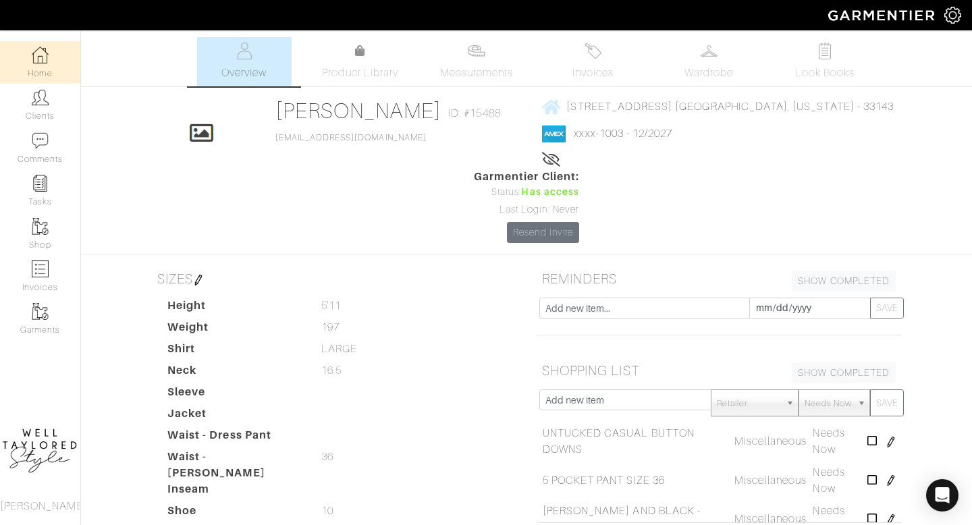
click at [49, 61] on link "Home" at bounding box center [40, 62] width 80 height 43
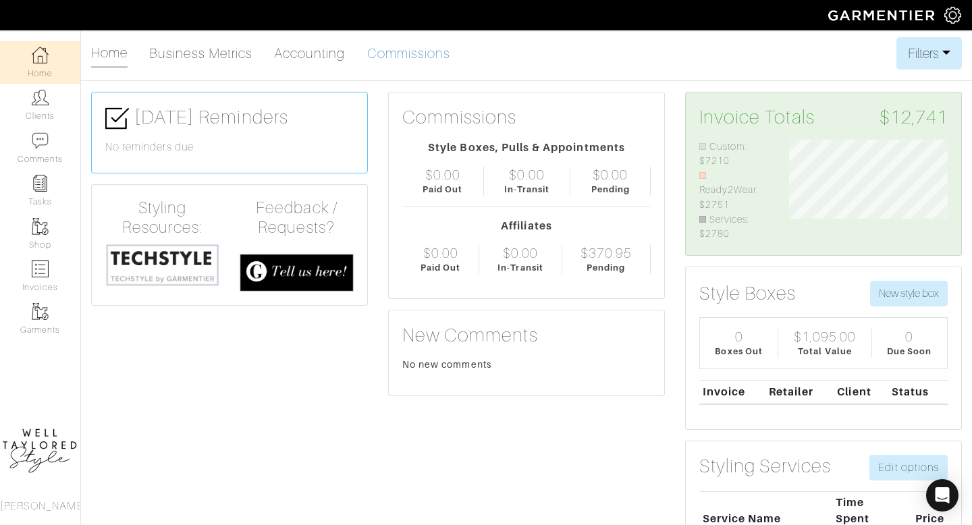
scroll to position [103, 180]
click at [416, 51] on link "Commissions" at bounding box center [409, 53] width 84 height 27
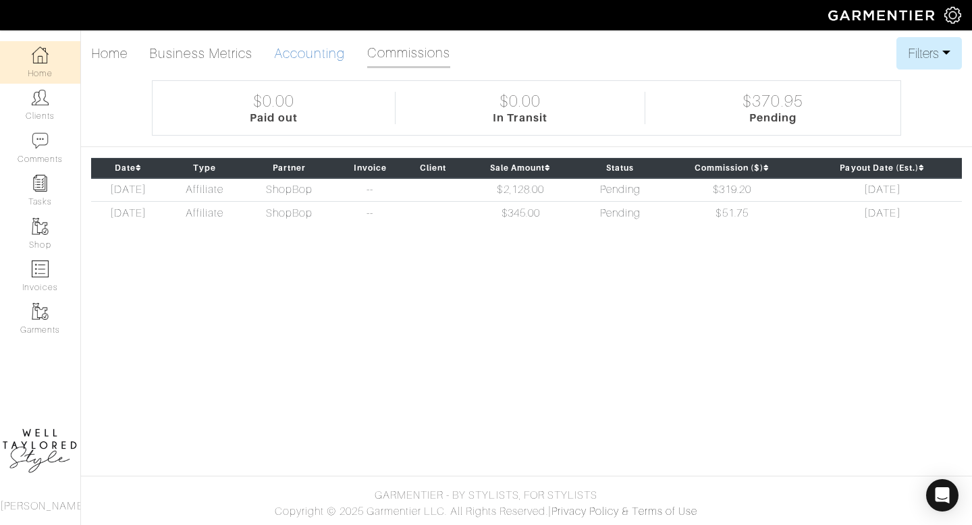
click at [327, 56] on link "Accounting" at bounding box center [310, 53] width 72 height 27
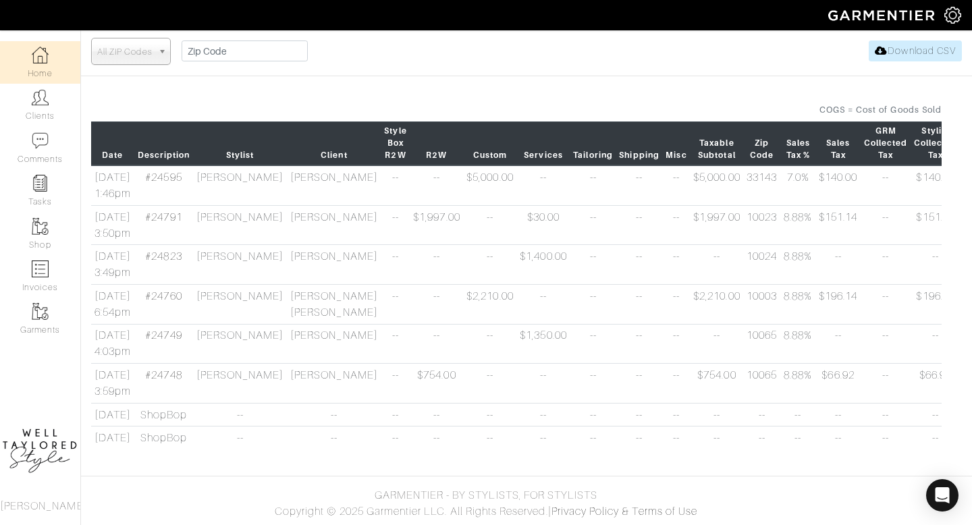
scroll to position [128, 0]
click at [182, 377] on link "#24748" at bounding box center [163, 375] width 36 height 12
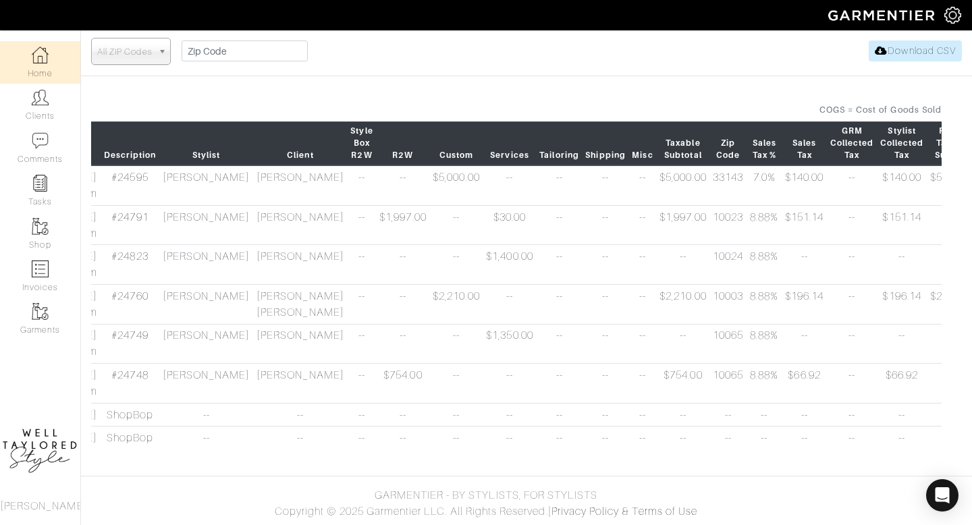
scroll to position [0, 30]
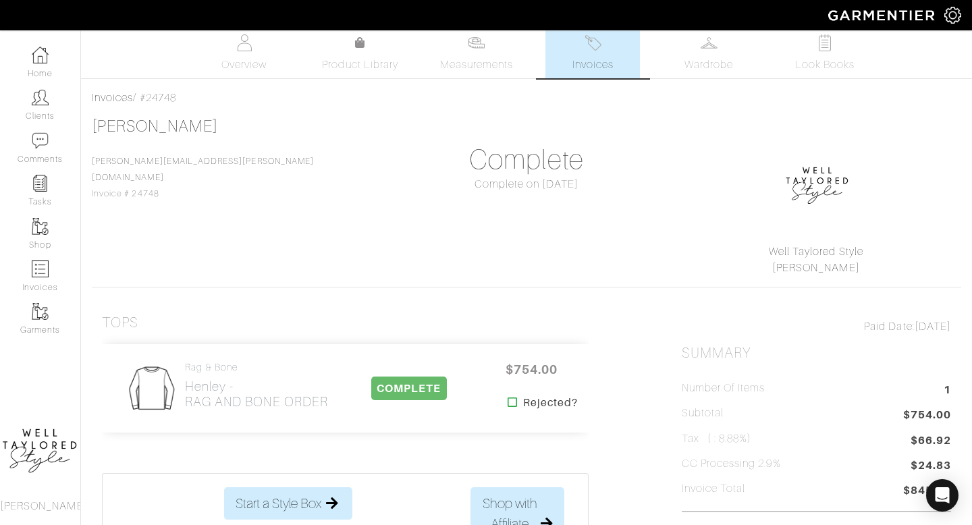
scroll to position [13, 0]
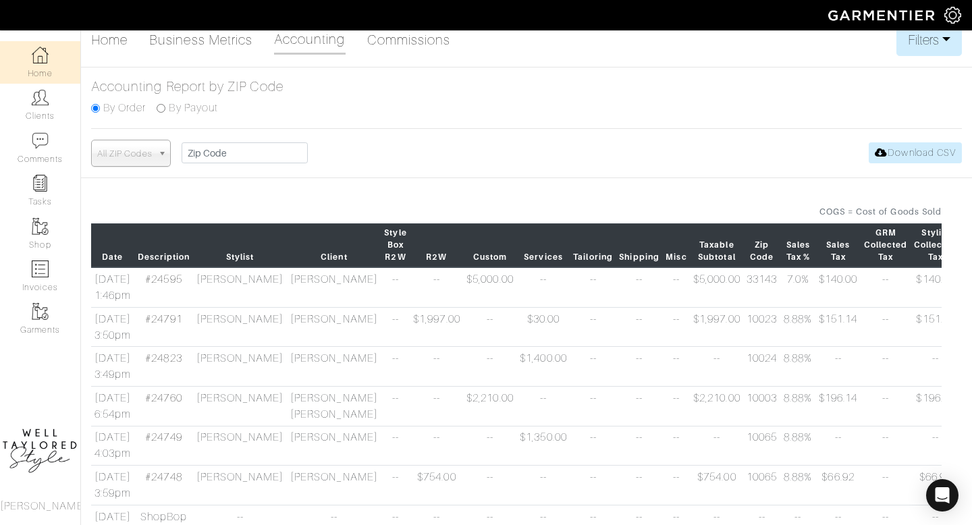
scroll to position [128, 0]
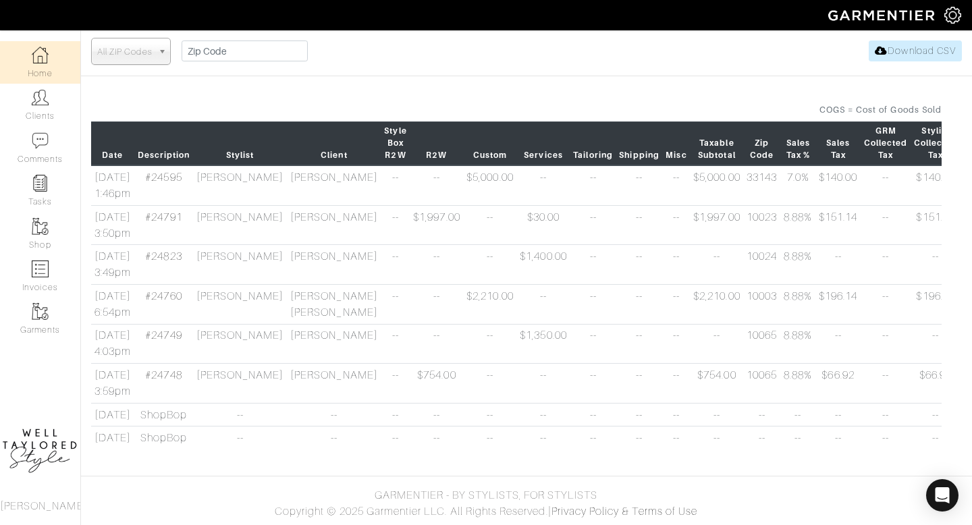
scroll to position [0, 1]
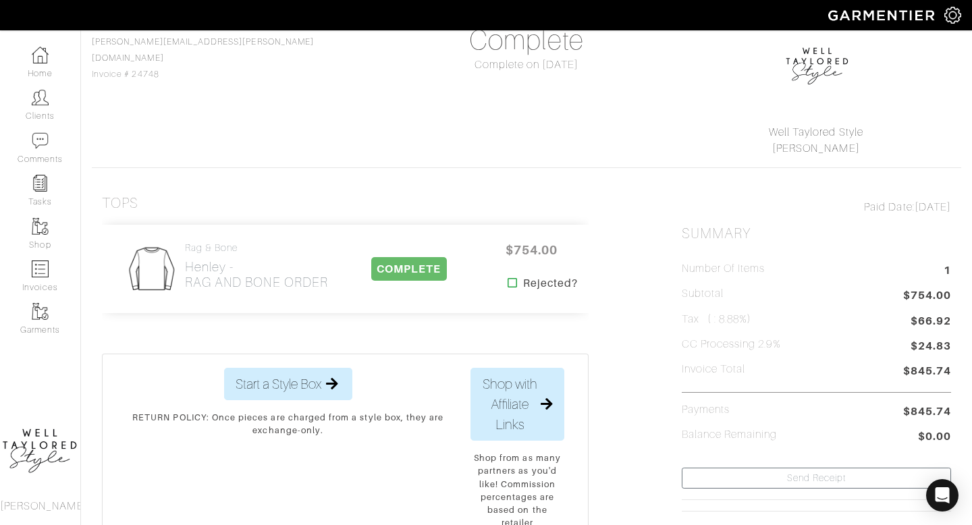
scroll to position [13, 0]
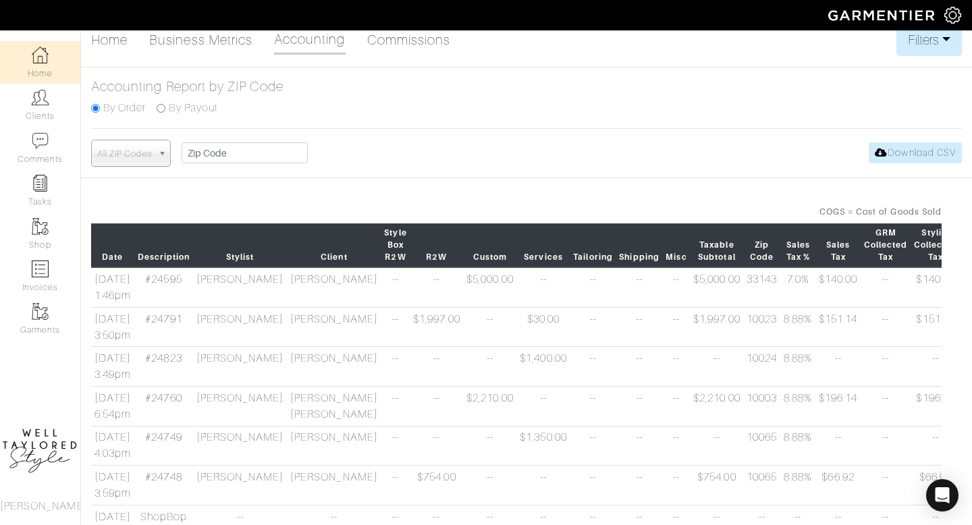
scroll to position [128, 0]
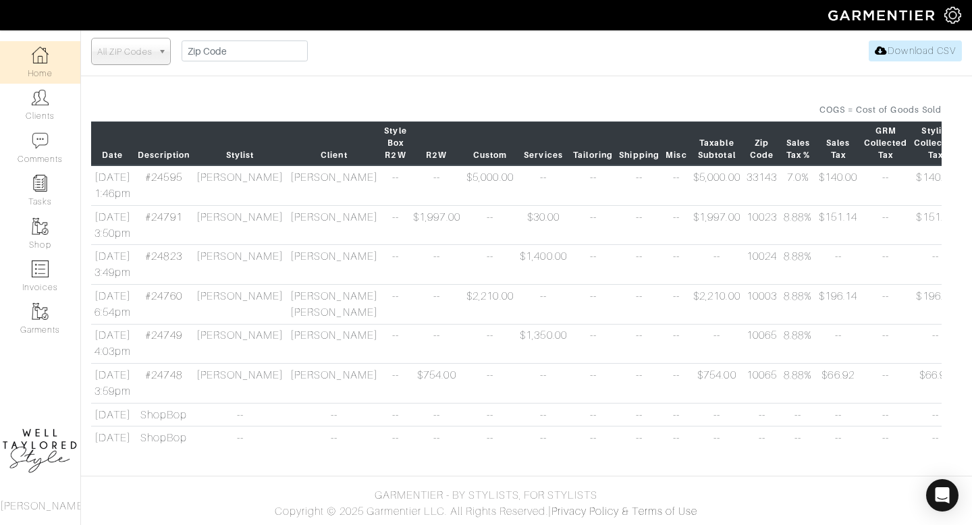
click at [743, 431] on td "--" at bounding box center [761, 438] width 37 height 23
click at [694, 456] on div "COGS = Cost of Goods Sold Date Description Stylist Client Style Box R2W R2W Cus…" at bounding box center [516, 282] width 871 height 358
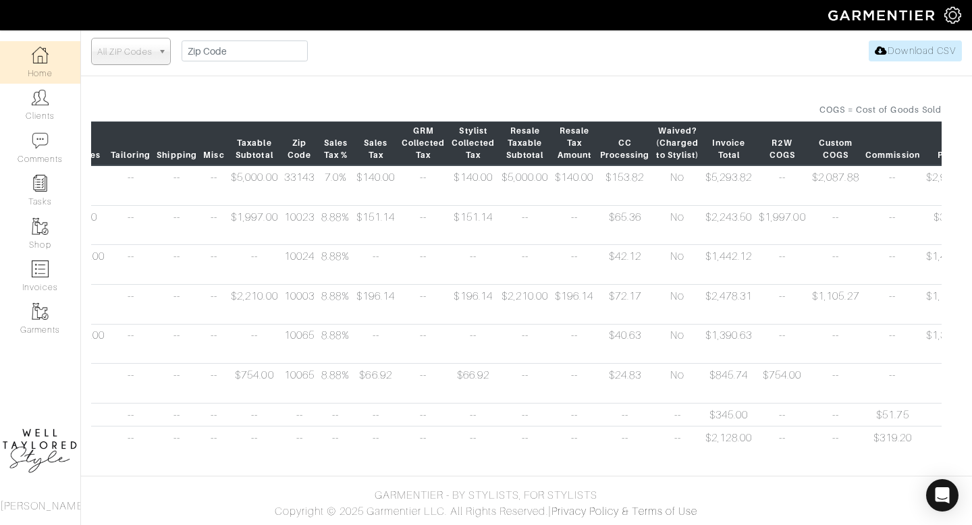
scroll to position [0, 589]
